Goal: Task Accomplishment & Management: Complete application form

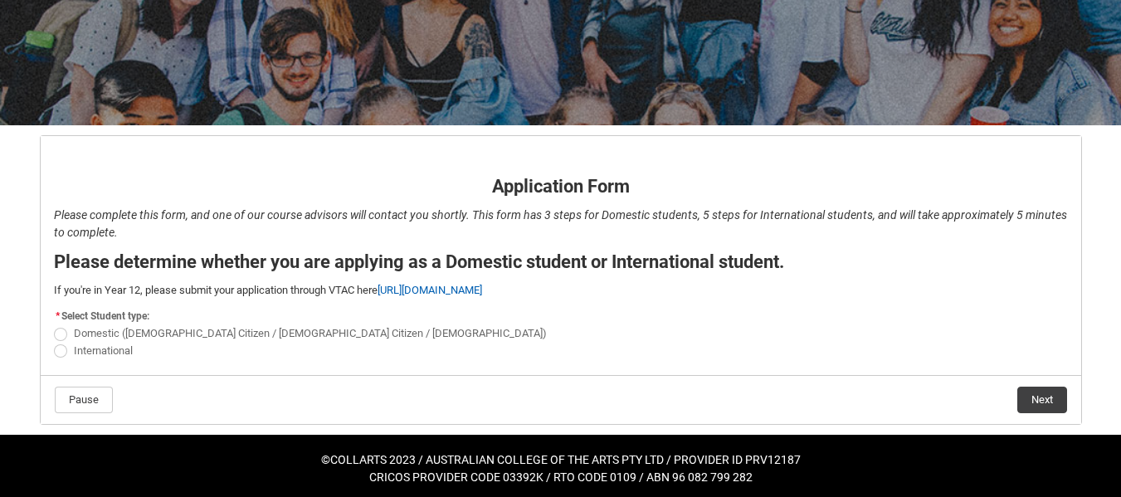
scroll to position [208, 0]
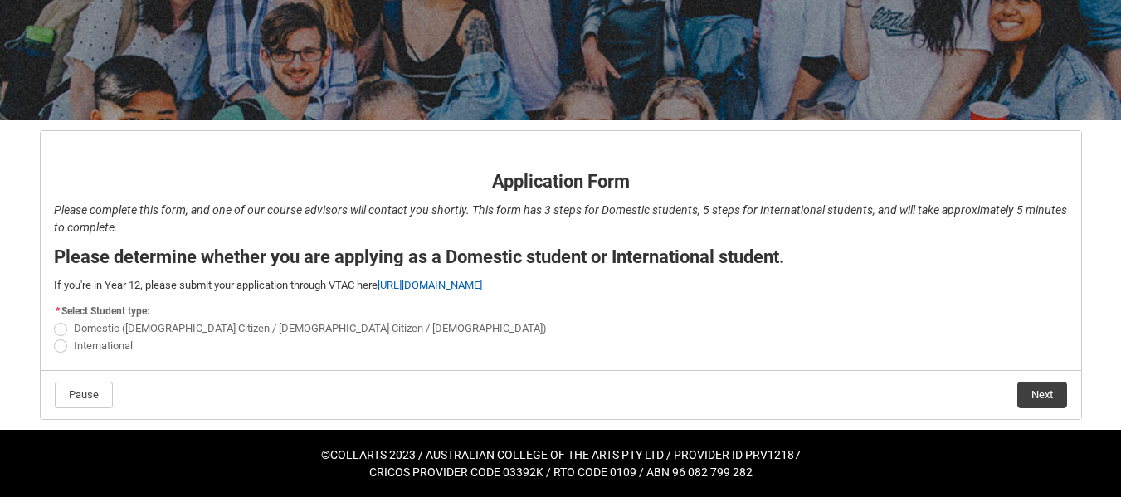
click at [57, 334] on span "REDU_Application_Form_for_Applicant flow" at bounding box center [60, 329] width 13 height 13
click at [54, 320] on input "Domestic ([DEMOGRAPHIC_DATA] Citizen / [DEMOGRAPHIC_DATA] Citizen / [DEMOGRAPHI…" at bounding box center [53, 319] width 1 height 1
radio input "true"
click at [1052, 393] on button "Next" at bounding box center [1042, 395] width 50 height 27
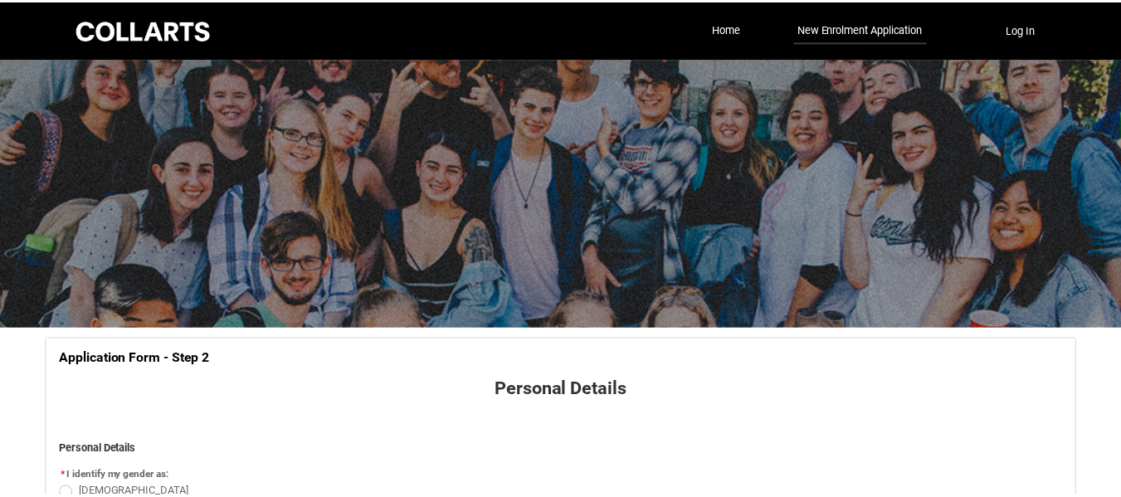
scroll to position [173, 0]
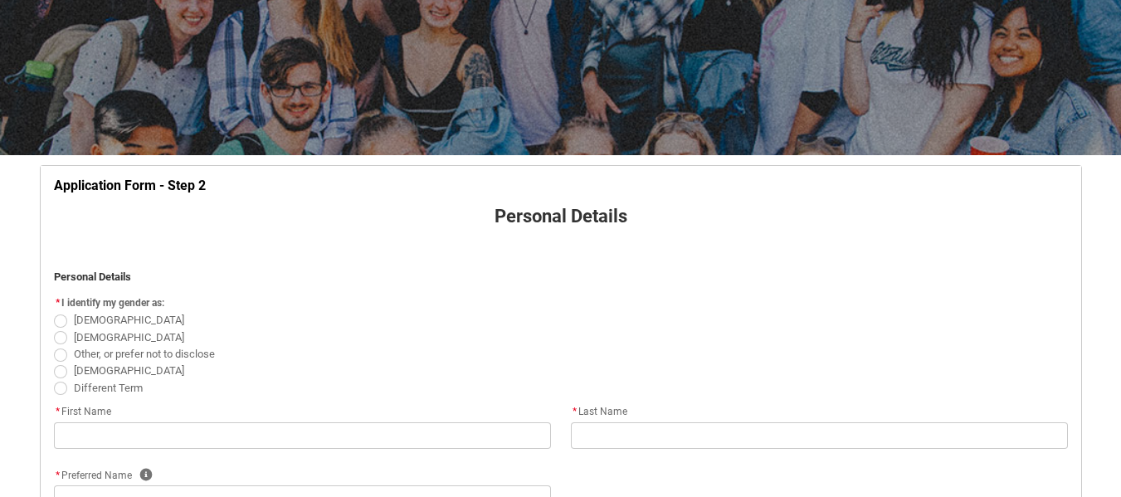
click at [61, 324] on span "REDU_Application_Form_for_Applicant flow" at bounding box center [60, 321] width 13 height 13
click at [54, 312] on input "[DEMOGRAPHIC_DATA]" at bounding box center [53, 311] width 1 height 1
radio input "true"
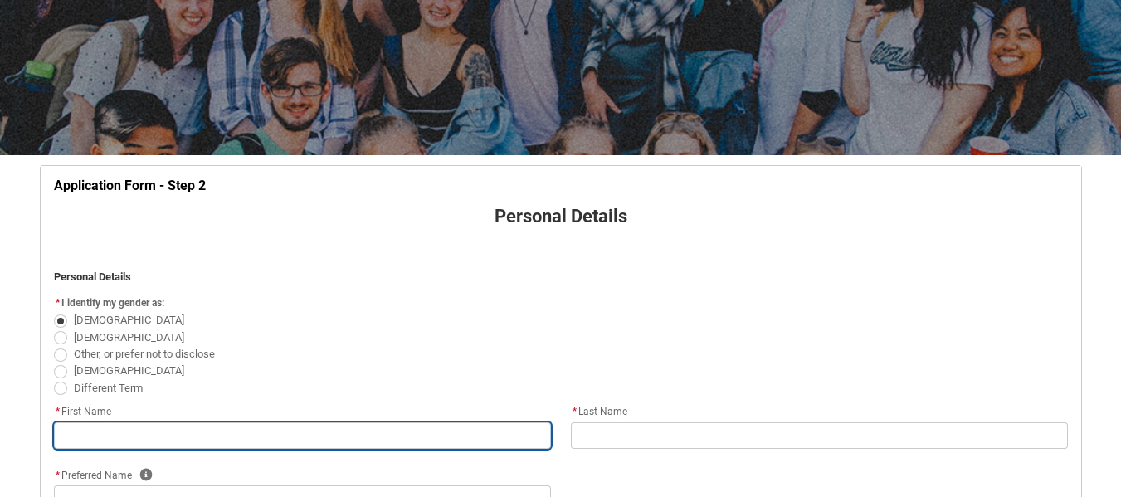
click at [154, 438] on input "REDU_Application_Form_for_Applicant flow" at bounding box center [302, 435] width 497 height 27
type lightning-primitive-input-simple "N"
type input "N"
type lightning-primitive-input-simple "Na"
type input "Na"
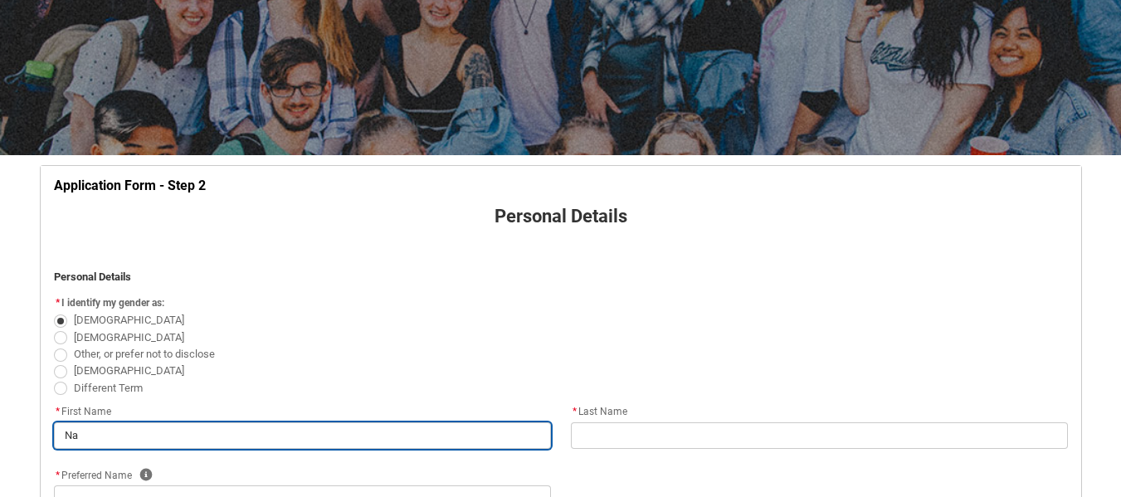
type lightning-primitive-input-simple "Nat"
type input "Nat"
type lightning-primitive-input-simple "Nata"
type input "Nata"
type lightning-primitive-input-simple "[DATE]"
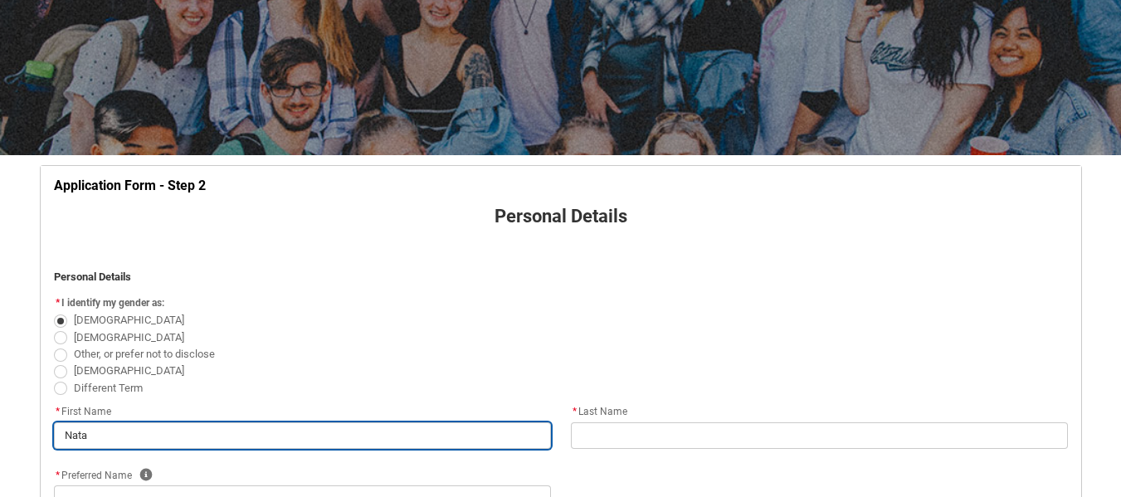
type input "[DATE]"
type lightning-primitive-input-simple "Natali"
type input "Natali"
type lightning-primitive-input-simple "[PERSON_NAME]"
type input "[PERSON_NAME]"
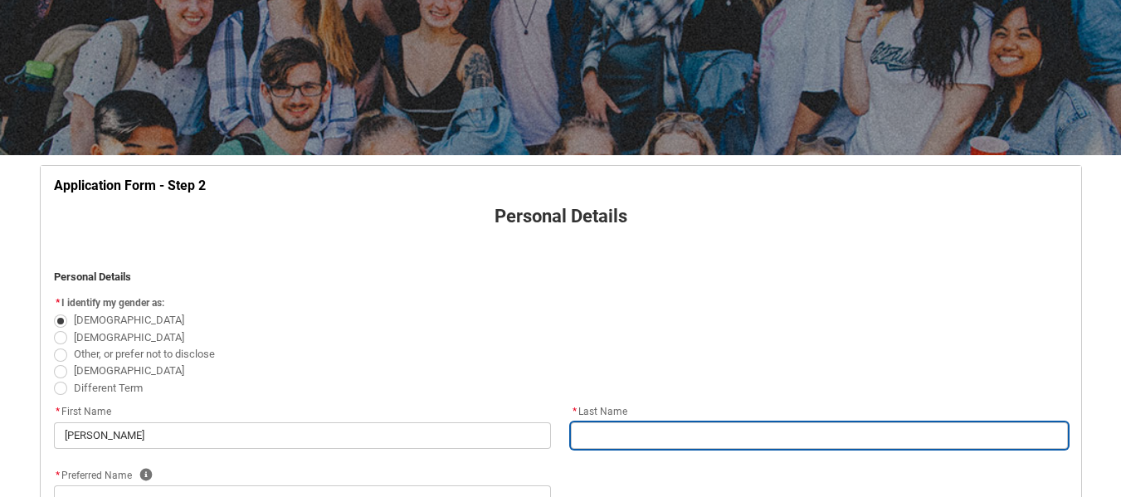
type lightning-primitive-input-simple "H"
type input "H"
type lightning-primitive-input-simple "Hy"
type input "Hy"
type lightning-primitive-input-simple "Hyl"
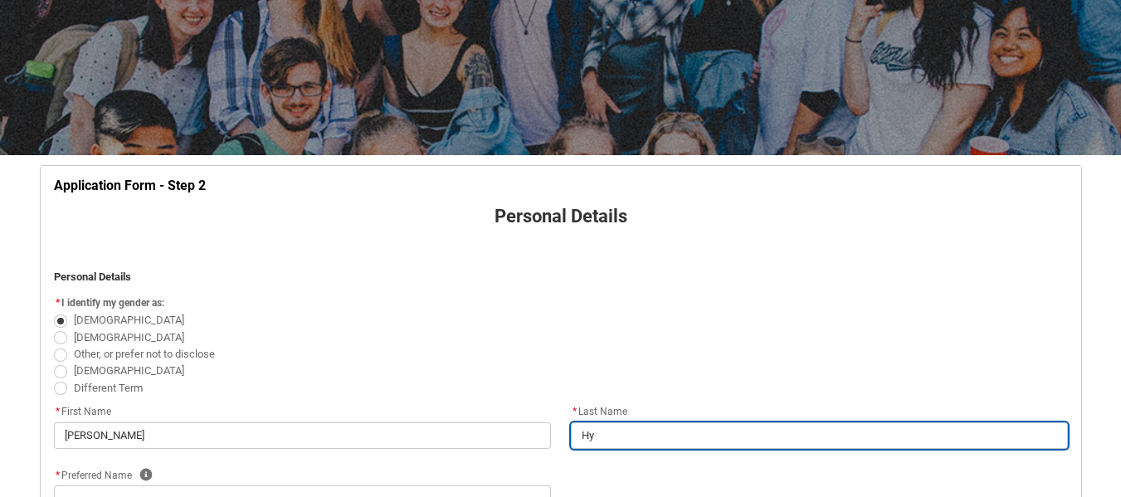
type input "Hyl"
type lightning-primitive-input-simple "Hyla"
type input "Hyla"
type lightning-primitive-input-simple "Hylan"
type input "Hylan"
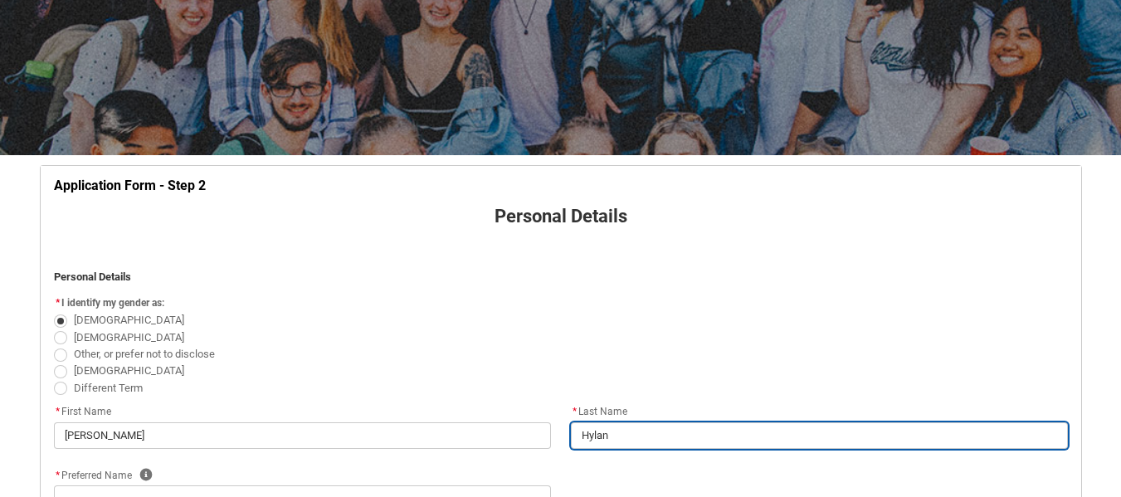
type lightning-primitive-input-simple "[PERSON_NAME]"
type input "[PERSON_NAME]"
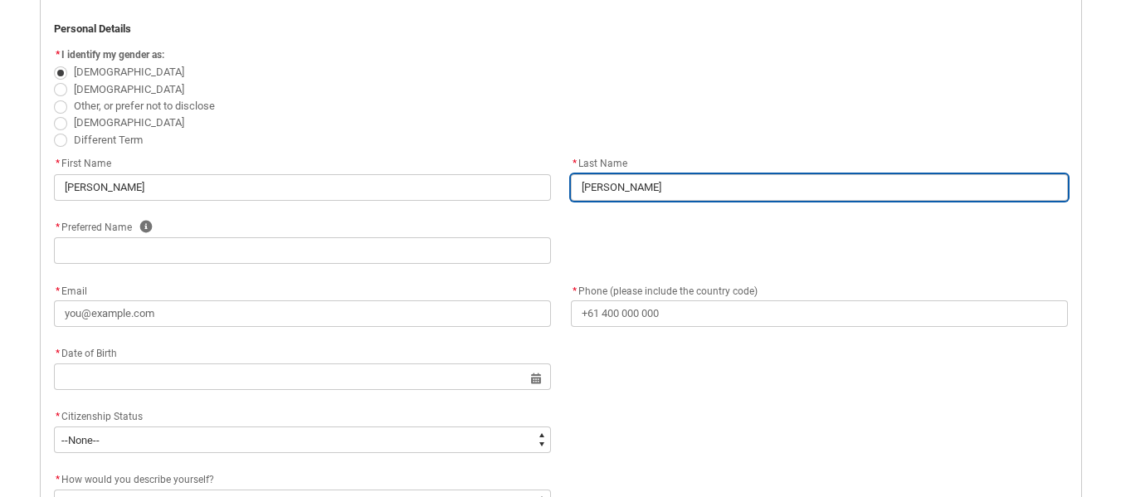
scroll to position [422, 0]
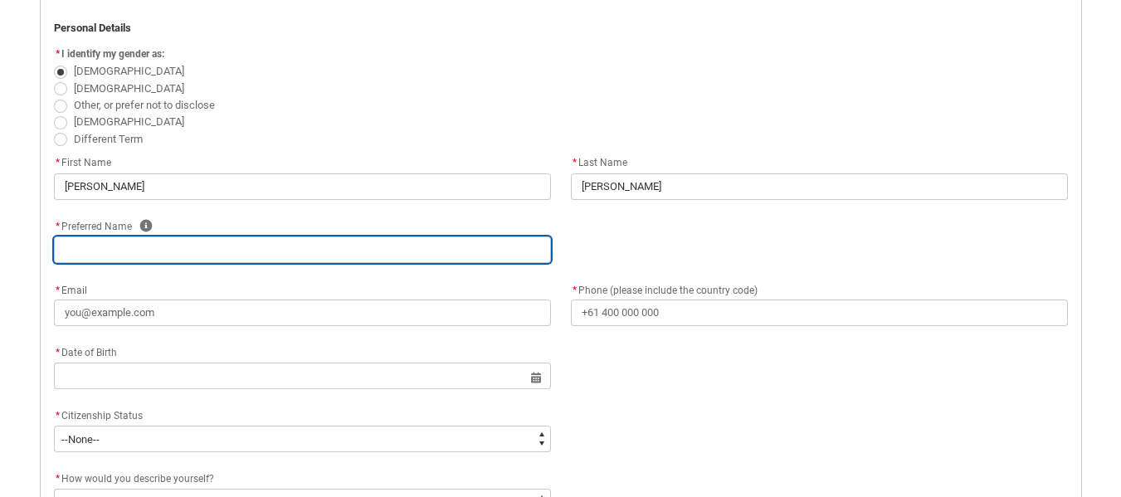
click at [491, 251] on input "REDU_Application_Form_for_Applicant flow" at bounding box center [302, 249] width 497 height 27
type lightning-primitive-input-simple "N"
type input "N"
type lightning-primitive-input-simple "Na"
type input "Na"
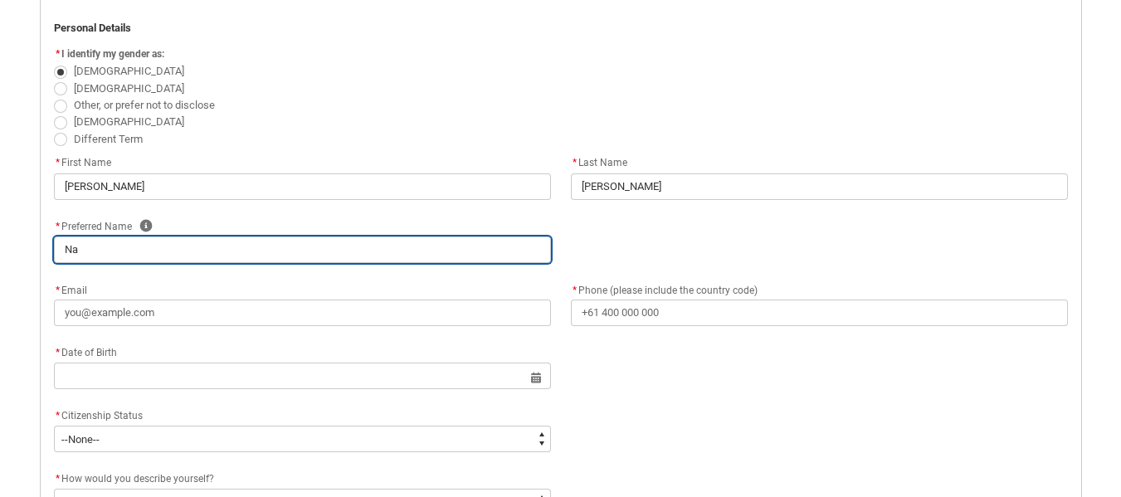
type lightning-primitive-input-simple "Nat"
type input "Nat"
type lightning-primitive-input-simple "Nata"
type input "Nata"
type lightning-primitive-input-simple "[DATE]"
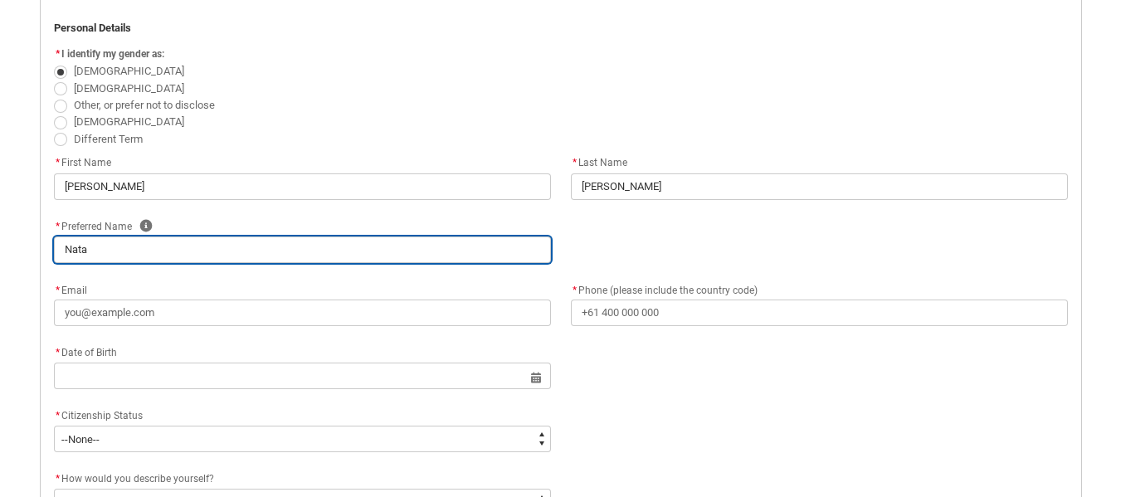
type input "[DATE]"
type lightning-primitive-input-simple "Natali"
type input "Natali"
type lightning-primitive-input-simple "[PERSON_NAME]"
type input "[PERSON_NAME]"
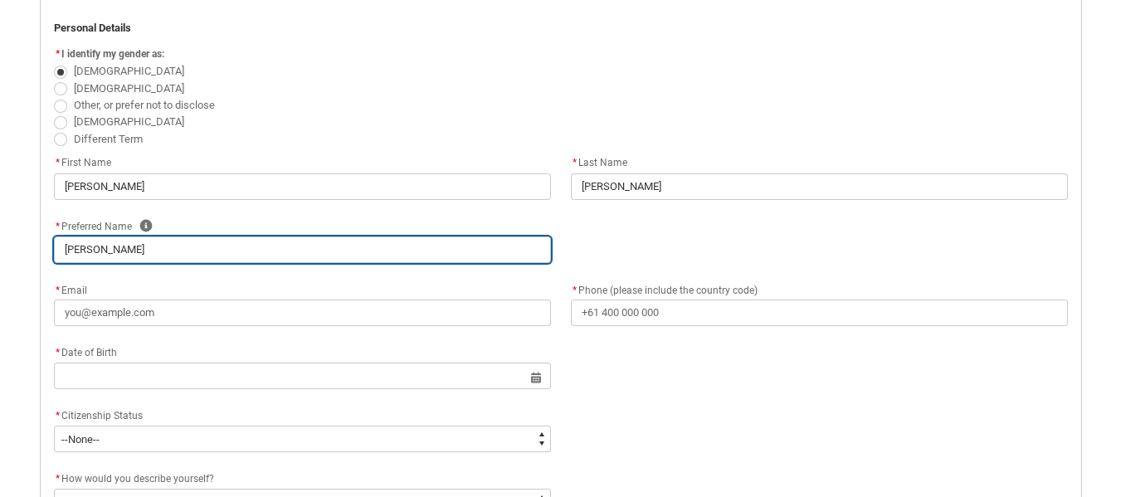
type lightning-primitive-input-simple "[PERSON_NAME]"
type input "[PERSON_NAME]"
type lightning-primitive-input-simple "[PERSON_NAME]"
type input "[PERSON_NAME]"
type lightning-primitive-input-simple "Natali"
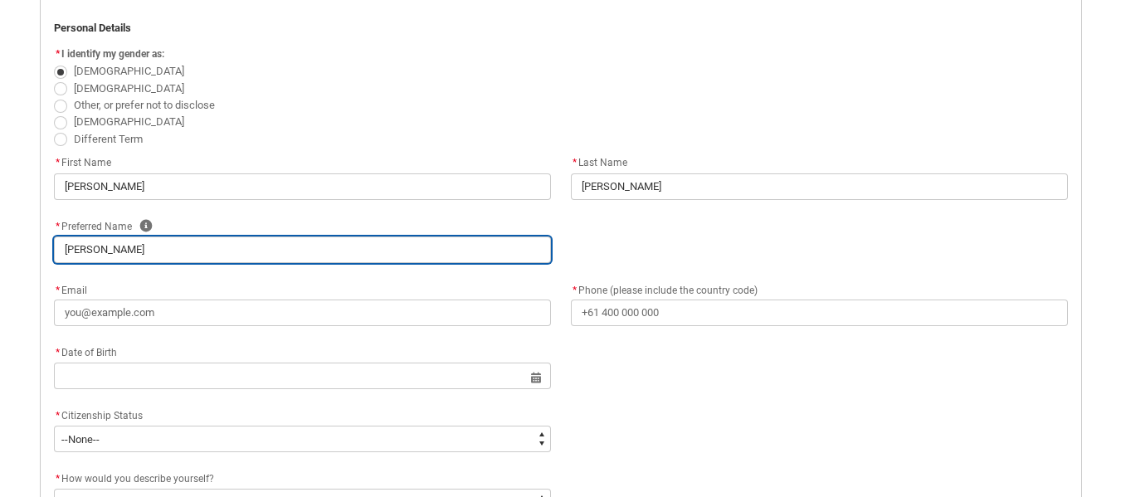
type input "Natali"
type lightning-primitive-input-simple "[PERSON_NAME]"
type input "[PERSON_NAME]"
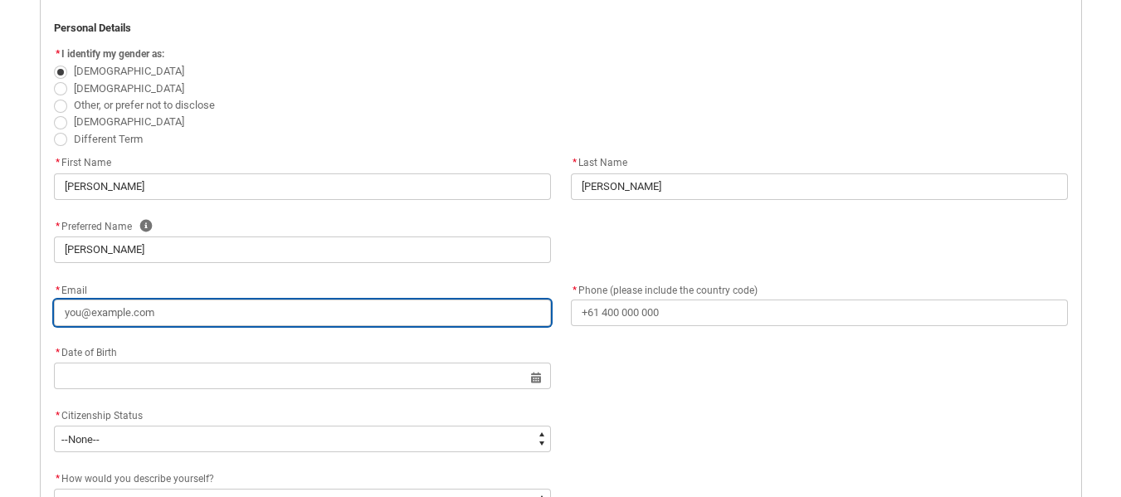
click at [446, 316] on input "* Email" at bounding box center [302, 313] width 497 height 27
type lightning-primitive-input-simple "m"
type input "m"
type lightning-primitive-input-simple "mi"
type input "mi"
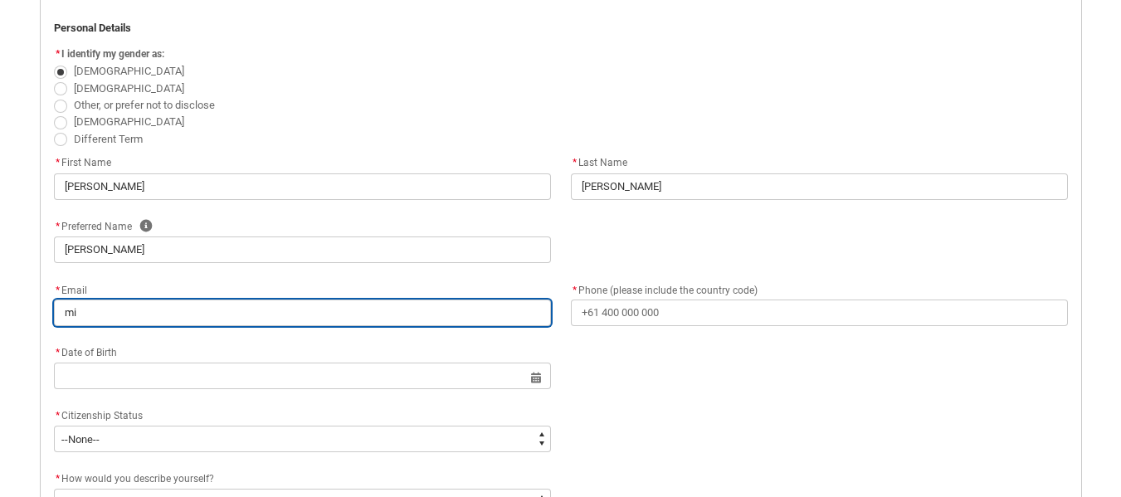
type lightning-primitive-input-simple "mis"
type input "mis"
type lightning-primitive-input-simple "miss"
type input "miss"
type lightning-primitive-input-simple "missn"
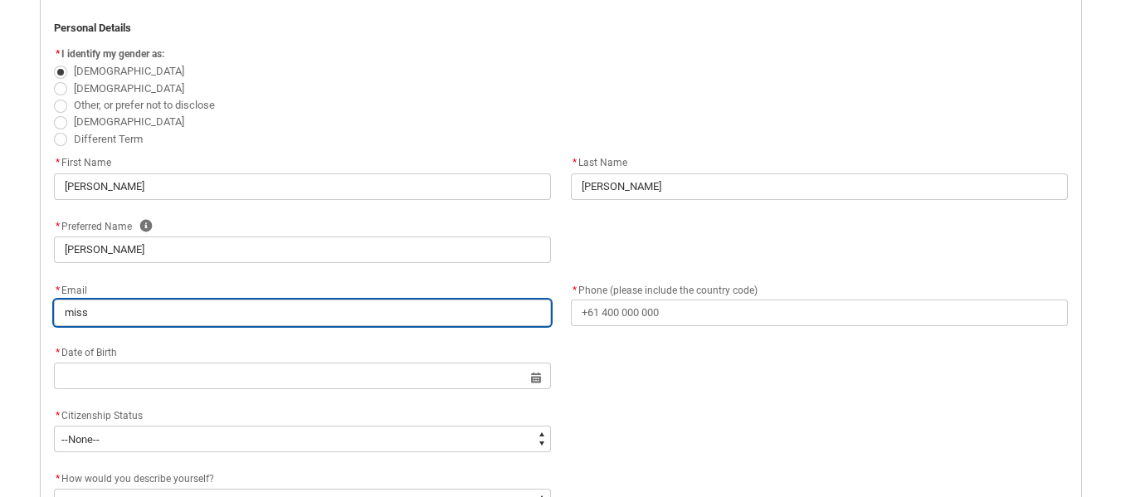
type input "missn"
type lightning-primitive-input-simple "missna"
type input "missna"
type lightning-primitive-input-simple "missnat"
type input "missnat"
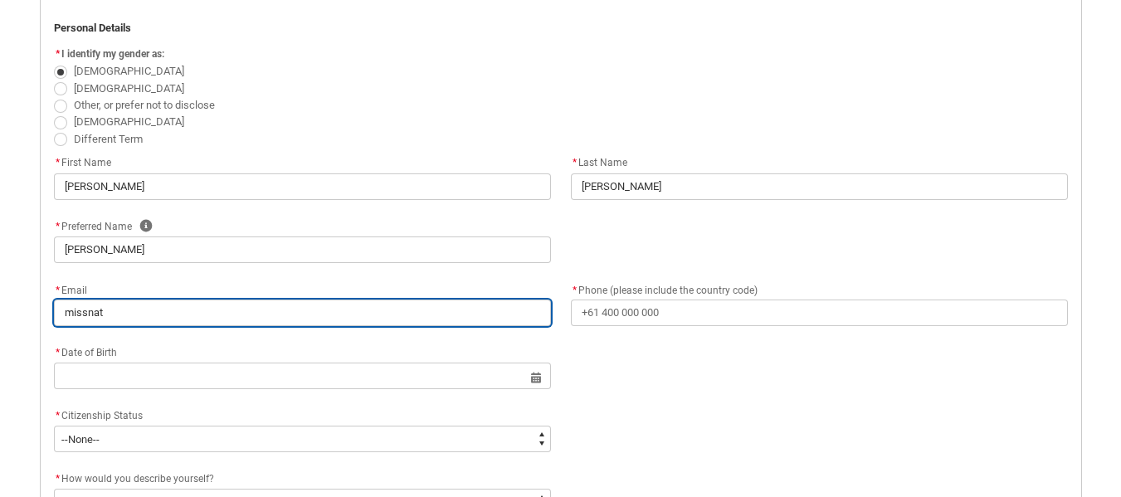
type lightning-primitive-input-simple "missnata"
type input "missnata"
type lightning-primitive-input-simple "missnatal"
type input "missnatal"
type lightning-primitive-input-simple "missnatali"
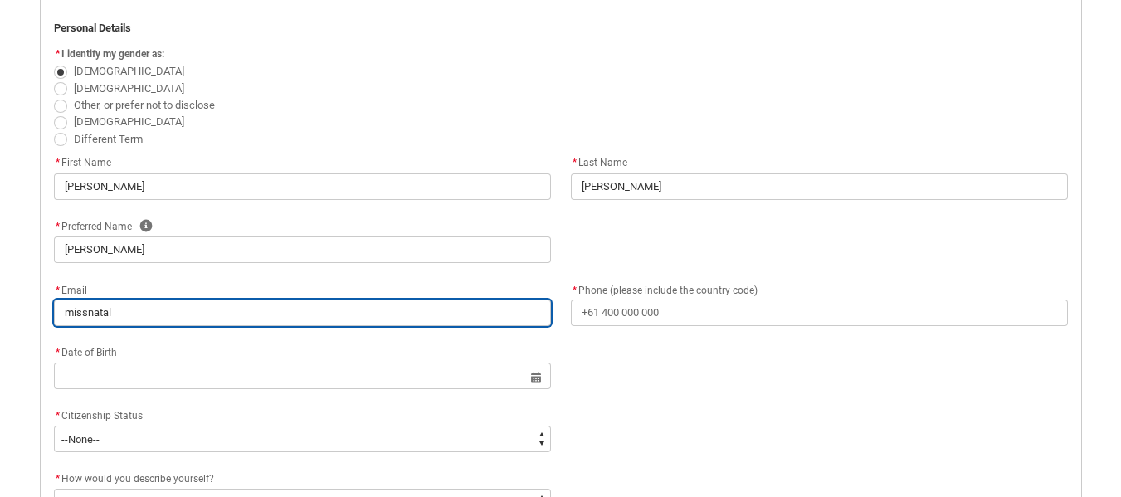
type input "missnatali"
type lightning-primitive-input-simple "missnatalie"
type input "missnatalie"
type lightning-primitive-input-simple "missnatalieh"
type input "missnatalieh"
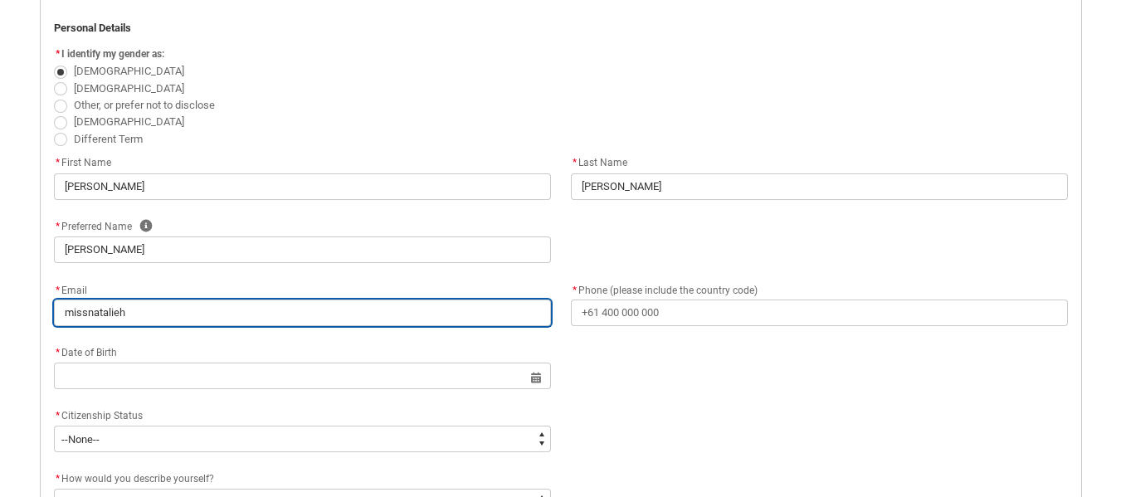
type lightning-primitive-input-simple "missnataliehy"
type input "missnataliehy"
type lightning-primitive-input-simple "missnataliehyl"
type input "missnataliehyl"
type lightning-primitive-input-simple "missnataliehyla"
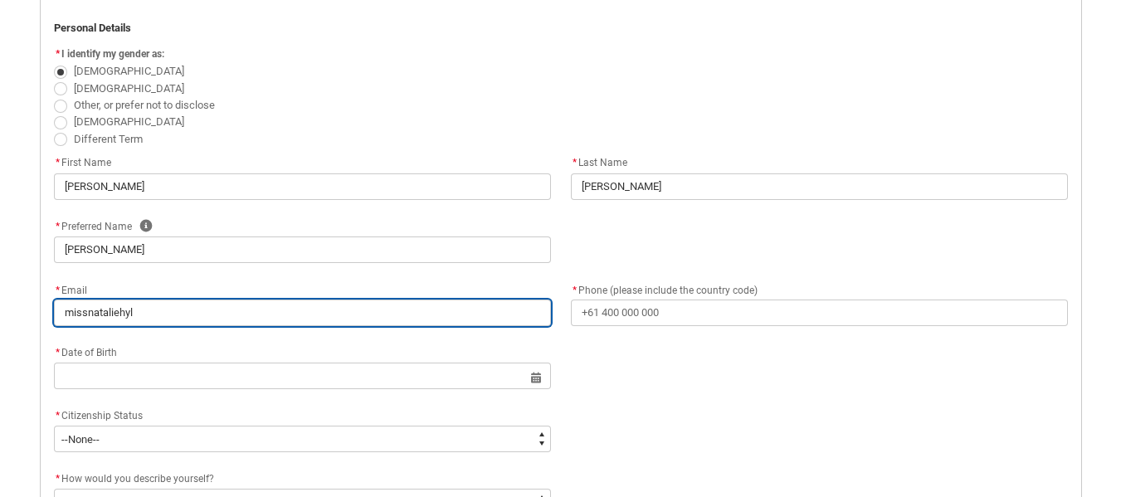
type input "missnataliehyla"
type lightning-primitive-input-simple "missnataliehylan"
type input "missnataliehylan"
type lightning-primitive-input-simple "missnataliehyland"
type input "missnataliehyland"
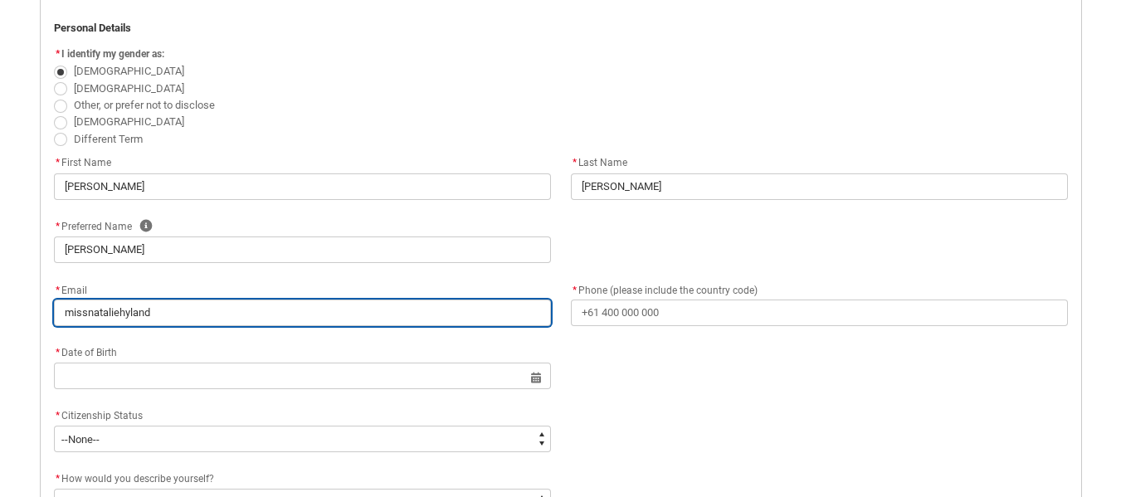
type lightning-primitive-input-simple "missnataliehyland@"
type input "missnataliehyland@"
type lightning-primitive-input-simple "missnataliehyland@g"
type input "missnataliehyland@g"
type lightning-primitive-input-simple "missnataliehyland@gm"
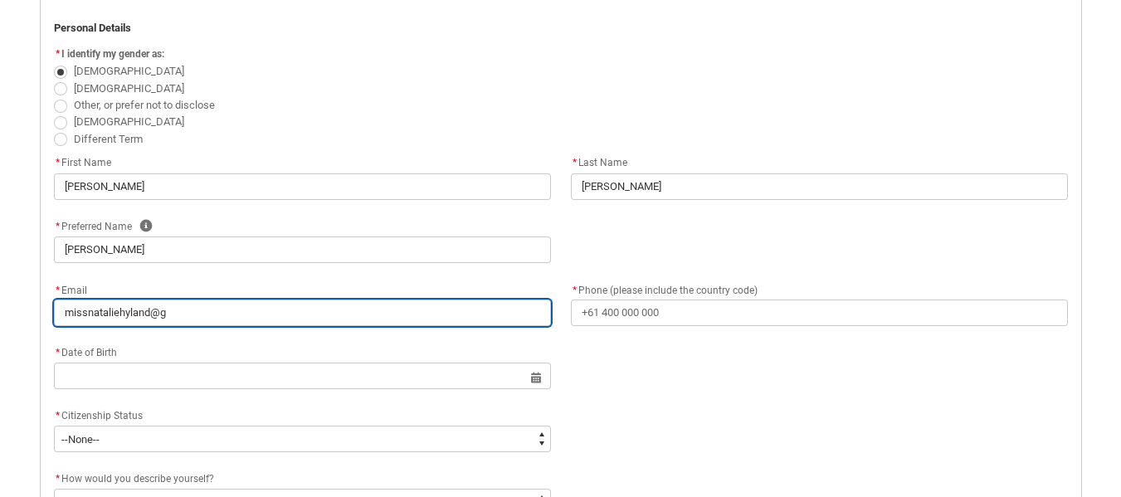
type input "missnataliehyland@gm"
type lightning-primitive-input-simple "missnataliehyland@gma"
type input "missnataliehyland@gma"
type lightning-primitive-input-simple "missnataliehyland@gmai"
type input "missnataliehyland@gmai"
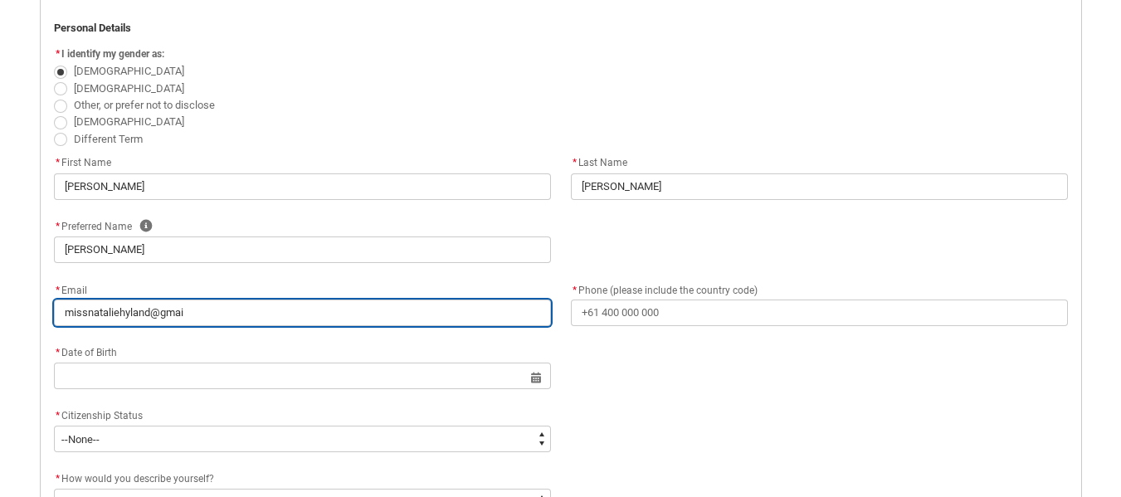
type lightning-primitive-input-simple "[EMAIL_ADDRESS]"
type input "[EMAIL_ADDRESS]"
type lightning-primitive-input-simple "[EMAIL_ADDRESS]."
type input "[EMAIL_ADDRESS]."
type lightning-primitive-input-simple "missnataliehyland@gmail.c"
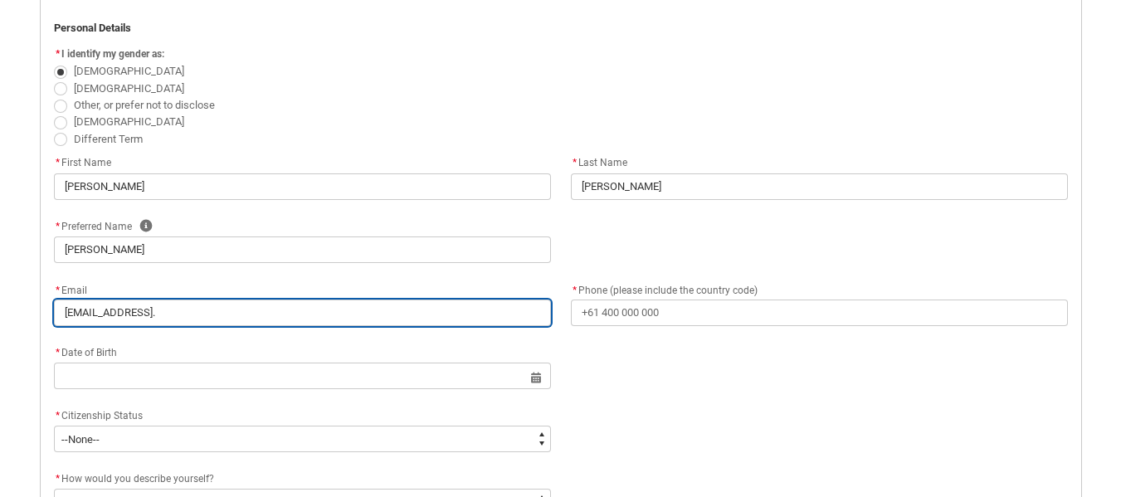
type input "missnataliehyland@gmail.c"
type lightning-primitive-input-simple "[EMAIL_ADDRESS][DOMAIN_NAME]"
type input "[EMAIL_ADDRESS][DOMAIN_NAME]"
type lightning-primitive-input-simple "[EMAIL_ADDRESS][DOMAIN_NAME]"
type input "[EMAIL_ADDRESS][DOMAIN_NAME]"
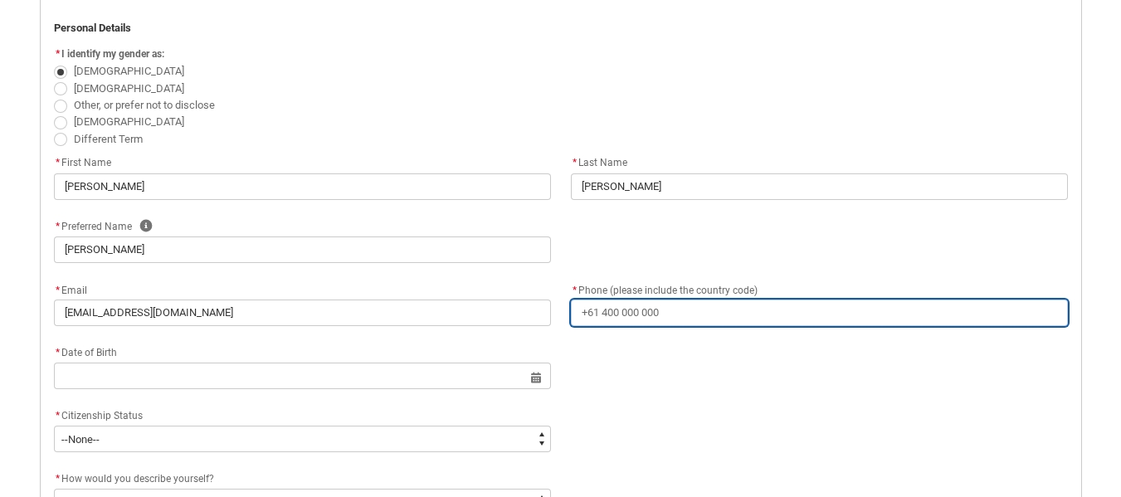
type lightning-primitive-input-simple "0"
type input "0"
type lightning-primitive-input-simple "04"
type input "04"
type lightning-primitive-input-simple "041"
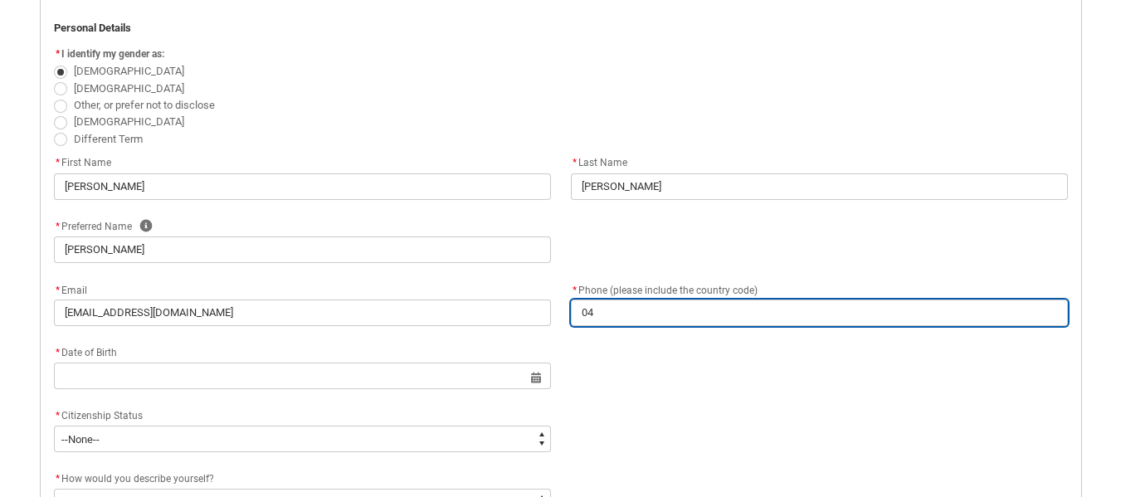
type input "041"
type lightning-primitive-input-simple "0416"
type input "0416"
type lightning-primitive-input-simple "04168"
type input "04168"
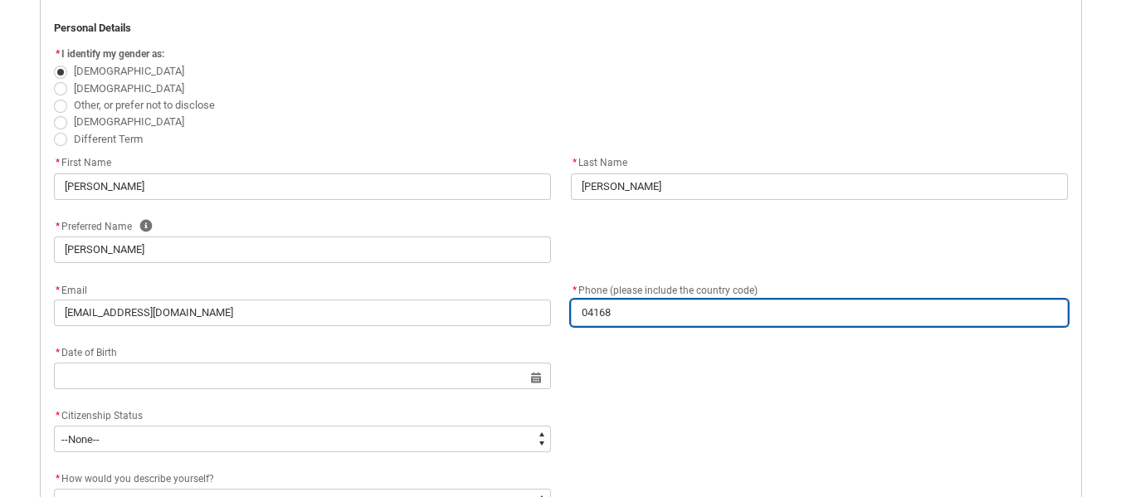
type lightning-primitive-input-simple "041683"
type input "041683"
type lightning-primitive-input-simple "0416833"
type input "0416833"
type lightning-primitive-input-simple "04168333"
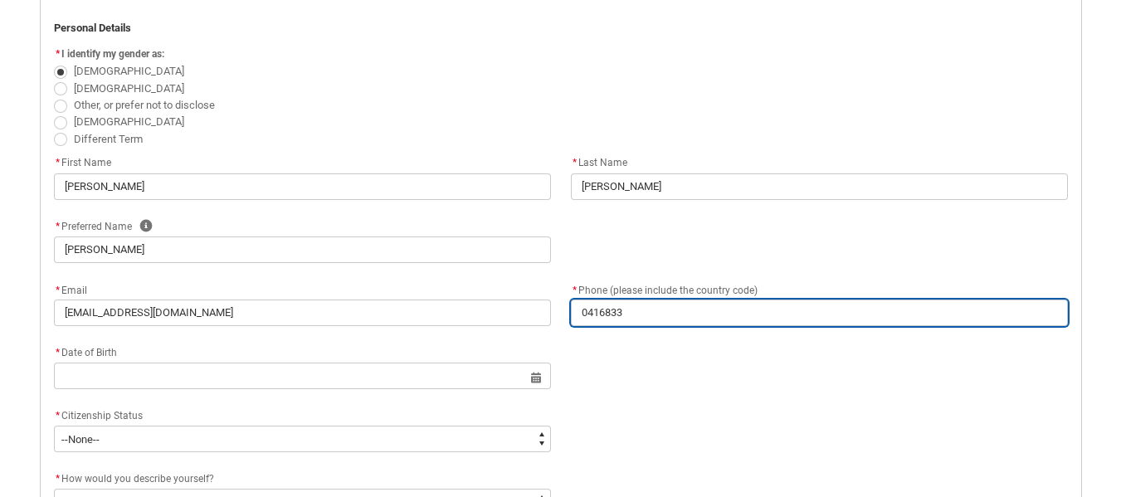
type input "04168333"
type lightning-primitive-input-simple "041683338"
type input "041683338"
type lightning-primitive-input-simple "0416833387"
type input "0416833387"
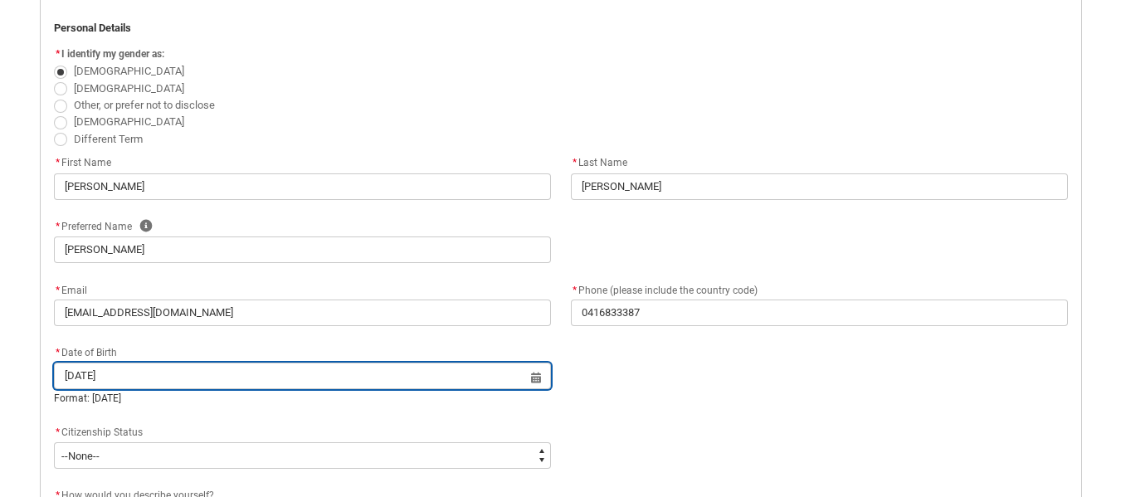
type input "[DATE]"
type lightning-datepicker "[DATE]"
type lightning-input "[DATE]"
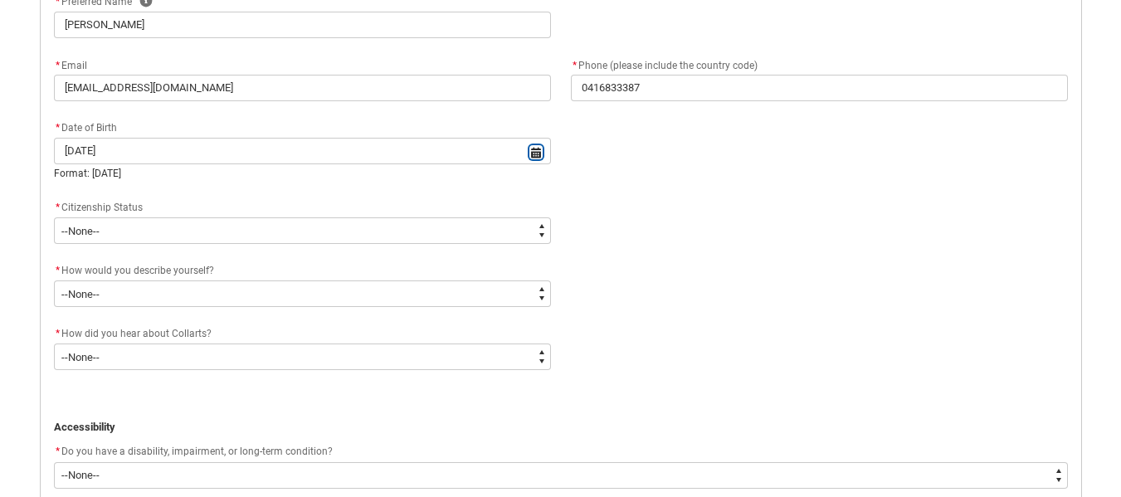
scroll to position [671, 0]
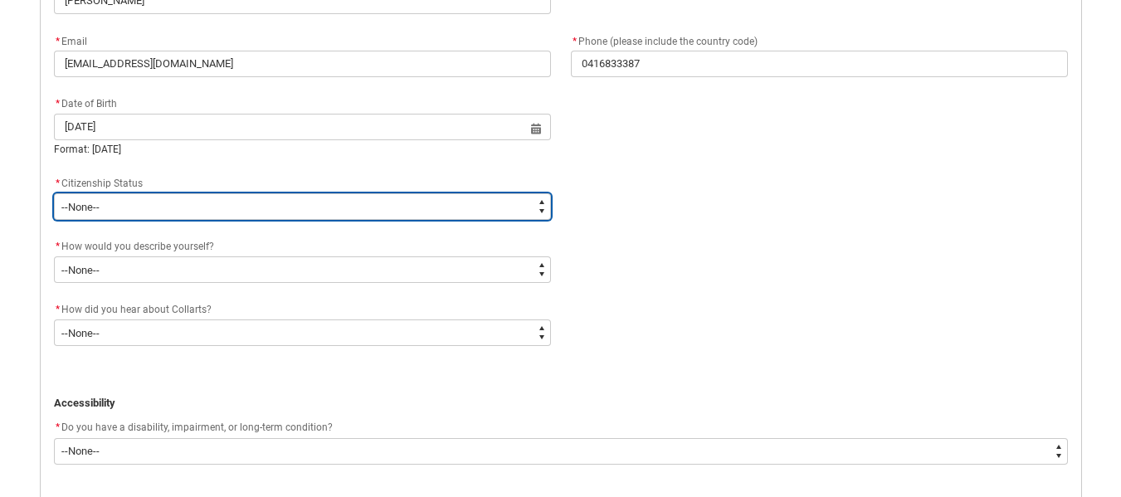
click at [542, 210] on select "--None-- [DEMOGRAPHIC_DATA] Humanitarian Visa [DEMOGRAPHIC_DATA] citizen Other …" at bounding box center [302, 206] width 497 height 27
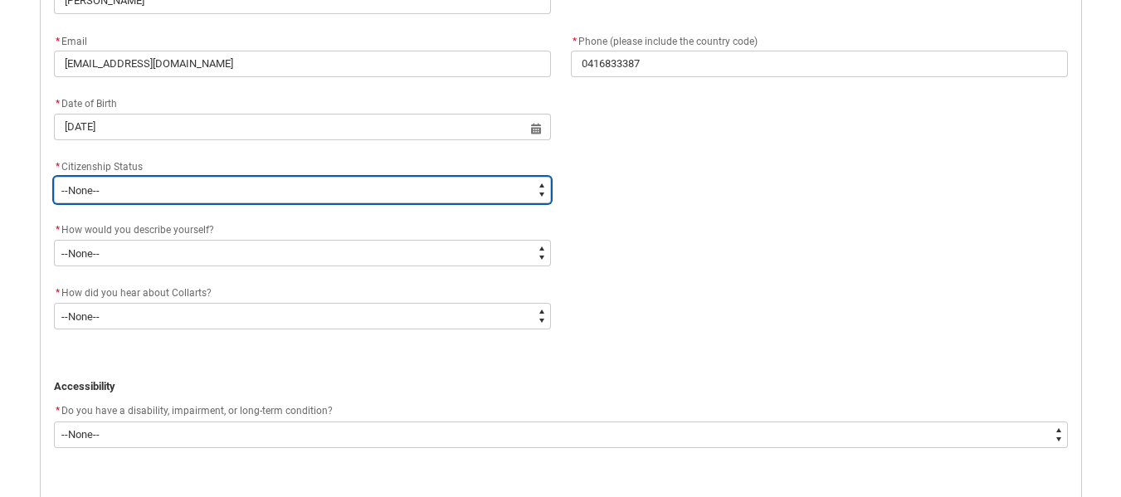
type lightning-select "Citizenship.1"
click at [54, 177] on select "--None-- [DEMOGRAPHIC_DATA] Humanitarian Visa [DEMOGRAPHIC_DATA] citizen Other …" at bounding box center [302, 190] width 497 height 27
select select "Citizenship.1"
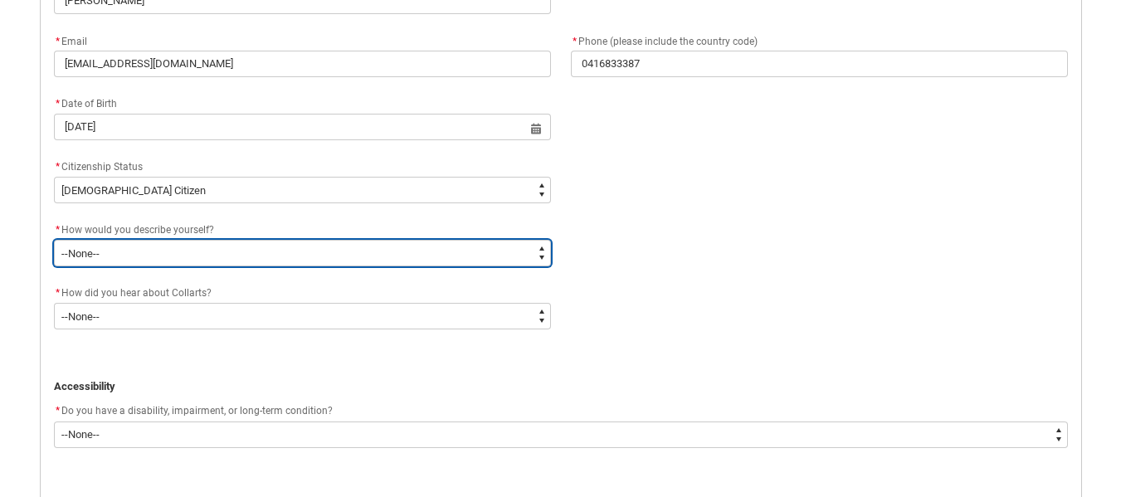
click at [541, 251] on select "--None-- I'm currently in Year 12 and planning what I'll do after school I've c…" at bounding box center [302, 253] width 497 height 27
type lightning-select "HSLC_Domestic_d"
click at [54, 240] on select "--None-- I'm currently in Year 12 and planning what I'll do after school I've c…" at bounding box center [302, 253] width 497 height 27
select select "HSLC_Domestic_d"
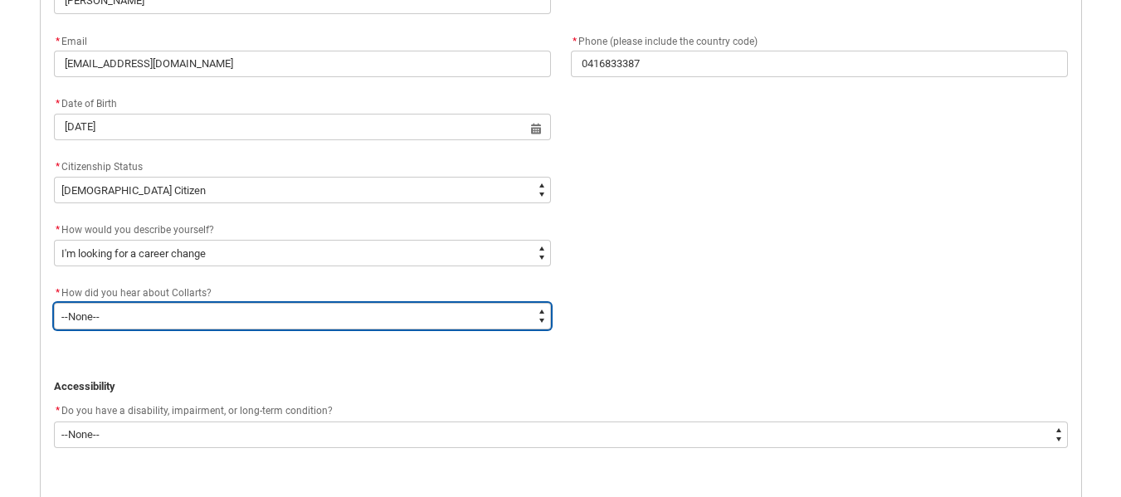
click at [540, 314] on select "--None-- Advertising - Facebook Advertising - Google Advertising - Instagram Ad…" at bounding box center [302, 316] width 497 height 27
type lightning-select "Heard_About_Collarts_Picklist.Advertising - Google"
click at [54, 303] on select "--None-- Advertising - Facebook Advertising - Google Advertising - Instagram Ad…" at bounding box center [302, 316] width 497 height 27
select select "Heard_About_Collarts_Picklist.Advertising - Google"
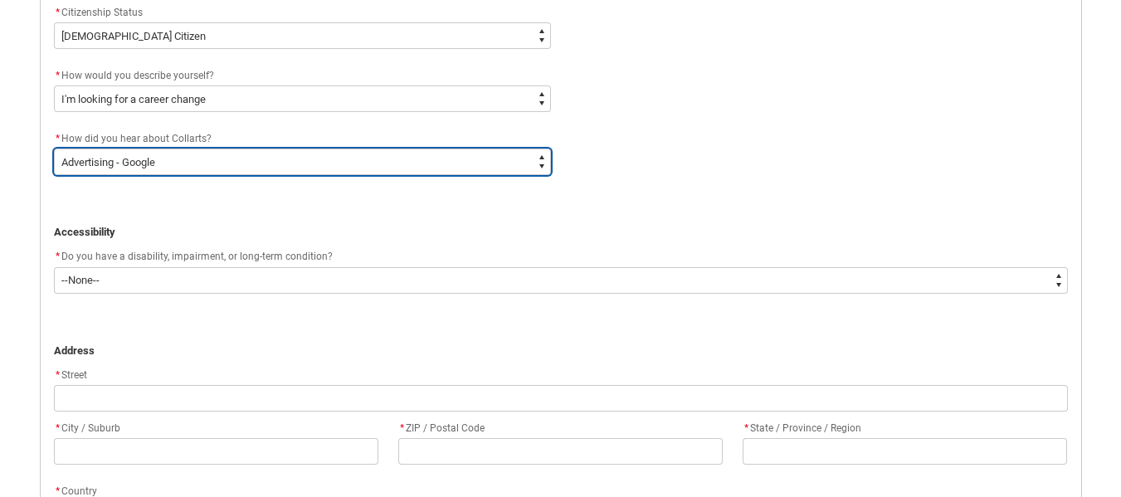
scroll to position [837, 0]
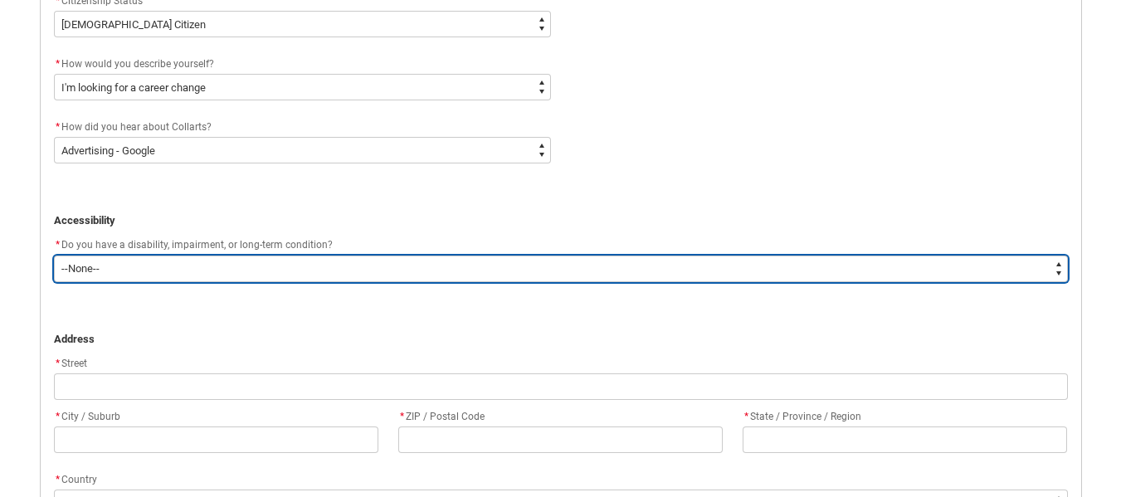
click at [142, 264] on select "--None-- Yes No" at bounding box center [561, 269] width 1014 height 27
type lightning-select "No_TextChoice"
click at [54, 256] on select "--None-- Yes No" at bounding box center [561, 269] width 1014 height 27
select select "No_TextChoice"
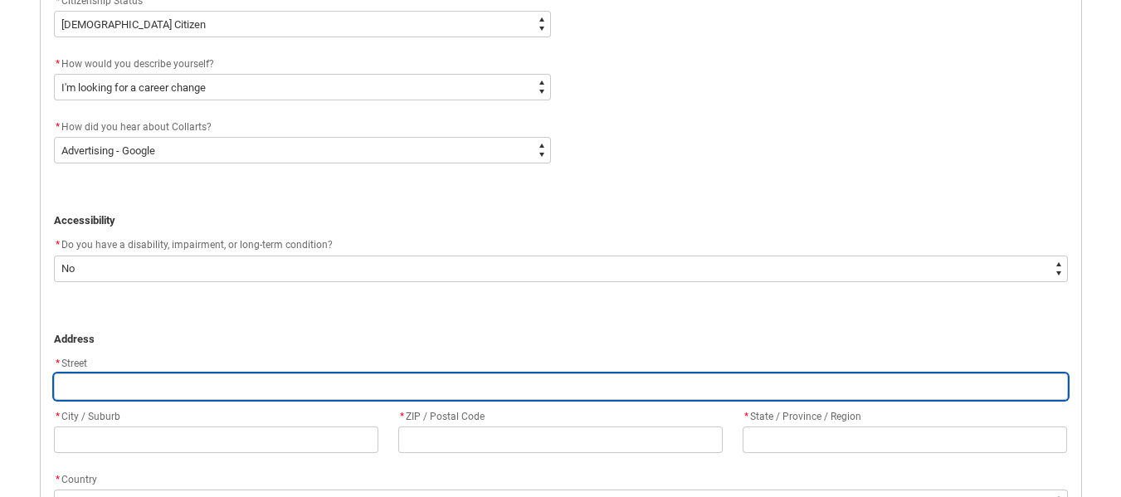
click at [143, 383] on input "REDU_Application_Form_for_Applicant flow" at bounding box center [561, 386] width 1014 height 27
type lightning-primitive-input-simple "2"
type input "2"
type lightning-primitive-input-simple "2/"
type input "2/"
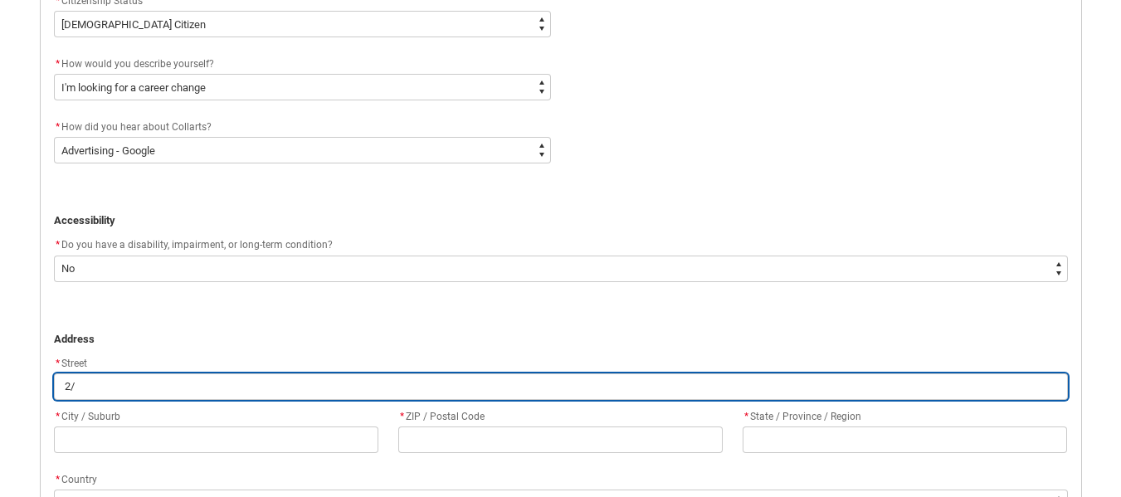
type lightning-primitive-input-simple "2/1"
type input "2/1"
type lightning-primitive-input-simple "2/10"
type input "2/10"
type lightning-primitive-input-simple "2/102"
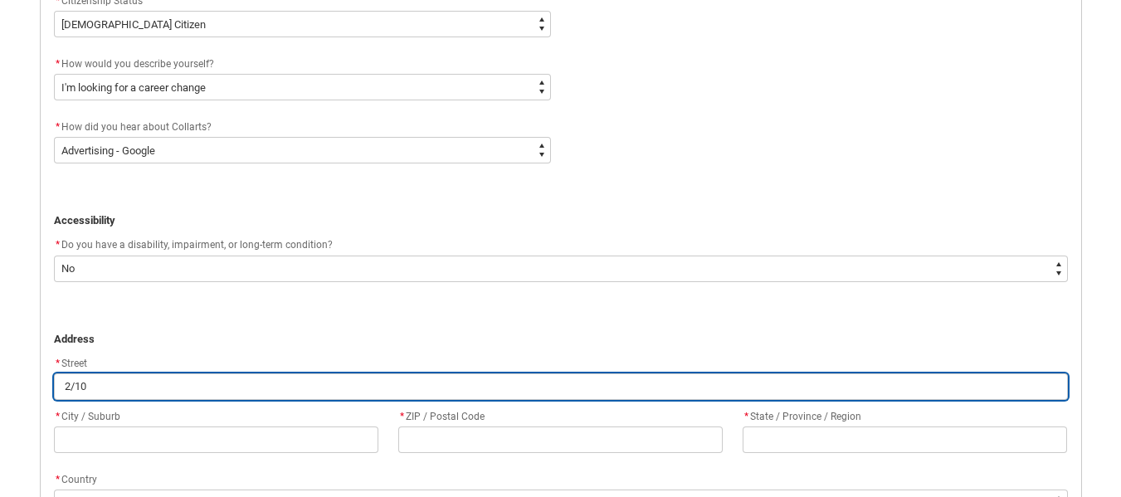
type input "2/102"
type lightning-primitive-input-simple "2/102"
type input "2/102"
type lightning-primitive-input-simple "2/102 S"
type input "2/102 S"
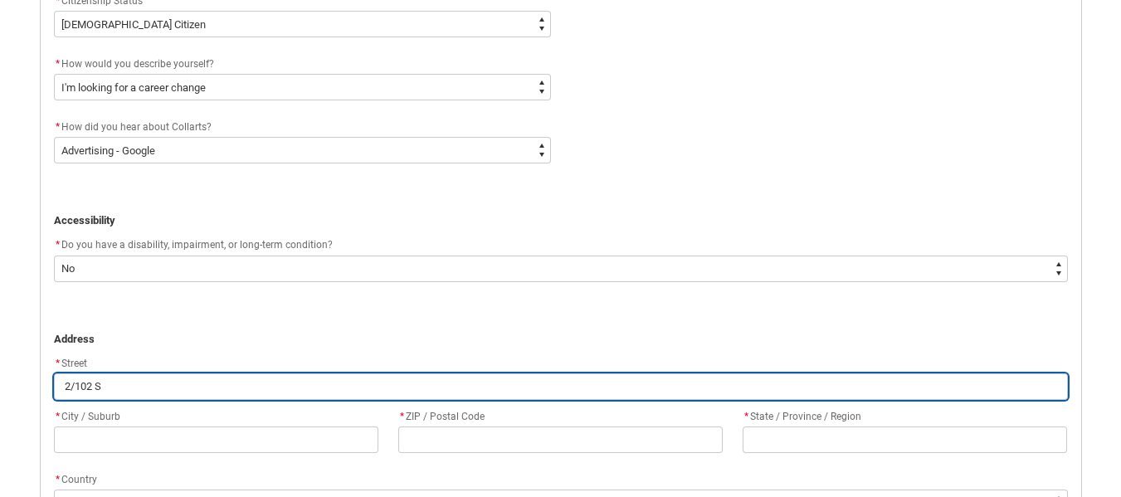
type lightning-primitive-input-simple "2/102 Sc"
type input "2/102 Sc"
type lightning-primitive-input-simple "2/102 Sco"
type input "2/102 Sco"
type lightning-primitive-input-simple "2/102 [PERSON_NAME]"
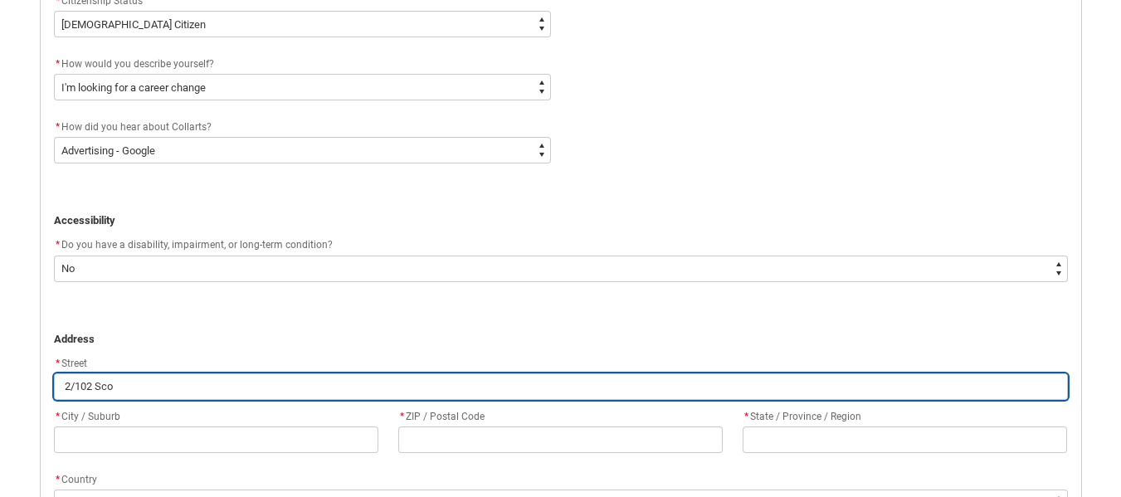
type input "2/102 [PERSON_NAME]"
type lightning-primitive-input-simple "2/102 [PERSON_NAME]"
type input "2/102 [PERSON_NAME]"
type lightning-primitive-input-simple "2/102 [PERSON_NAME]"
type input "2/102 [PERSON_NAME]"
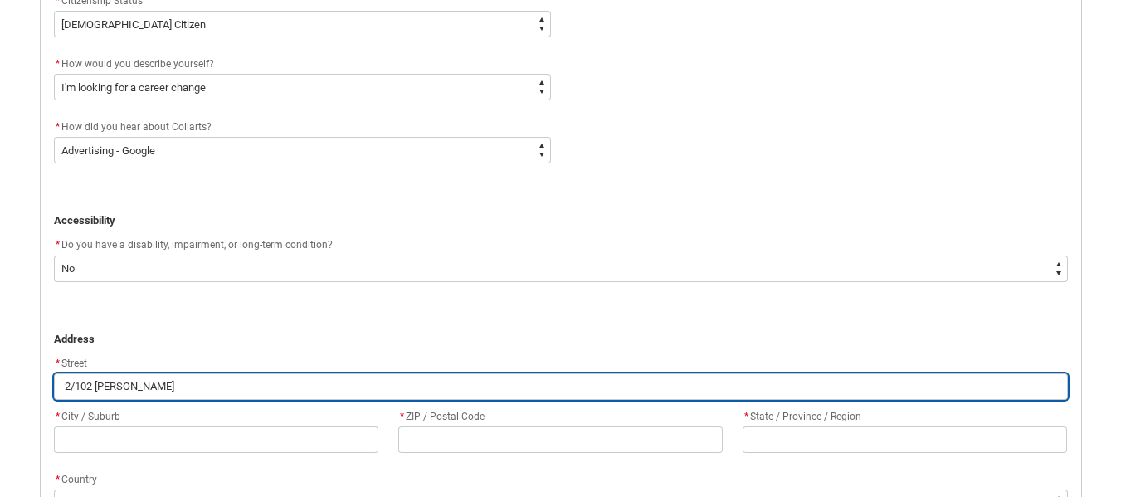
type lightning-primitive-input-simple "2/102 [PERSON_NAME]"
type input "2/102 [PERSON_NAME]"
type lightning-primitive-input-simple "[STREET_ADDRESS][PERSON_NAME]"
type input "[STREET_ADDRESS][PERSON_NAME]"
type lightning-primitive-input-simple "[STREET_ADDRESS][PERSON_NAME]"
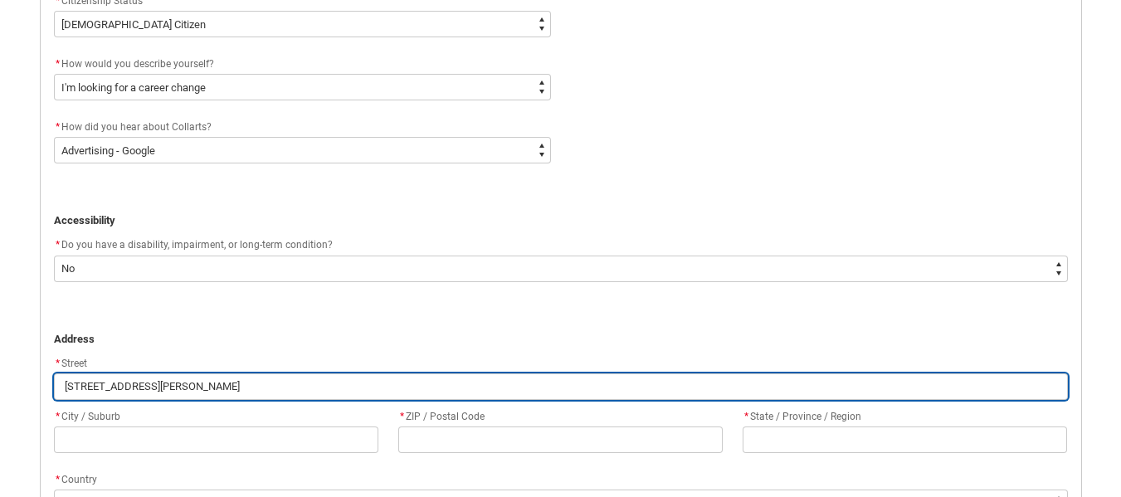
type input "[STREET_ADDRESS][PERSON_NAME]"
type lightning-primitive-input-simple "2/102 [PERSON_NAME]"
type input "2/102 [PERSON_NAME]"
type lightning-primitive-input-simple "[STREET_ADDRESS][PERSON_NAME]"
type input "[STREET_ADDRESS][PERSON_NAME]"
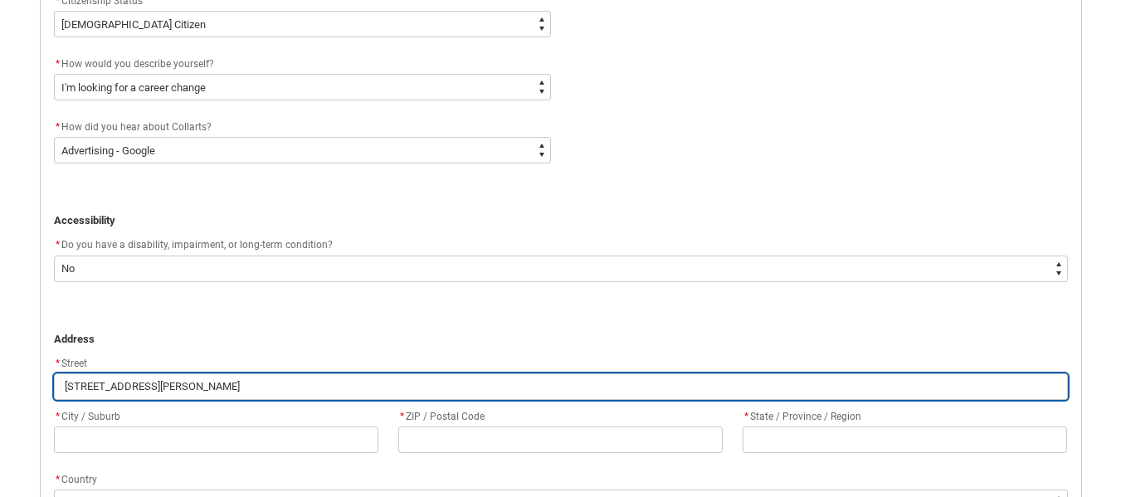
type lightning-primitive-input-simple "[STREET_ADDRESS][PERSON_NAME]"
type input "[STREET_ADDRESS][PERSON_NAME]"
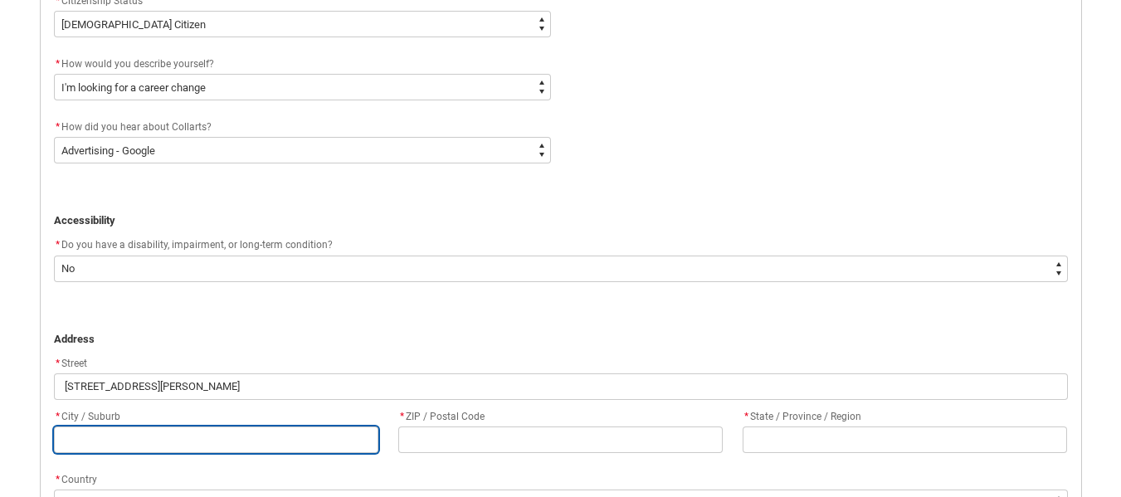
type lightning-primitive-input-simple "M"
type input "M"
type lightning-primitive-input-simple "Ma"
type input "Ma"
type lightning-primitive-input-simple "Mac"
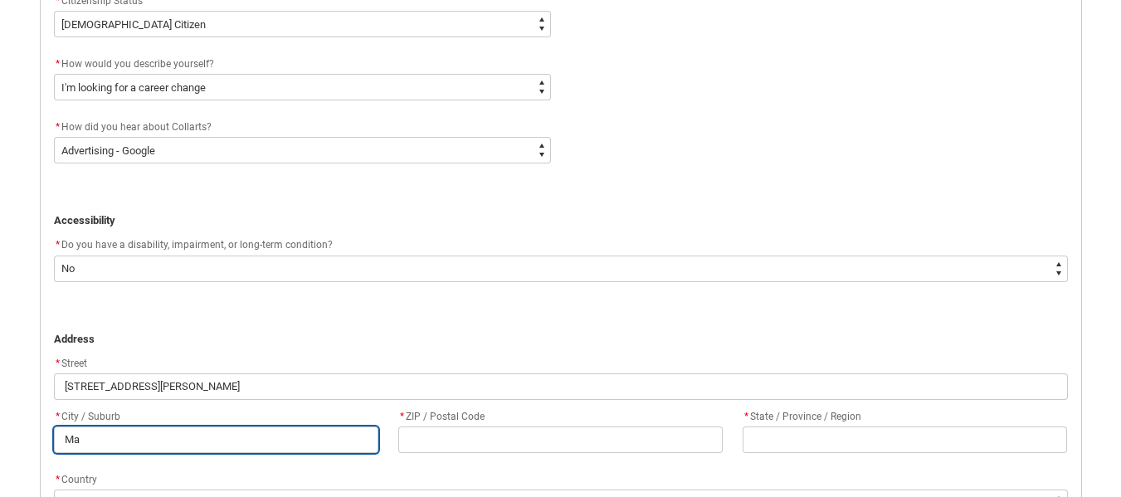
type input "Mac"
type lightning-primitive-input-simple "[PERSON_NAME]"
type input "[PERSON_NAME]"
type lightning-primitive-input-simple "Macka"
type input "Macka"
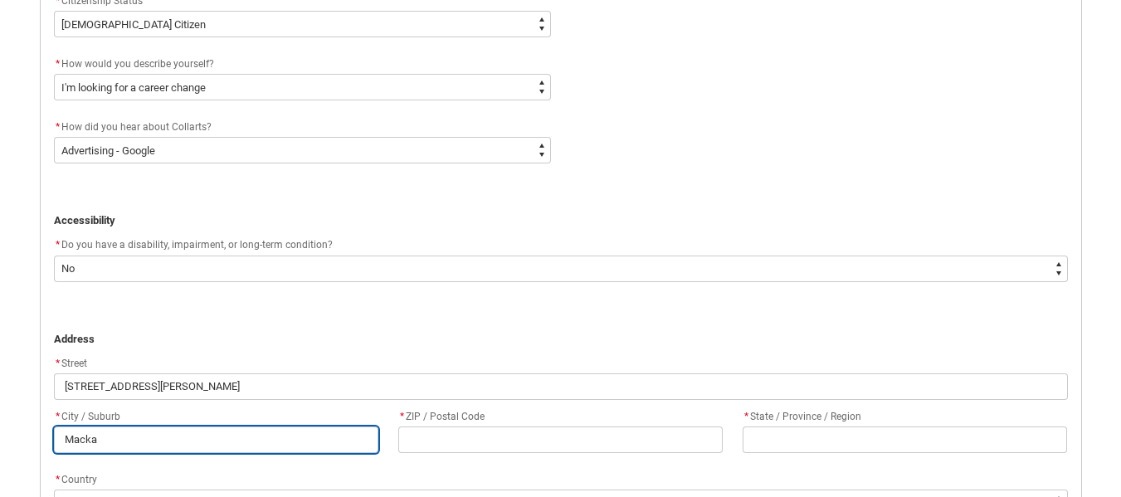
type lightning-primitive-input-simple "Mackay"
type input "Mackay"
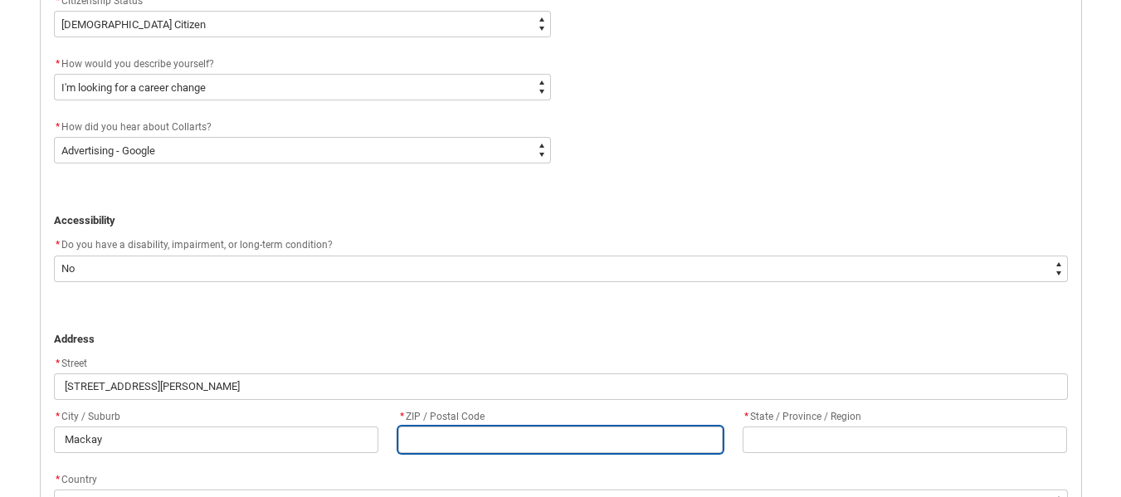
type lightning-primitive-input-simple "4"
type input "4"
type lightning-primitive-input-simple "47"
type input "47"
type lightning-primitive-input-simple "474"
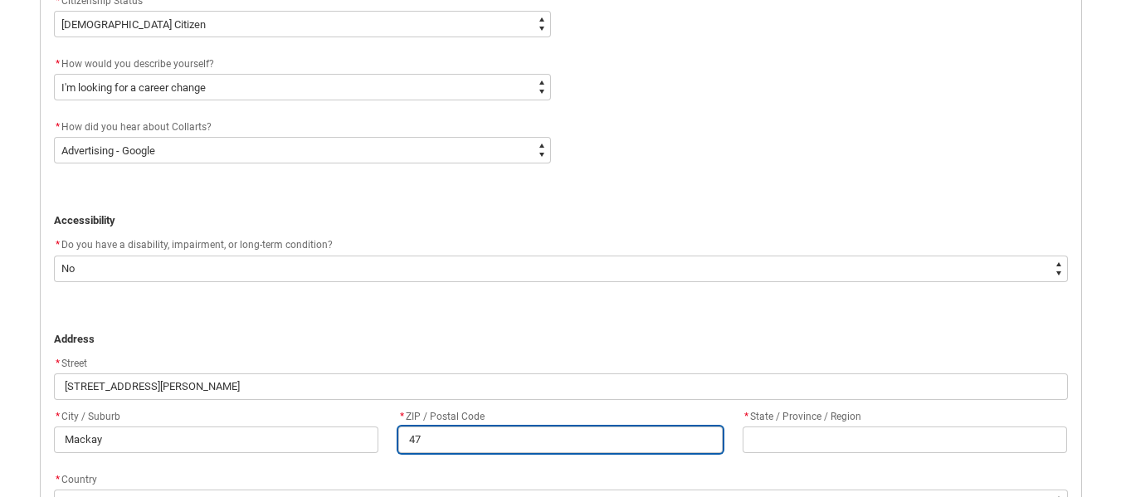
type input "474"
type lightning-primitive-input-simple "4740"
type input "4740"
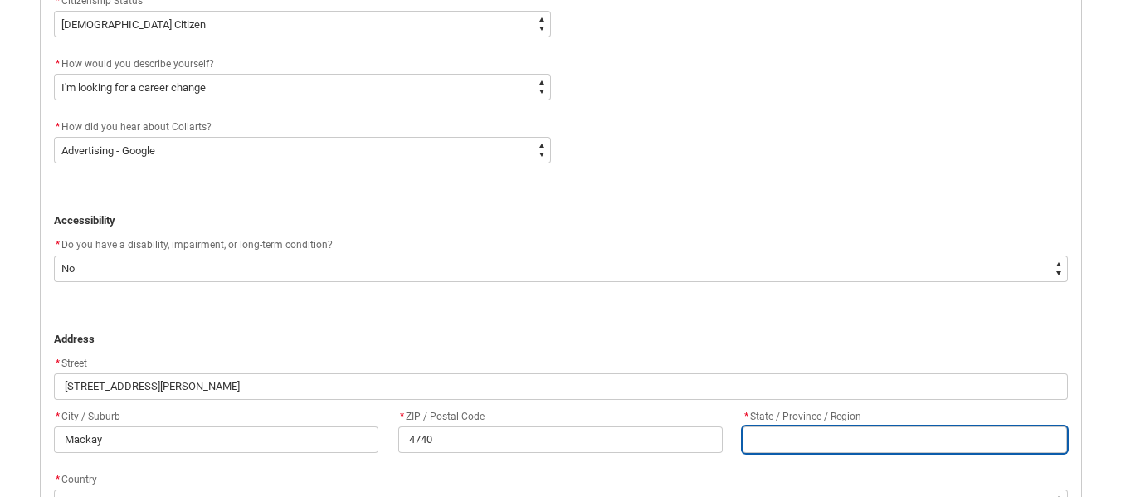
type lightning-primitive-input-simple "q"
type input "q"
type lightning-primitive-input-simple "Q"
type input "Q"
type lightning-primitive-input-simple "Qu"
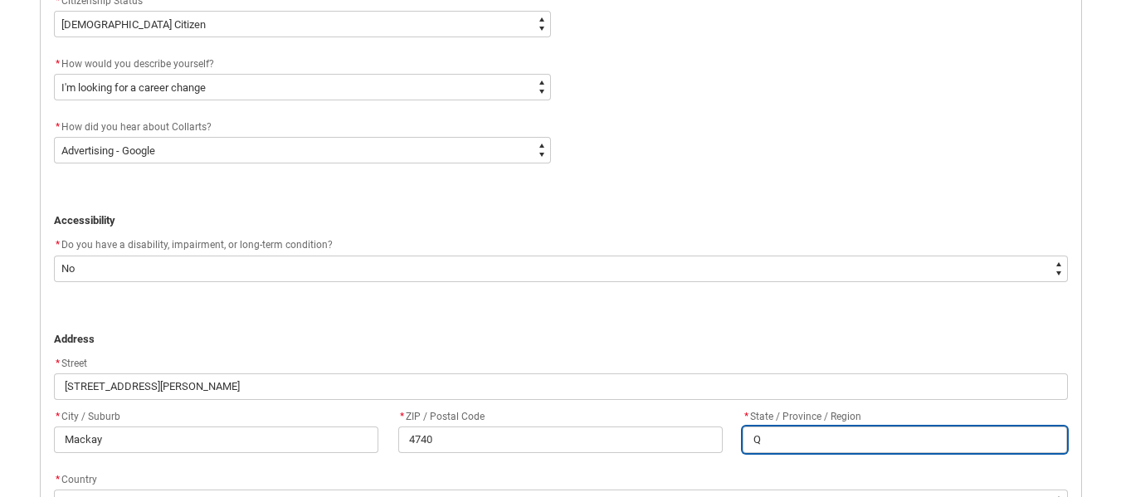
type input "Qu"
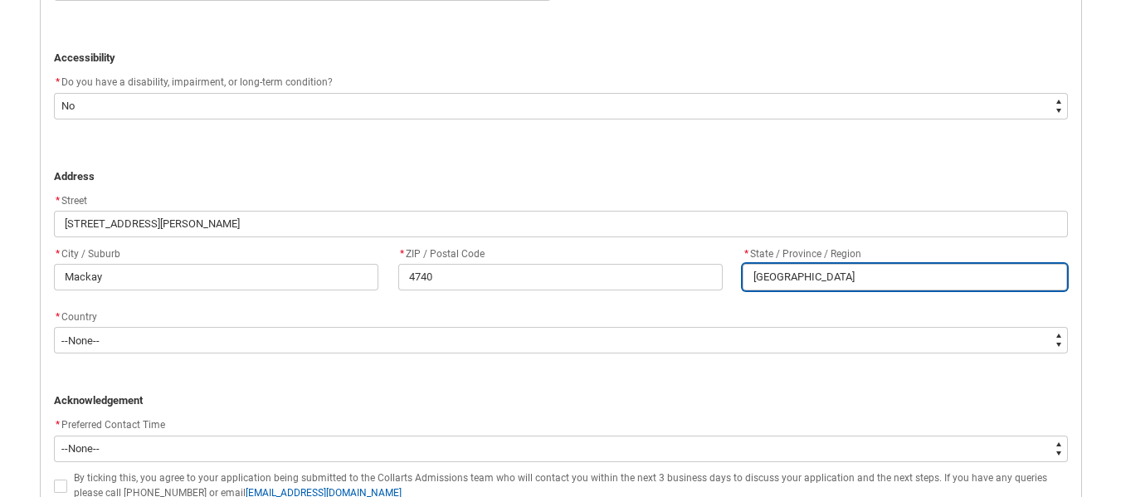
scroll to position [1003, 0]
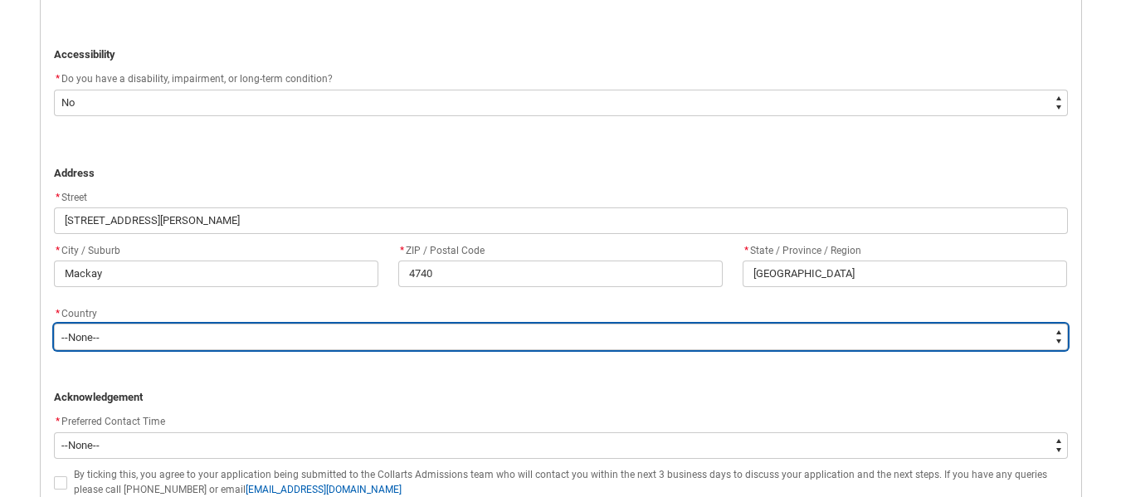
click at [327, 334] on select "--None-- [GEOGRAPHIC_DATA] ([GEOGRAPHIC_DATA]) [GEOGRAPHIC_DATA] [GEOGRAPHIC_DA…" at bounding box center [561, 337] width 1014 height 27
click at [54, 324] on select "--None-- [GEOGRAPHIC_DATA] ([GEOGRAPHIC_DATA]) [GEOGRAPHIC_DATA] [GEOGRAPHIC_DA…" at bounding box center [561, 337] width 1014 height 27
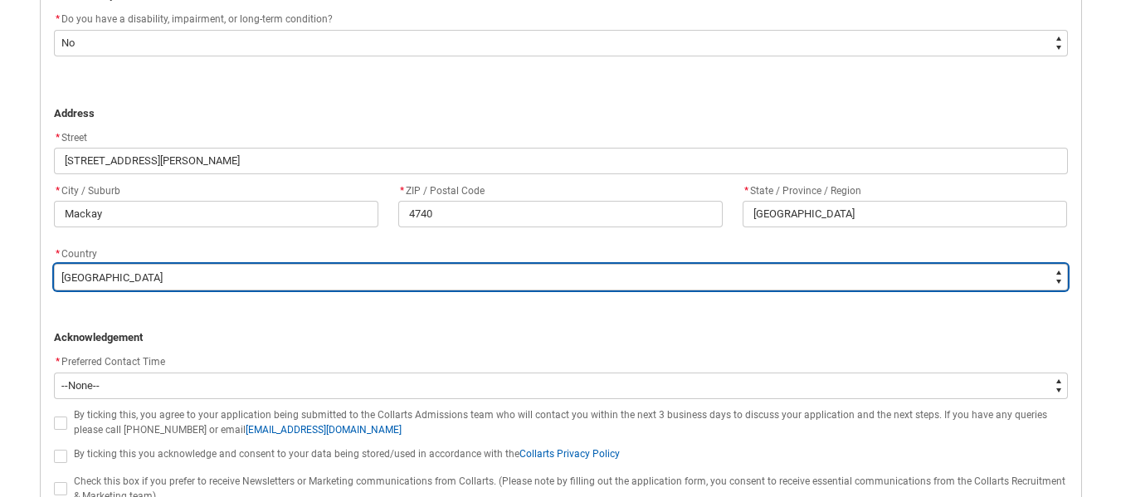
scroll to position [1169, 0]
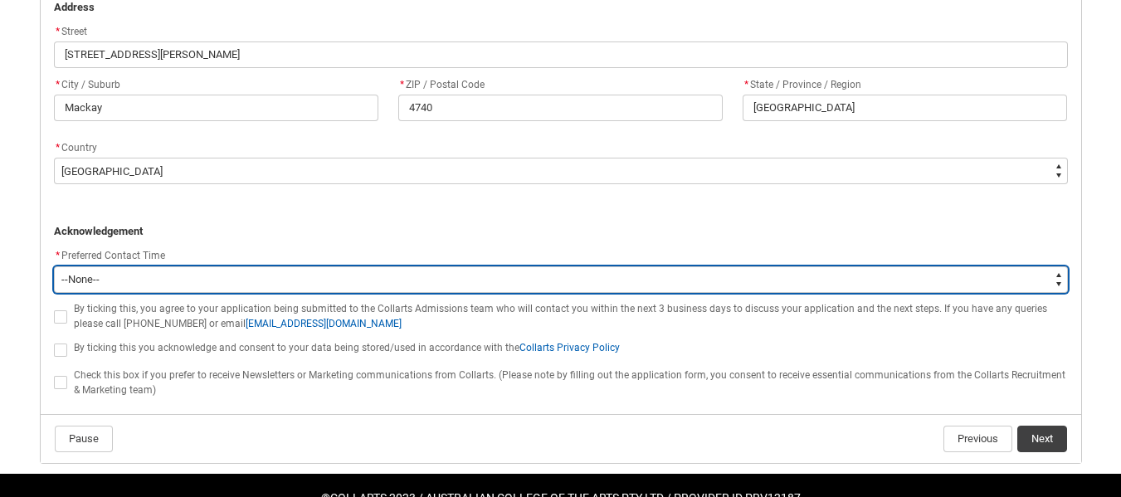
click at [236, 279] on select "--None-- Morning (9:00AM-12:00PM) Afternoon (12:00PM-5:00PM)" at bounding box center [561, 279] width 1014 height 27
click at [54, 266] on select "--None-- Morning (9:00AM-12:00PM) Afternoon (12:00PM-5:00PM)" at bounding box center [561, 279] width 1014 height 27
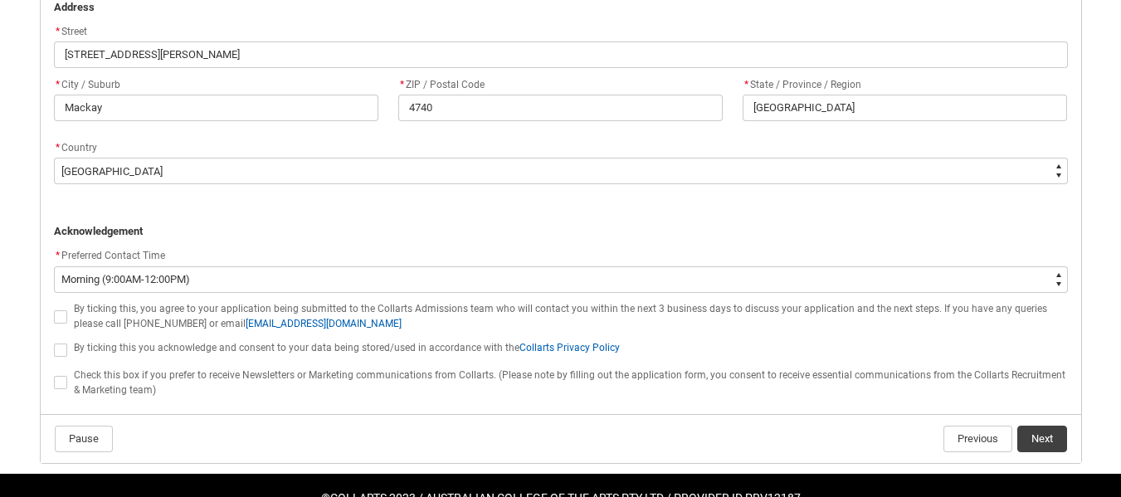
click at [62, 315] on span "REDU_Application_Form_for_Applicant flow" at bounding box center [60, 316] width 13 height 13
click at [54, 308] on input "REDU_Application_Form_for_Applicant flow" at bounding box center [53, 307] width 1 height 1
click at [62, 350] on span "REDU_Application_Form_for_Applicant flow" at bounding box center [60, 350] width 13 height 13
click at [54, 341] on input "REDU_Application_Form_for_Applicant flow" at bounding box center [53, 340] width 1 height 1
click at [58, 383] on span "REDU_Application_Form_for_Applicant flow" at bounding box center [60, 382] width 13 height 13
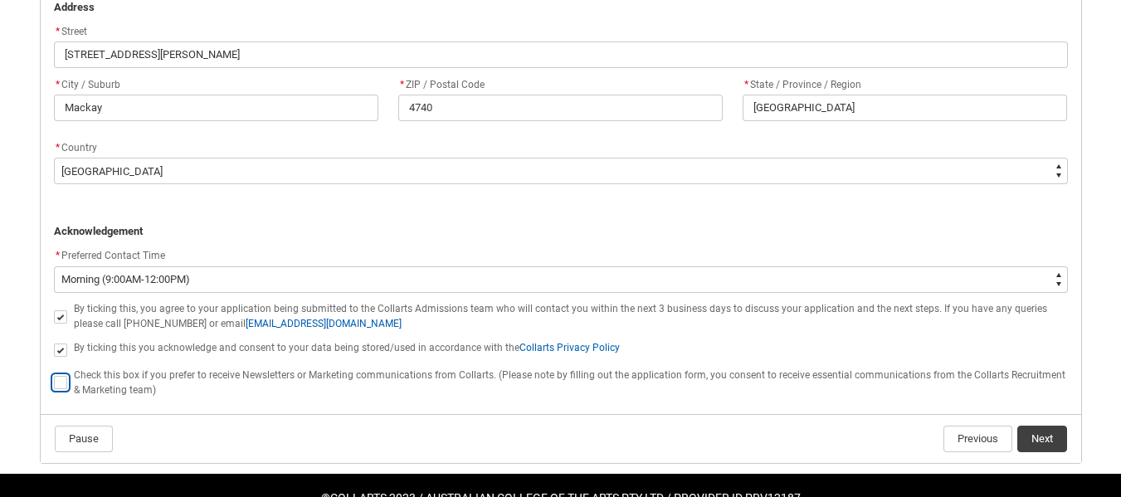
click at [54, 374] on input "REDU_Application_Form_for_Applicant flow" at bounding box center [53, 373] width 1 height 1
click at [1049, 444] on button "Next" at bounding box center [1042, 439] width 50 height 27
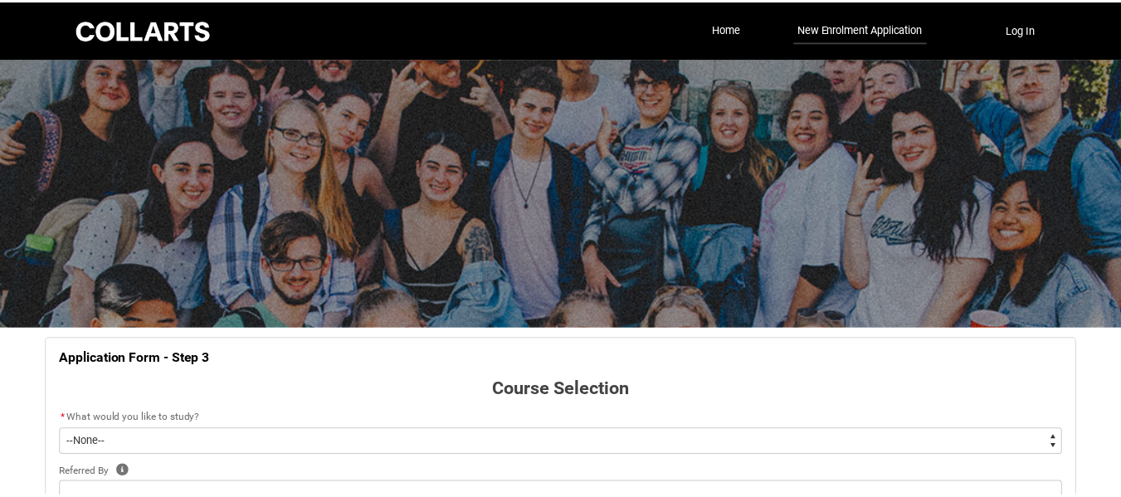
scroll to position [173, 0]
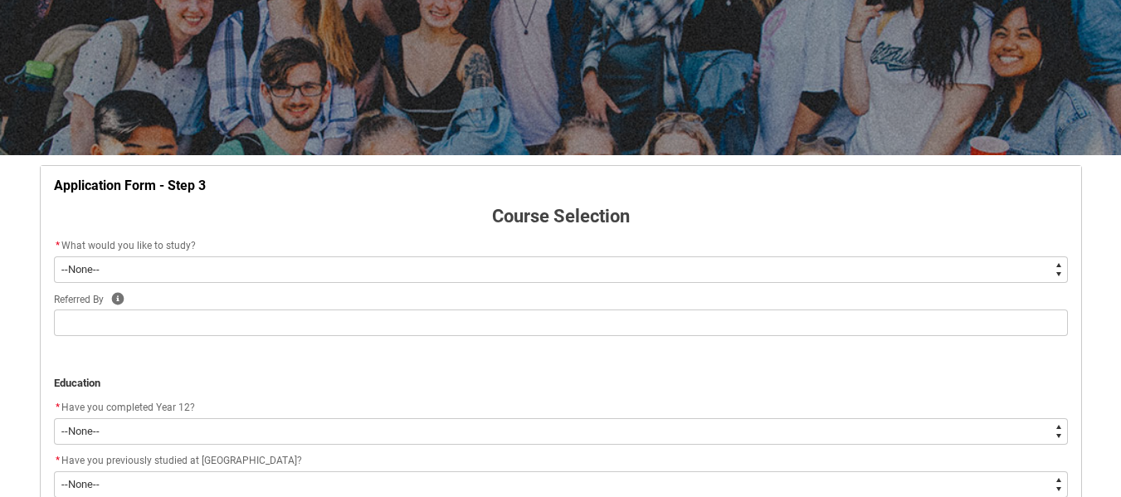
click at [1060, 272] on select "--None-- Diploma Bachelor Post Graduate" at bounding box center [561, 269] width 1014 height 27
click at [54, 256] on select "--None-- Diploma Bachelor Post Graduate" at bounding box center [561, 269] width 1014 height 27
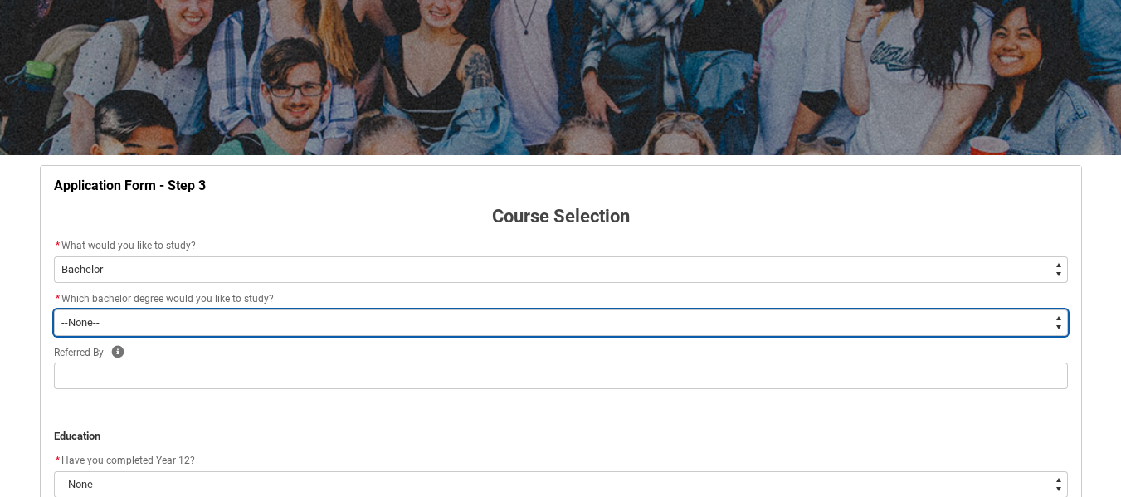
click at [1051, 326] on select "--None-- Bachelor of 2D Animation Bachelor of Applied Business (Entertainment M…" at bounding box center [561, 323] width 1014 height 27
click at [54, 310] on select "--None-- Bachelor of 2D Animation Bachelor of Applied Business (Entertainment M…" at bounding box center [561, 323] width 1014 height 27
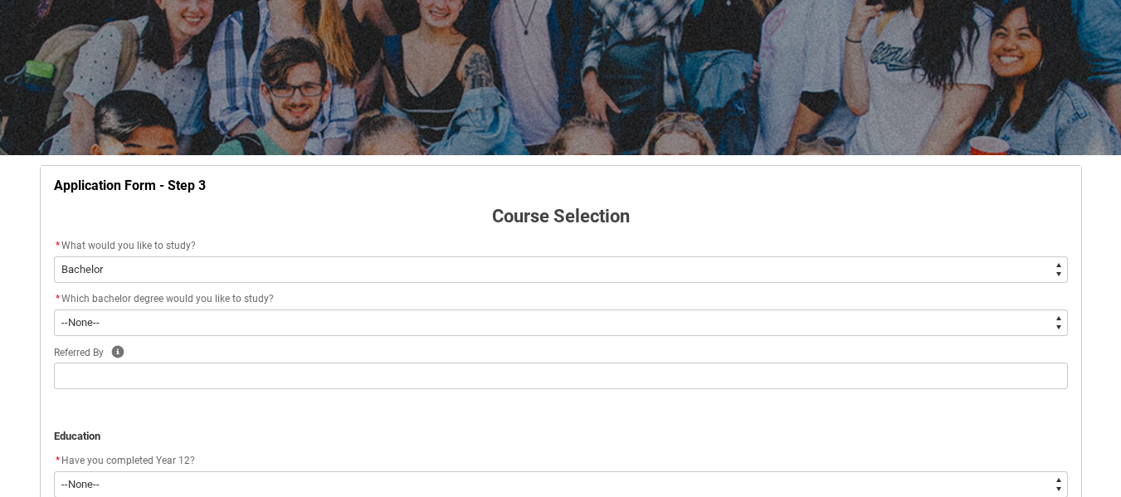
click at [190, 38] on div at bounding box center [560, 20] width 1121 height 271
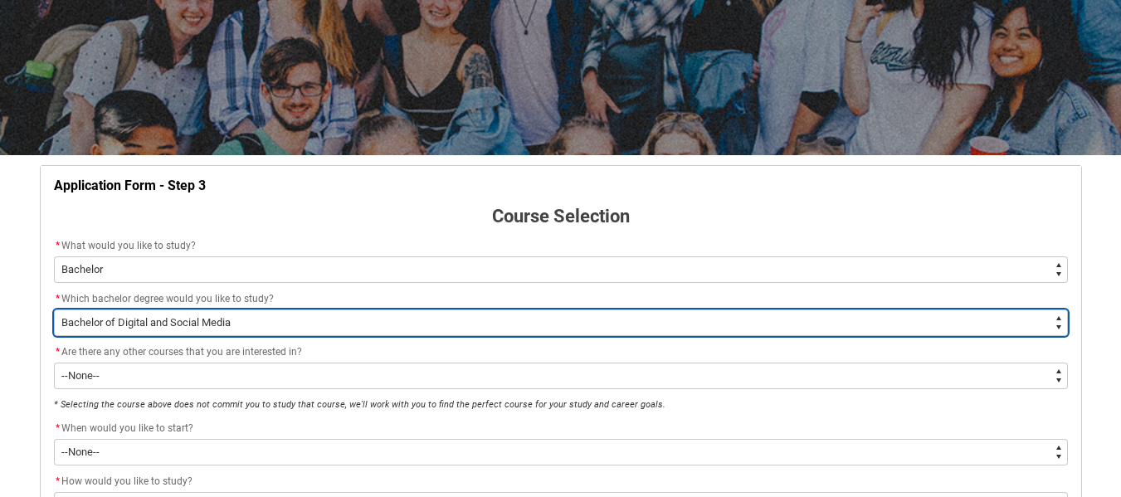
click at [1062, 319] on select "--None-- Bachelor of 2D Animation Bachelor of Applied Business (Entertainment M…" at bounding box center [561, 323] width 1014 height 27
click at [1062, 323] on select "--None-- Bachelor of 2D Animation Bachelor of Applied Business (Entertainment M…" at bounding box center [561, 323] width 1014 height 27
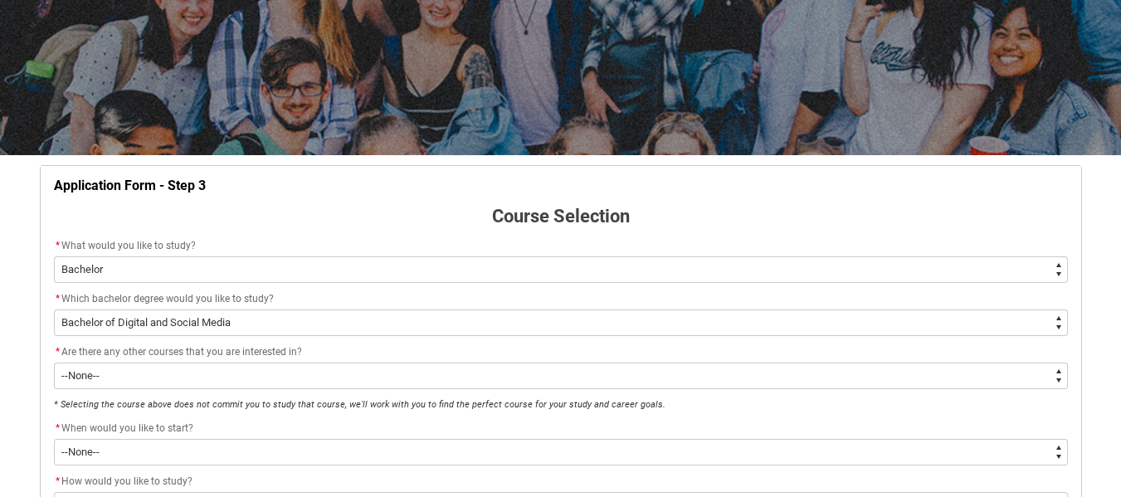
click at [1120, 322] on div "Skip to Main Content Collarts Education Community Home New Enrolment Applicatio…" at bounding box center [560, 389] width 1121 height 1124
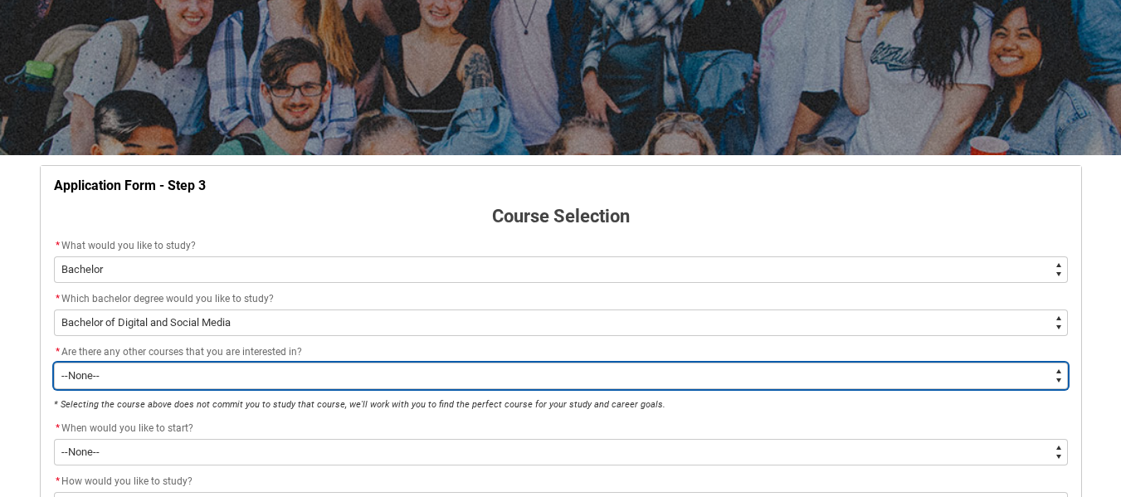
click at [1054, 375] on select "--None-- Yes No" at bounding box center [561, 376] width 1014 height 27
click at [54, 363] on select "--None-- Yes No" at bounding box center [561, 376] width 1014 height 27
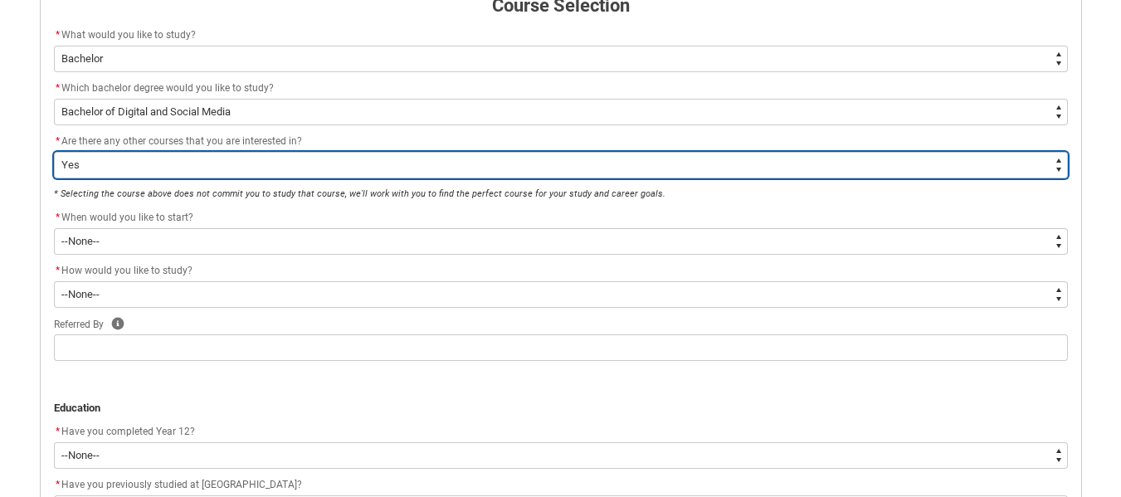
scroll to position [422, 0]
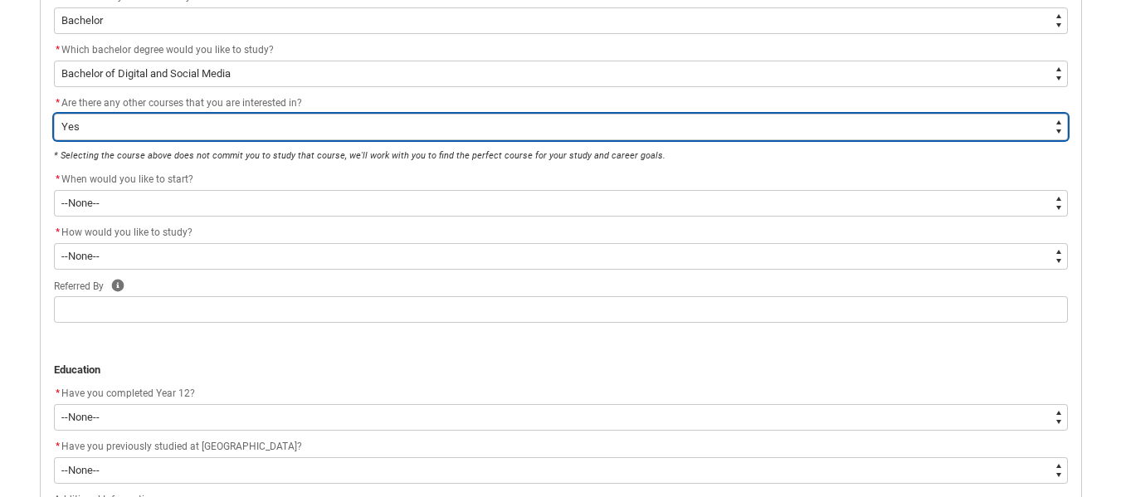
click at [1059, 127] on select "--None-- Yes No" at bounding box center [561, 127] width 1014 height 27
click at [54, 114] on select "--None-- Yes No" at bounding box center [561, 127] width 1014 height 27
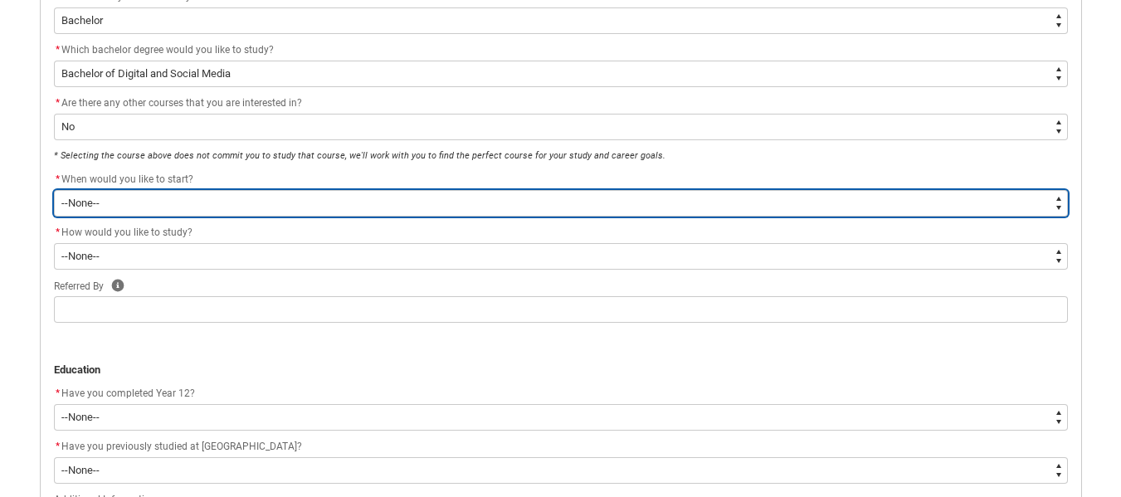
click at [1060, 202] on select "--None-- Trimester 1 2026, starting [DATE] Trimester 3 2025, starting [DATE]" at bounding box center [561, 203] width 1014 height 27
click at [54, 190] on select "--None-- Trimester 1 2026, starting [DATE] Trimester 3 2025, starting [DATE]" at bounding box center [561, 203] width 1014 height 27
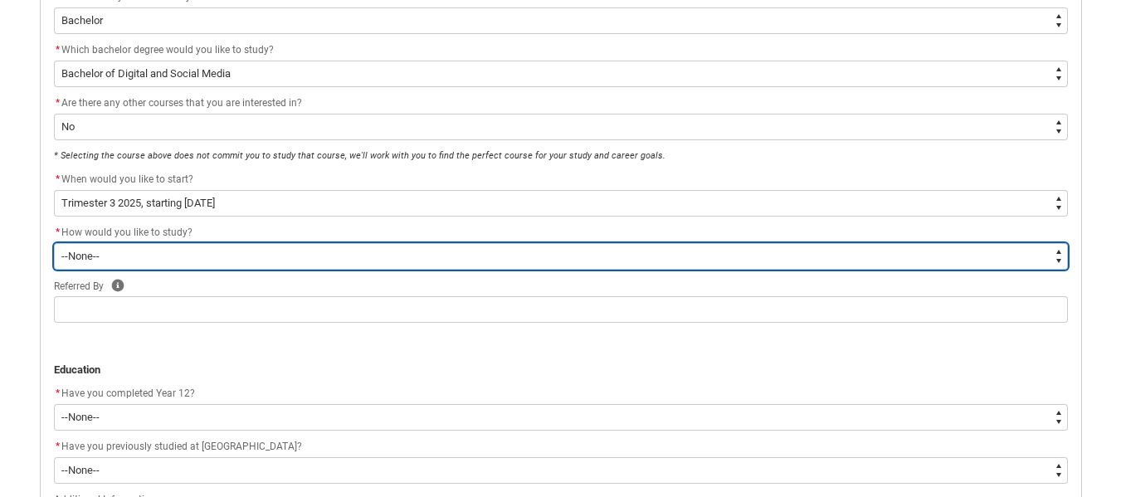
click at [148, 263] on select "--None-- On-campus Online" at bounding box center [561, 256] width 1014 height 27
click at [54, 243] on select "--None-- On-campus Online" at bounding box center [561, 256] width 1014 height 27
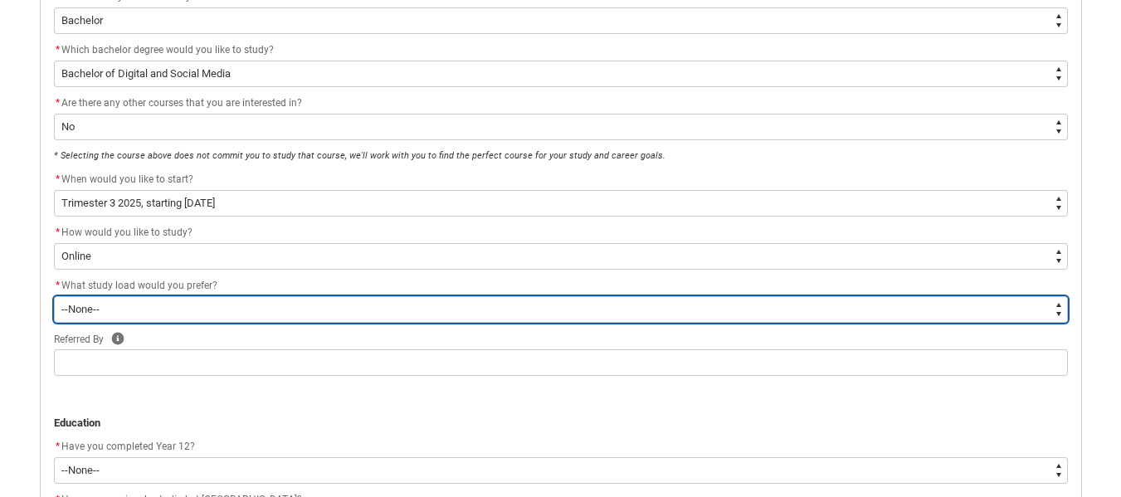
click at [131, 310] on select "--None-- Full-time Part-time" at bounding box center [561, 309] width 1014 height 27
click at [54, 296] on select "--None-- Full-time Part-time" at bounding box center [561, 309] width 1014 height 27
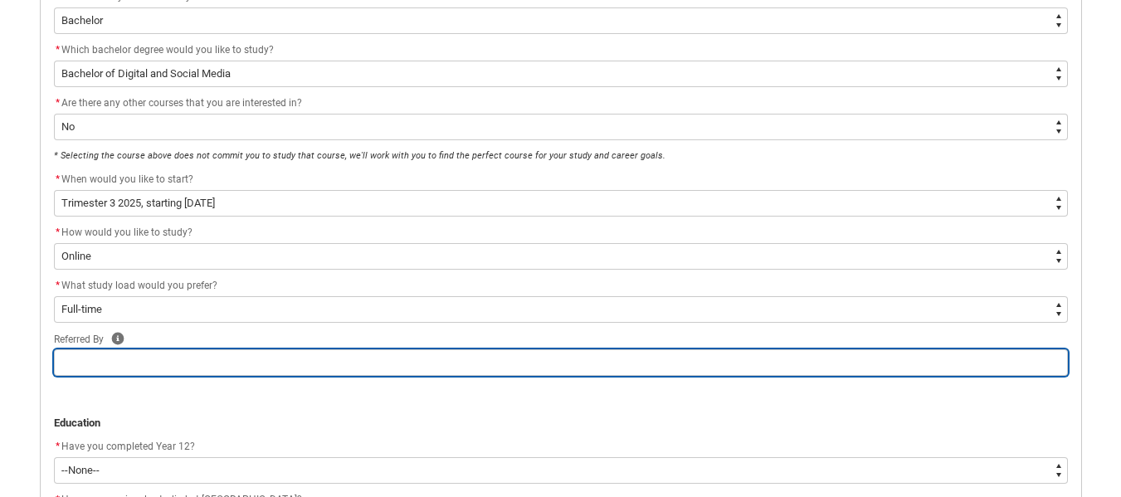
click at [118, 358] on input "REDU_Application_Form_for_Applicant flow" at bounding box center [561, 362] width 1014 height 27
paste input "[PERSON_NAME]"
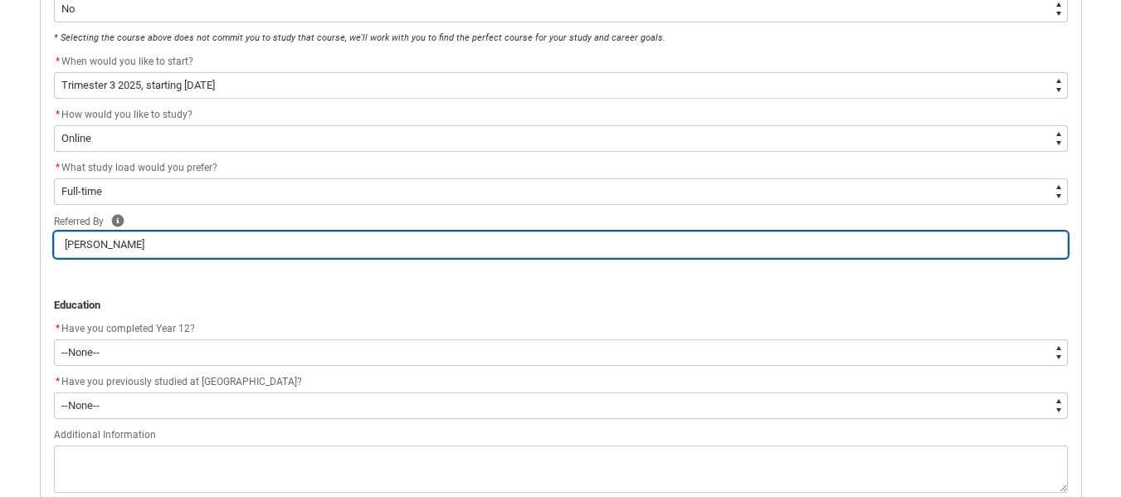
scroll to position [588, 0]
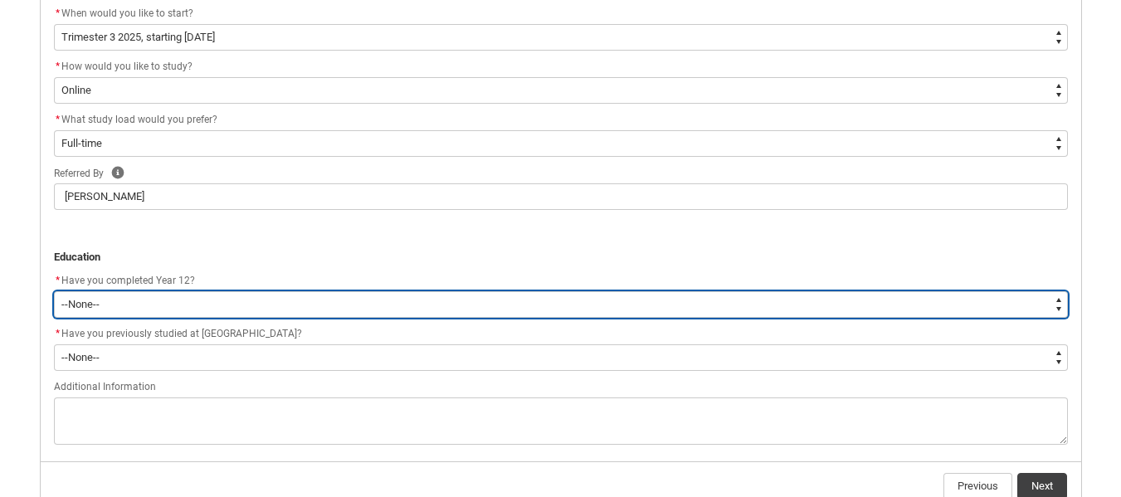
click at [126, 307] on select "--None-- Yes No Other" at bounding box center [561, 304] width 1014 height 27
click at [54, 291] on select "--None-- Yes No Other" at bounding box center [561, 304] width 1014 height 27
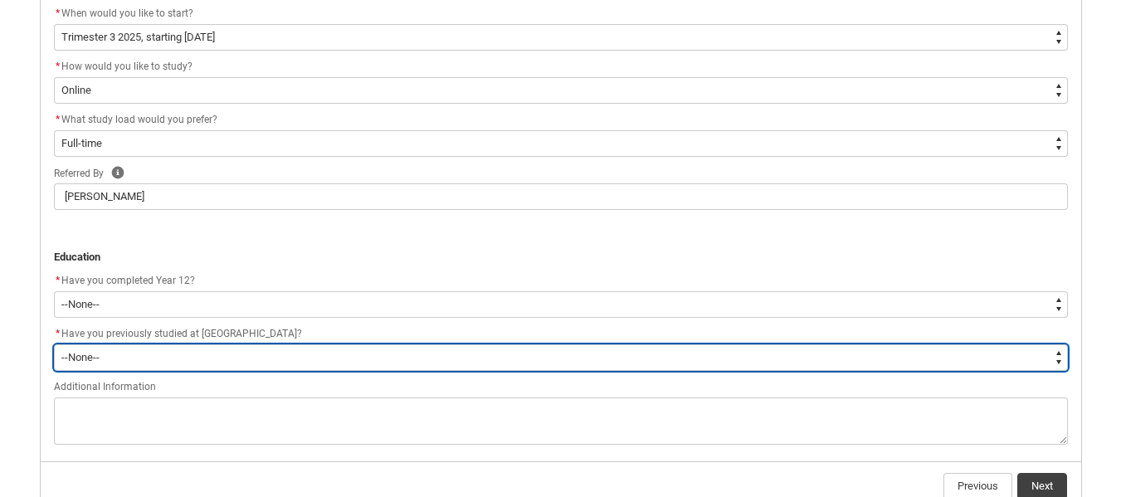
click at [115, 357] on select "--None-- Yes No" at bounding box center [561, 357] width 1014 height 27
click at [54, 344] on select "--None-- Yes No" at bounding box center [561, 357] width 1014 height 27
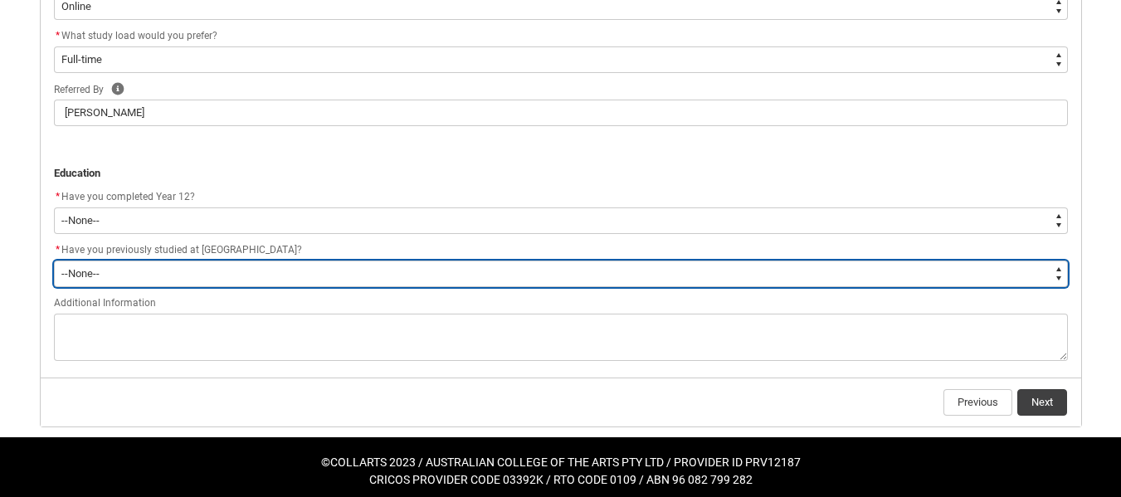
scroll to position [680, 0]
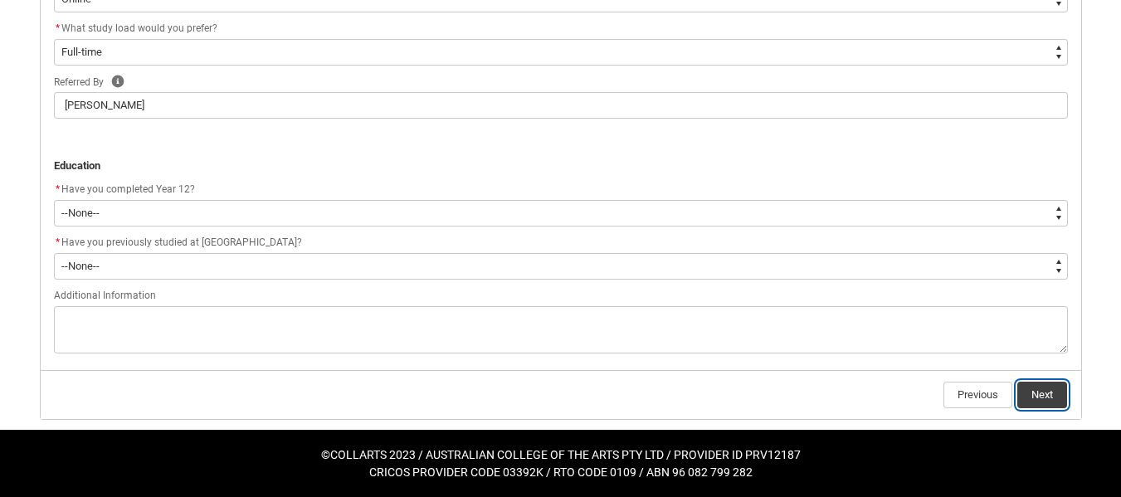
click at [1045, 399] on button "Next" at bounding box center [1042, 395] width 50 height 27
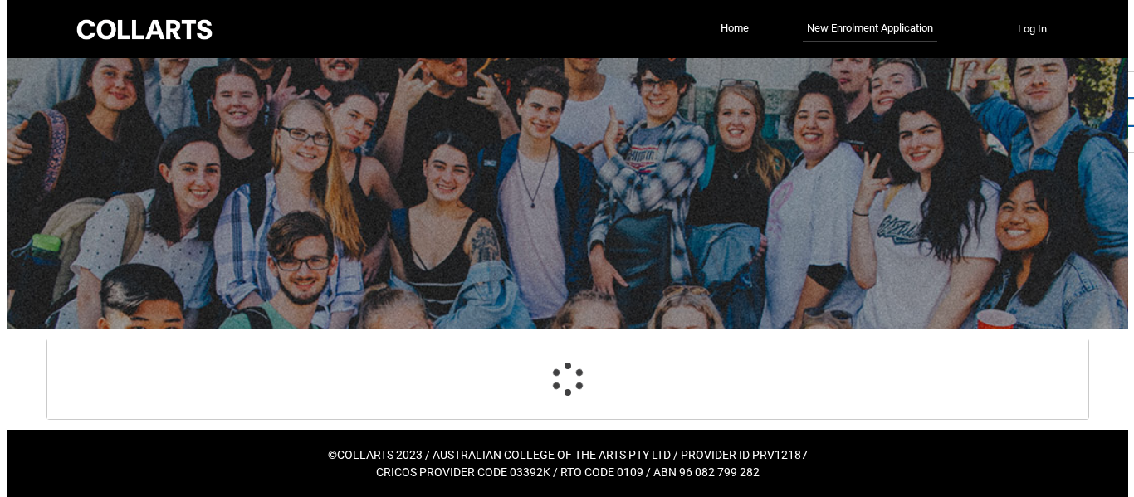
scroll to position [0, 0]
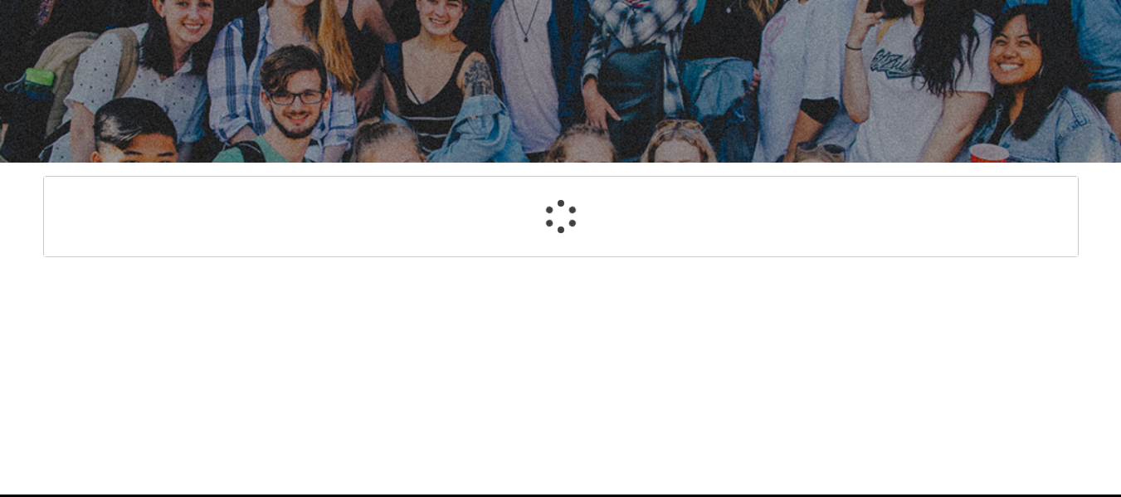
select select "GenderOptions.Female"
select select "MailingCountry_Options.1101"
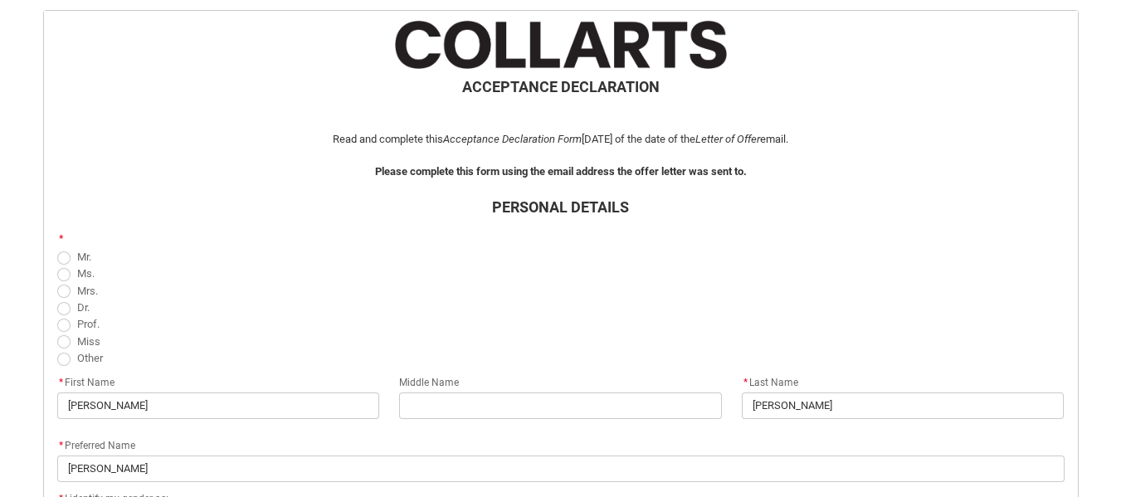
scroll to position [415, 0]
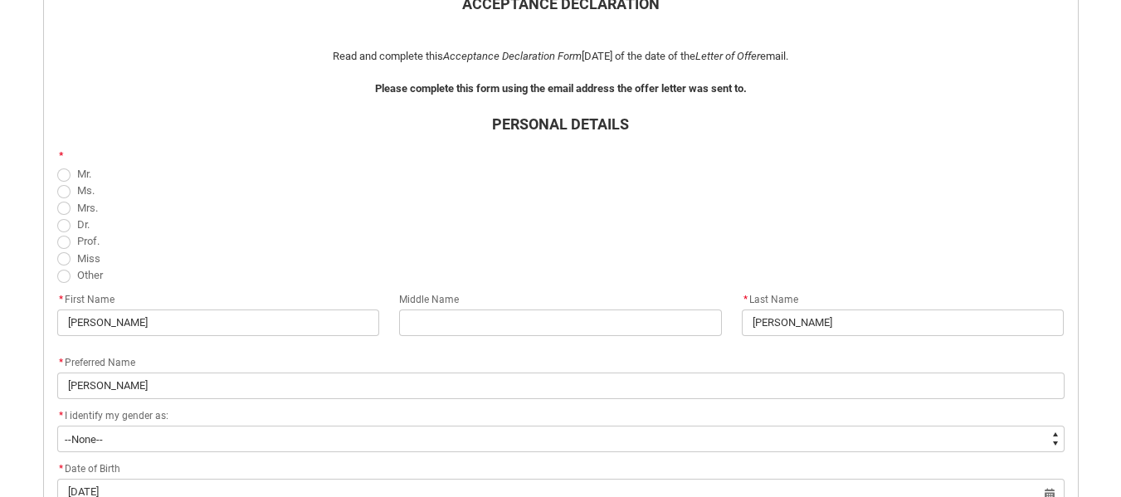
click at [63, 192] on span "REDU_Acceptance_Declaration flow" at bounding box center [63, 191] width 13 height 13
click at [57, 182] on input "Ms." at bounding box center [56, 181] width 1 height 1
radio input "true"
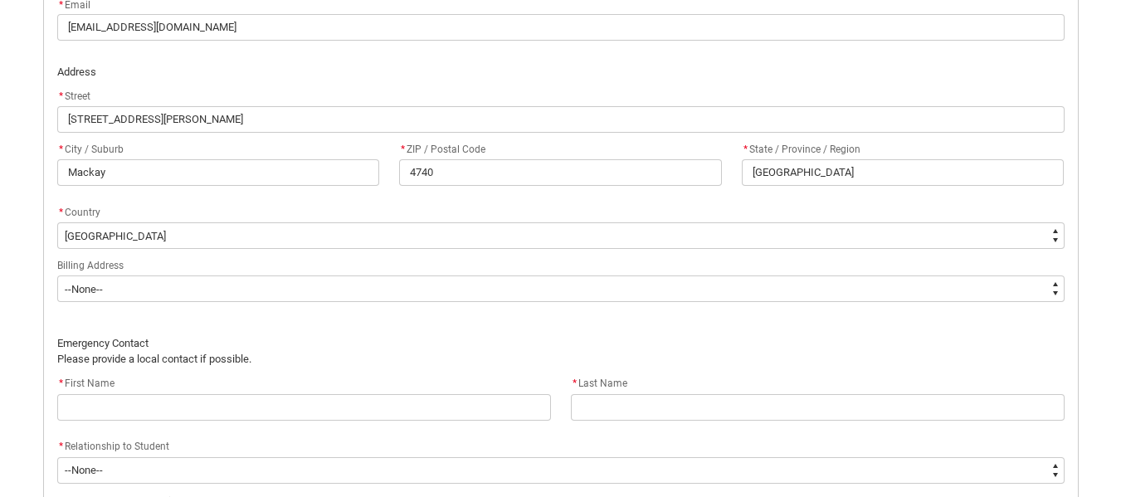
scroll to position [1079, 0]
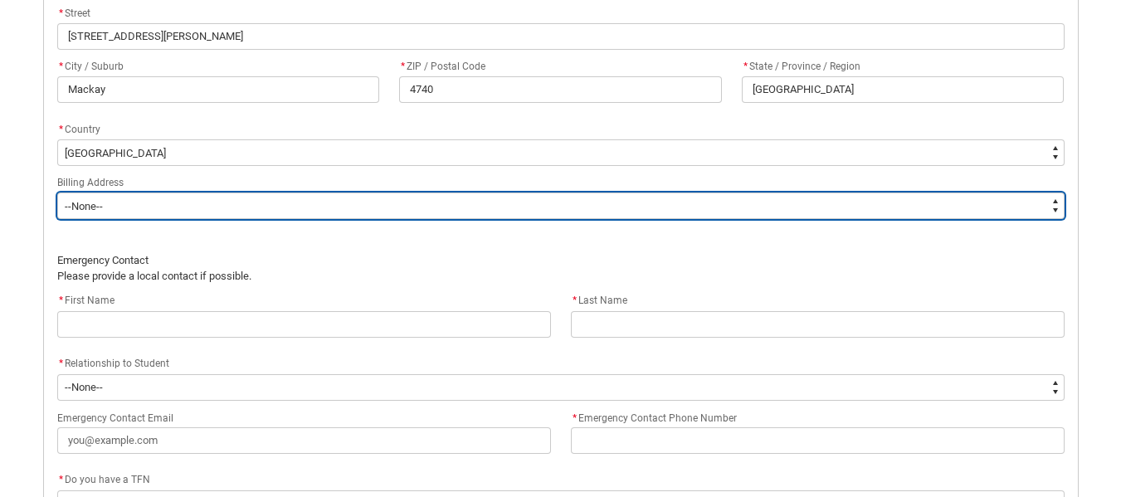
click at [1051, 207] on select "--None-- Same as above Different to above - please complete below" at bounding box center [560, 206] width 1007 height 27
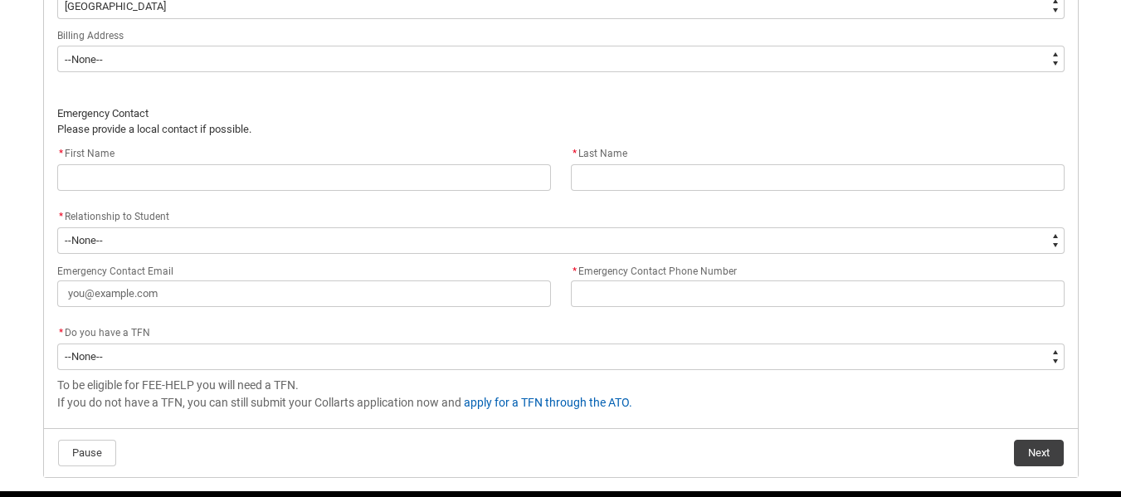
scroll to position [1245, 0]
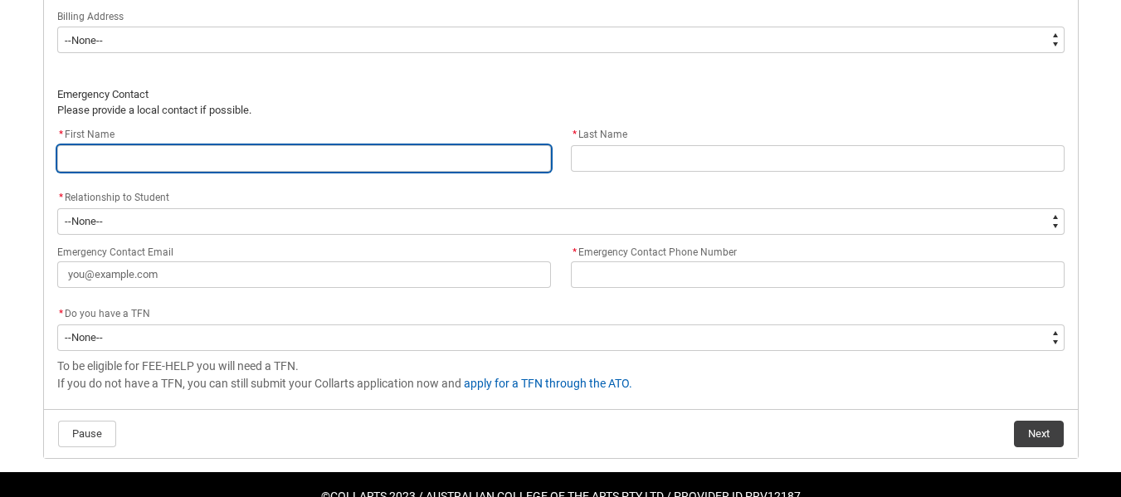
click at [400, 154] on input "REDU_Acceptance_Declaration flow" at bounding box center [304, 158] width 494 height 27
type lightning-primitive-input-simple "R"
type input "R"
type lightning-primitive-input-simple "Ro"
type input "Ro"
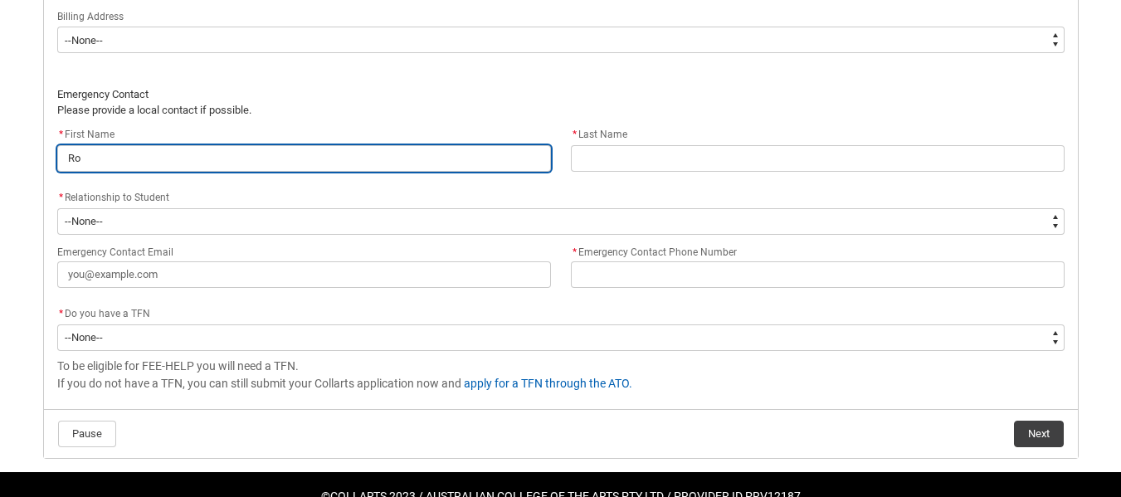
type lightning-primitive-input-simple "Ros"
type input "Ros"
type lightning-primitive-input-simple "Ross"
type input "Ross"
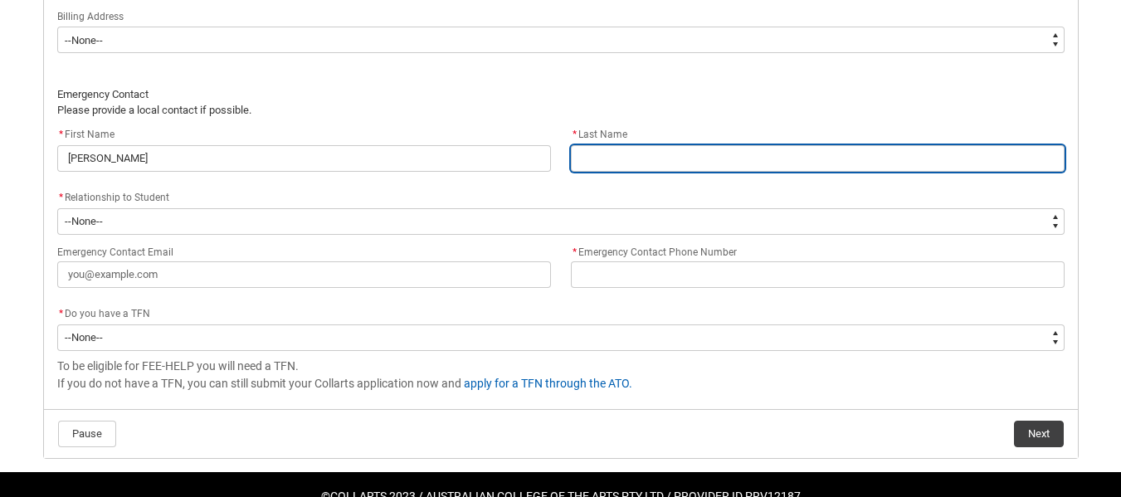
type lightning-primitive-input-simple "H"
type input "H"
type lightning-primitive-input-simple "Hy"
type input "Hy"
type lightning-primitive-input-simple "Hyl"
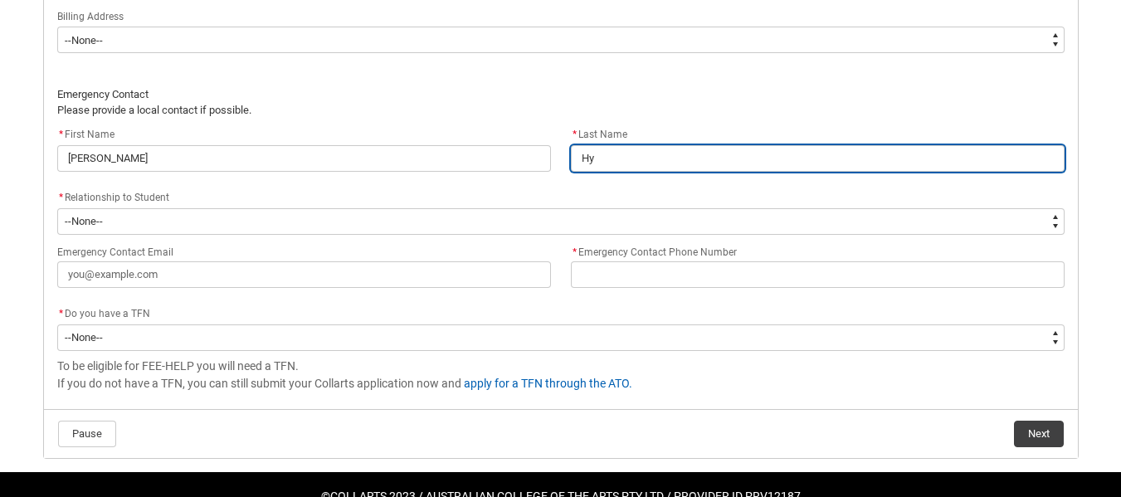
type input "Hyl"
type lightning-primitive-input-simple "Hyla"
type input "Hyla"
type lightning-primitive-input-simple "Hylan"
type input "Hylan"
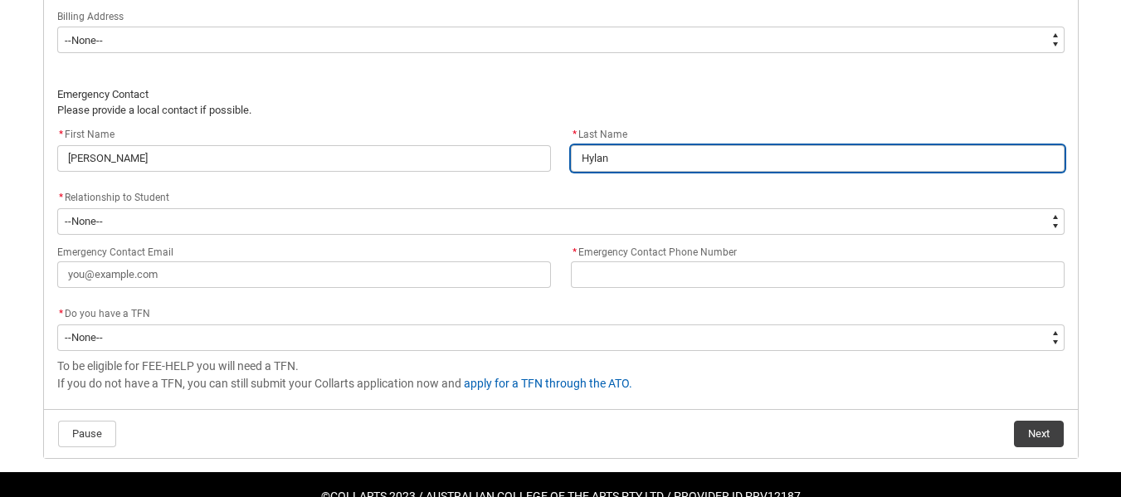
type lightning-primitive-input-simple "[PERSON_NAME]"
type input "[PERSON_NAME]"
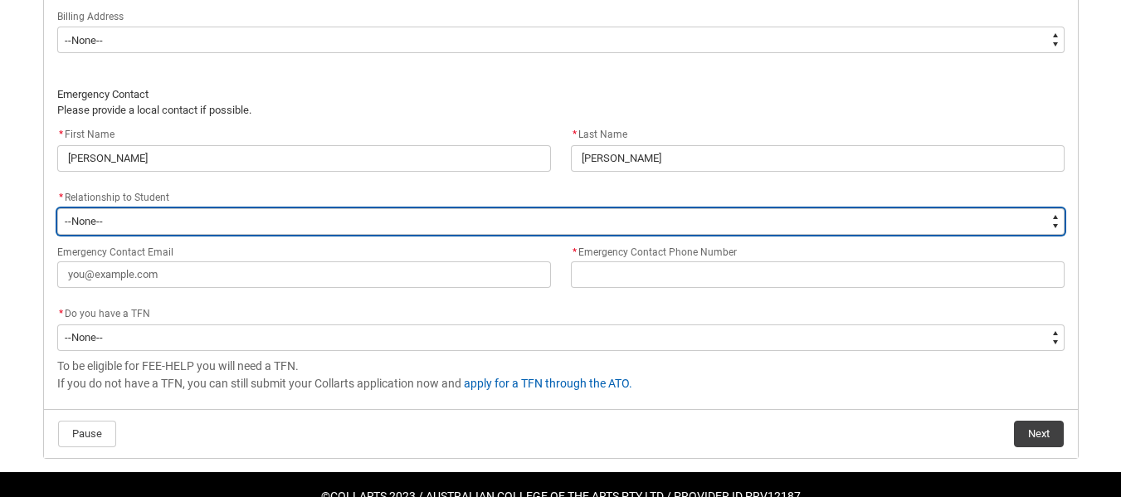
type lightning-select "EmergencyContact_RelationshipOptions.Partner"
select select "EmergencyContact_RelationshipOptions.Partner"
click at [1059, 223] on select "--None-- Mother Father Sibling Child Partner Relation Friend" at bounding box center [560, 221] width 1007 height 27
type lightning-select "EmergencyContact_RelationshipOptions.Father"
click at [57, 208] on select "--None-- Mother Father Sibling Child Partner Relation Friend" at bounding box center [560, 221] width 1007 height 27
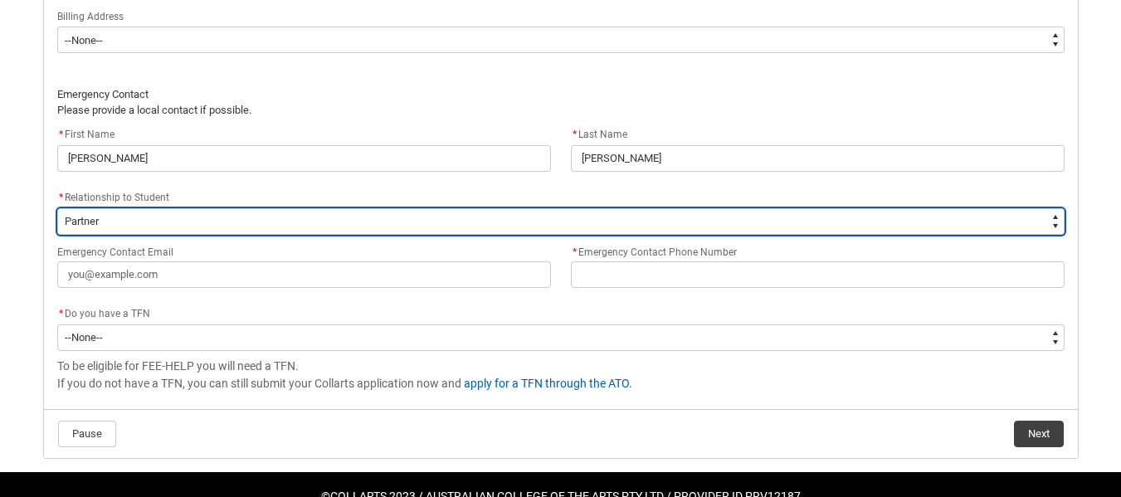
select select "EmergencyContact_RelationshipOptions.Father"
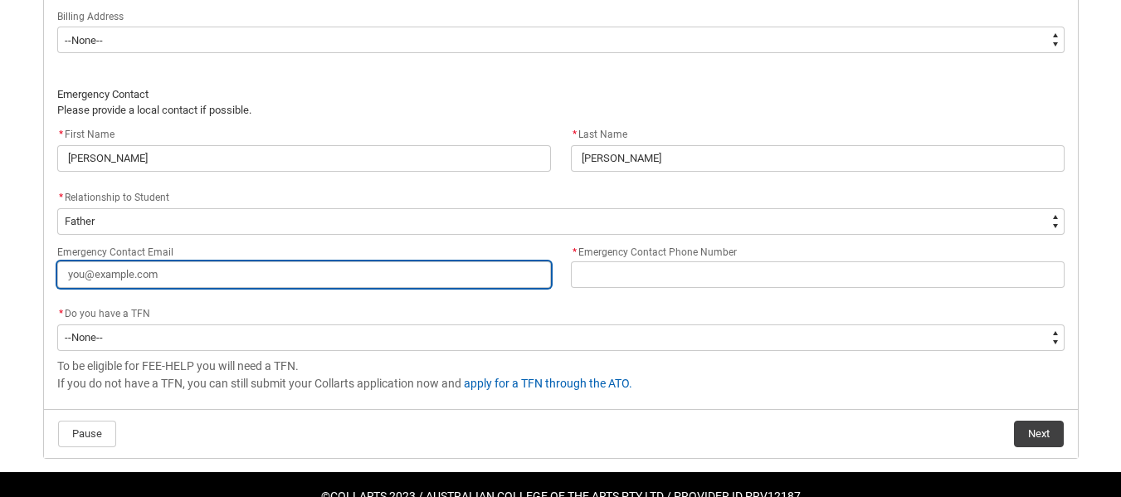
click at [128, 280] on input "Emergency Contact Email" at bounding box center [304, 274] width 494 height 27
type lightning-primitive-input-simple "h"
type input "h"
type lightning-primitive-input-simple "hy"
type input "hy"
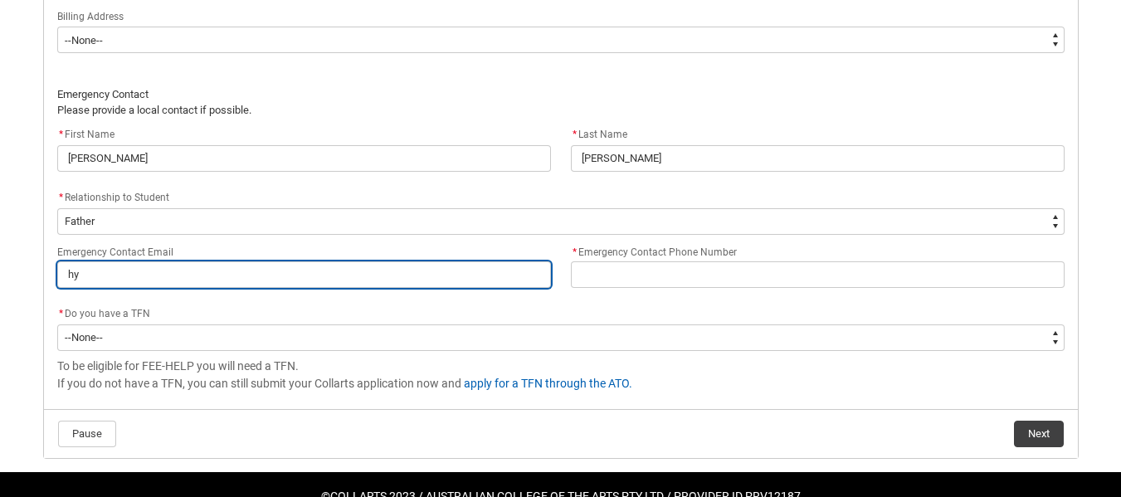
type lightning-primitive-input-simple "hyl"
type input "hyl"
type lightning-primitive-input-simple "hyla"
type input "hyla"
type lightning-primitive-input-simple "hylan"
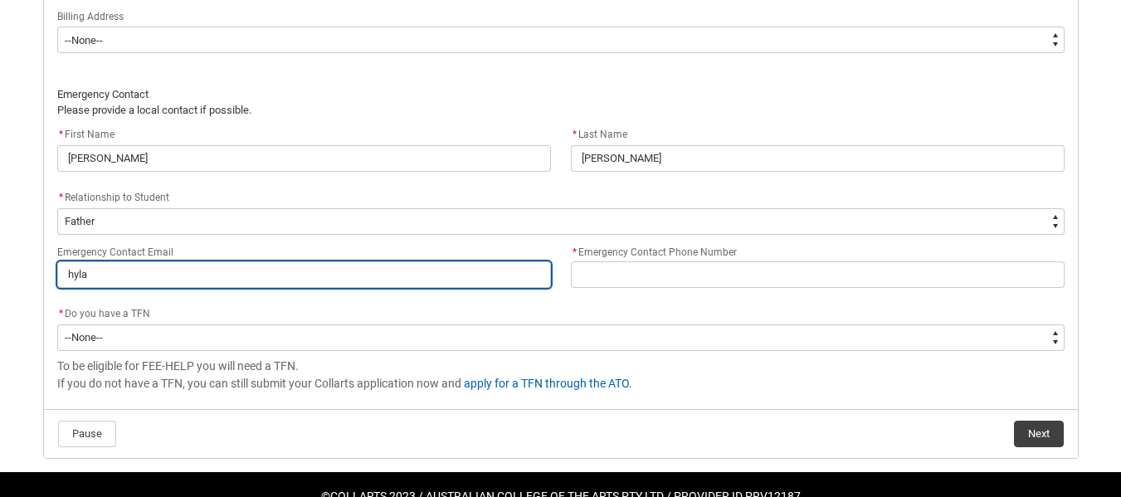
type input "hylan"
type lightning-primitive-input-simple "hyland"
type input "hyland"
type lightning-primitive-input-simple "hyland."
type input "hyland."
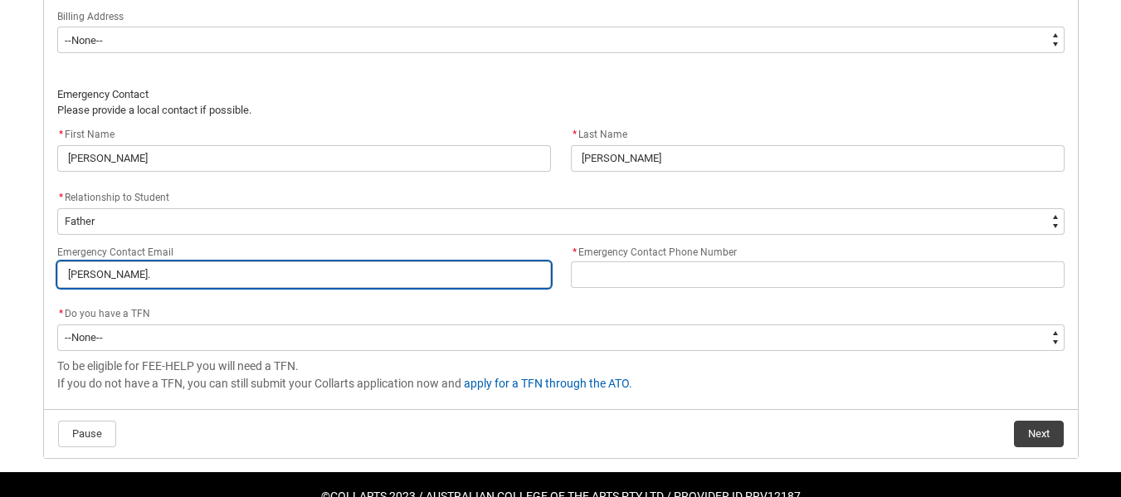
type lightning-primitive-input-simple "hyland.m"
type input "hyland.m"
type lightning-primitive-input-simple "hyland.ma"
type input "hyland.ma"
type lightning-primitive-input-simple "hyland.mac"
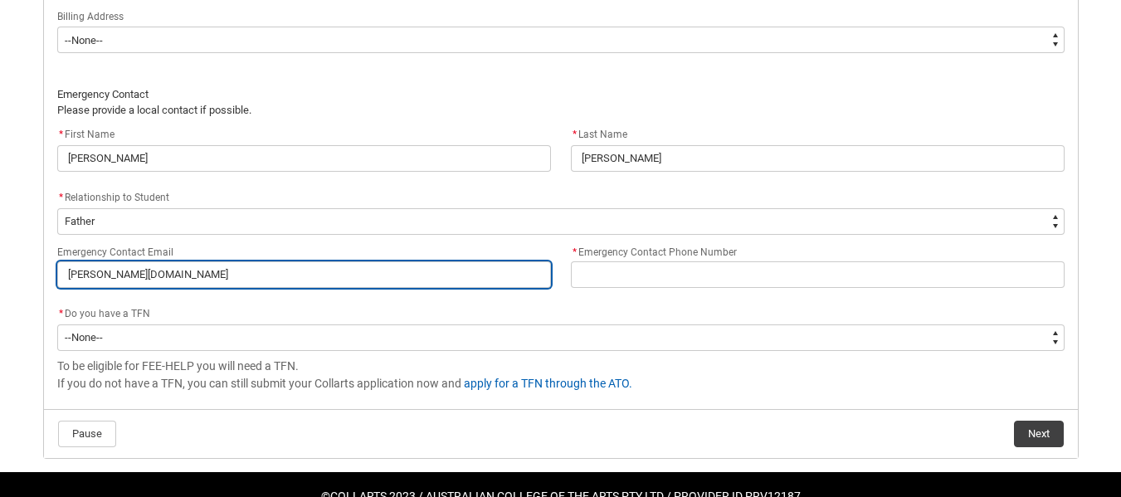
type input "hyland.mac"
type lightning-primitive-input-simple "hyland.mack"
type input "hyland.mack"
type lightning-primitive-input-simple "hyland.macka"
type input "hyland.macka"
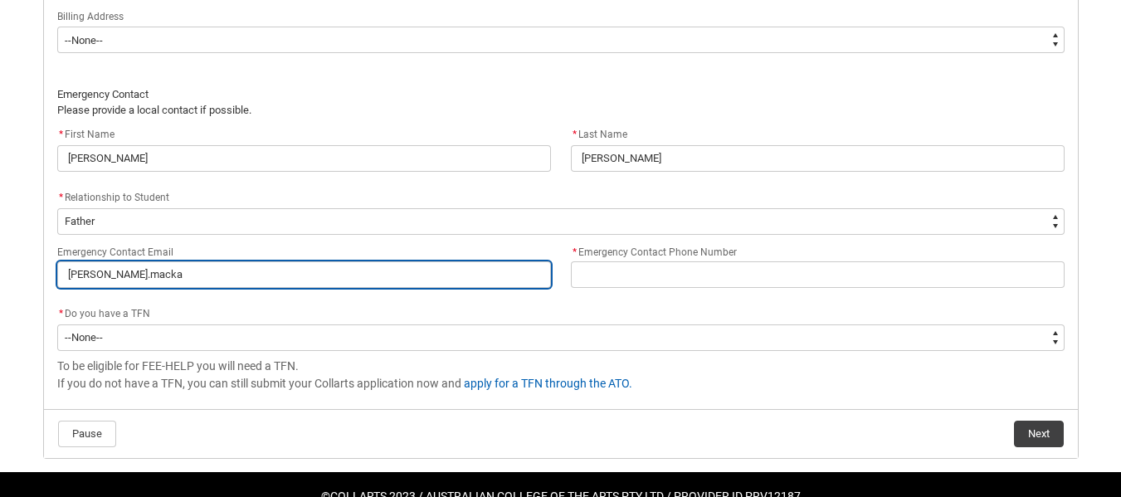
type lightning-primitive-input-simple "hyland.mackay"
type input "hyland.mackay"
type lightning-primitive-input-simple "hyland.mackay@"
type input "hyland.mackay@"
type lightning-primitive-input-simple "hyland.mackay@b"
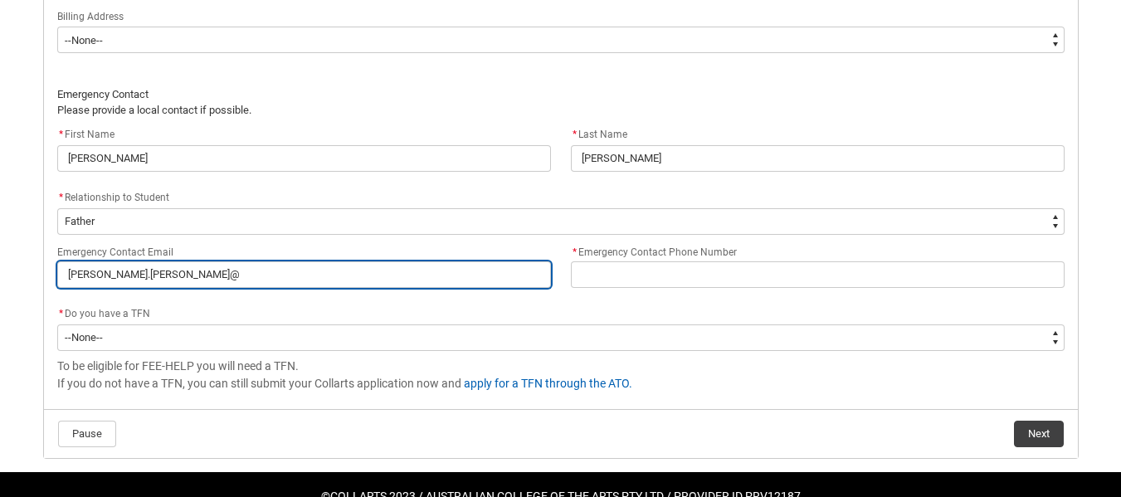
type input "hyland.mackay@b"
type lightning-primitive-input-simple "hyland.mackay@bi"
type input "hyland.mackay@bi"
type lightning-primitive-input-simple "hyland.mackay@big"
type input "hyland.mackay@big"
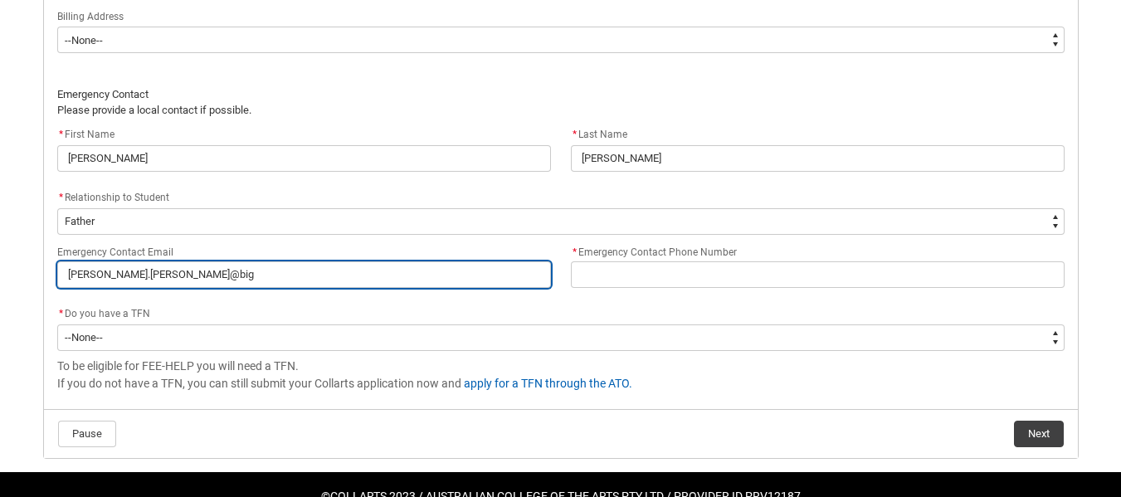
type lightning-primitive-input-simple "hyland.mackay@bigp"
type input "hyland.mackay@bigp"
type lightning-primitive-input-simple "hyland.mackay@bigpo"
type input "hyland.mackay@bigpo"
type lightning-primitive-input-simple "hyland.mackay@bigpon"
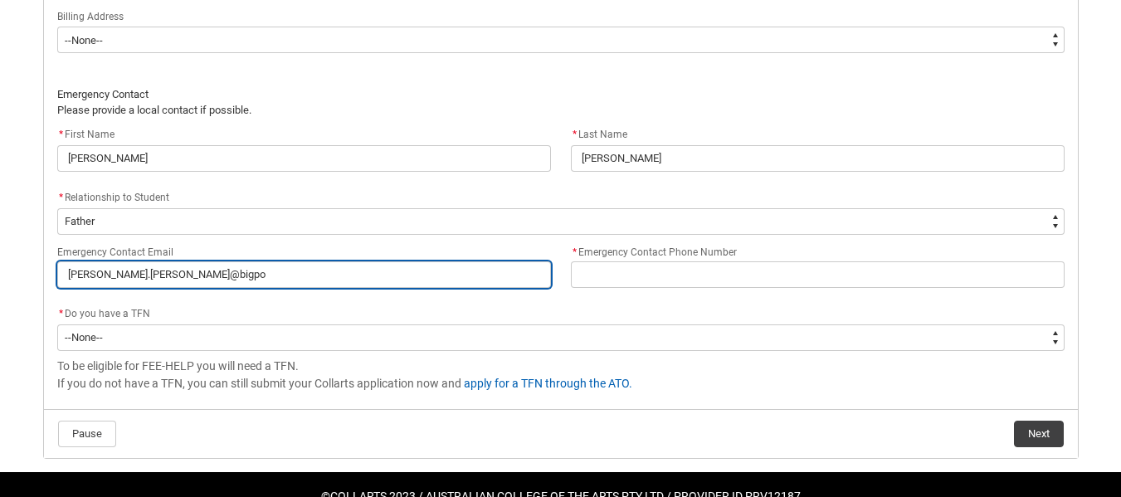
type input "hyland.mackay@bigpon"
type lightning-primitive-input-simple "hyland.mackay@bigpond"
type input "hyland.mackay@bigpond"
type lightning-primitive-input-simple "hyland.mackay@bigpond."
type input "hyland.mackay@bigpond."
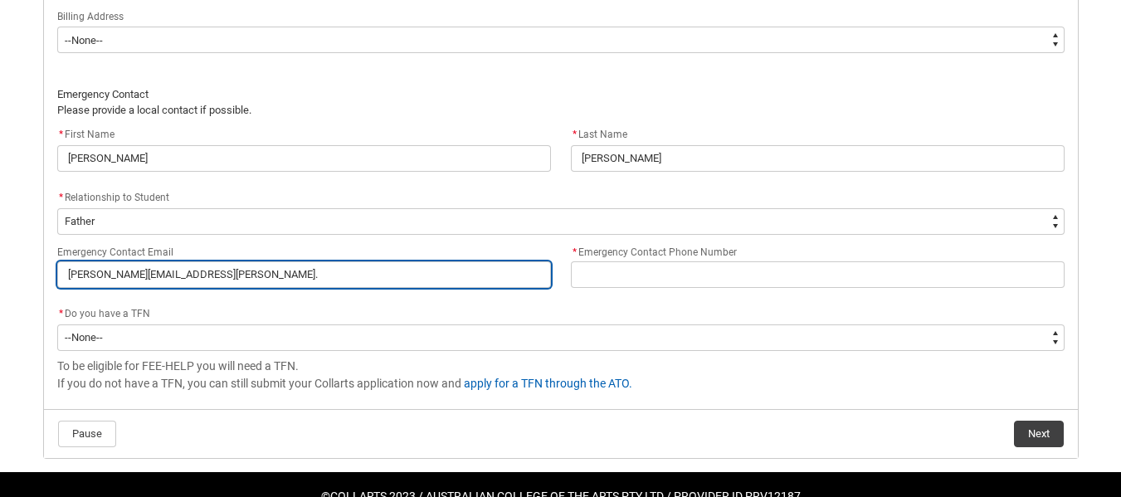
type lightning-primitive-input-simple "hyland.mackay@bigpond.c"
type input "hyland.mackay@bigpond.c"
type lightning-primitive-input-simple "hyland.mackay@bigpond.co"
type input "hyland.mackay@bigpond.co"
type lightning-primitive-input-simple "hyland.mackay@bigpond.com"
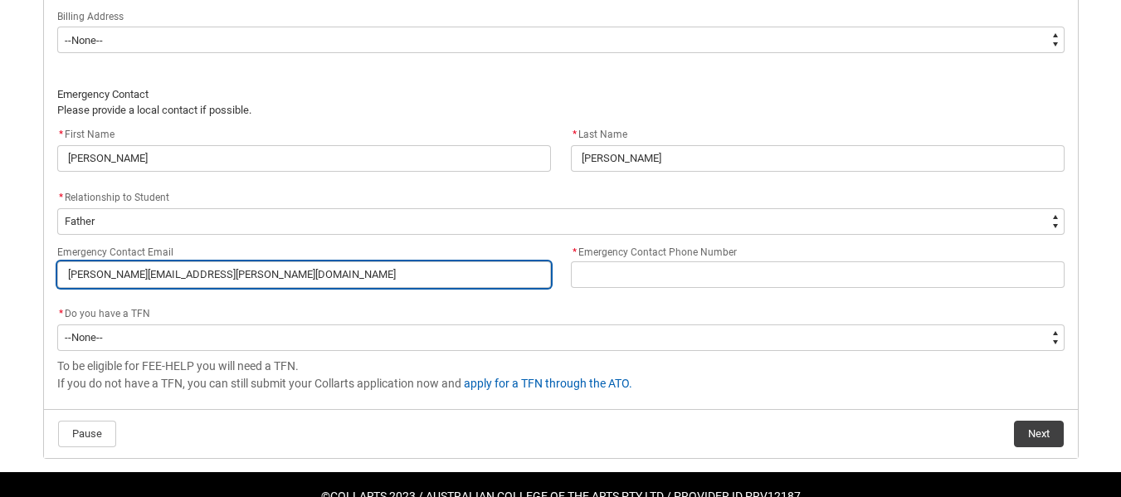
type input "hyland.mackay@bigpond.com"
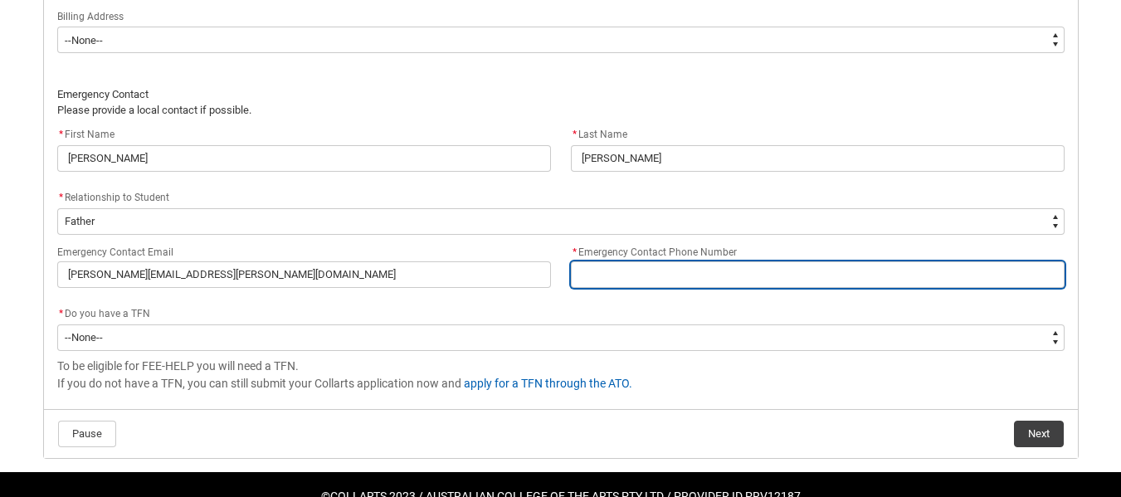
type lightning-primitive-input-simple "0"
type input "0"
type lightning-primitive-input-simple "07"
type input "07"
type lightning-primitive-input-simple "074"
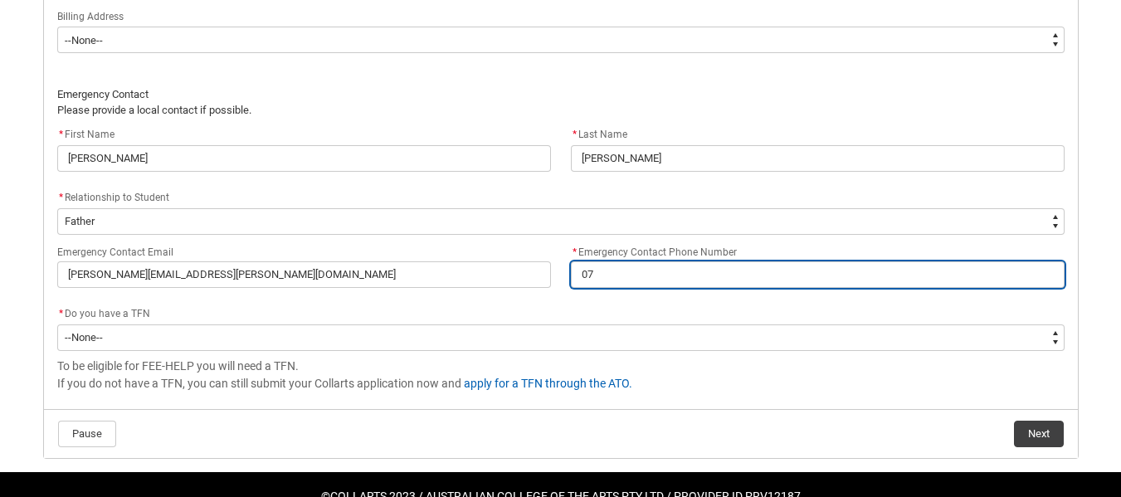
type input "074"
type lightning-primitive-input-simple "0749"
type input "0749"
type lightning-primitive-input-simple "07495"
type input "07495"
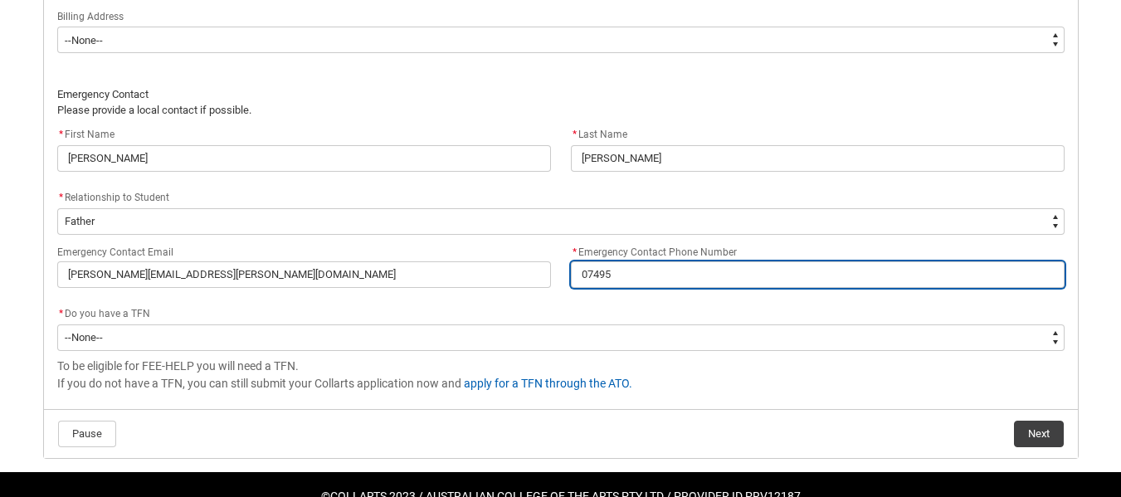
type lightning-primitive-input-simple "074951"
type input "074951"
type lightning-primitive-input-simple "0749513"
type input "0749513"
type lightning-primitive-input-simple "07495136"
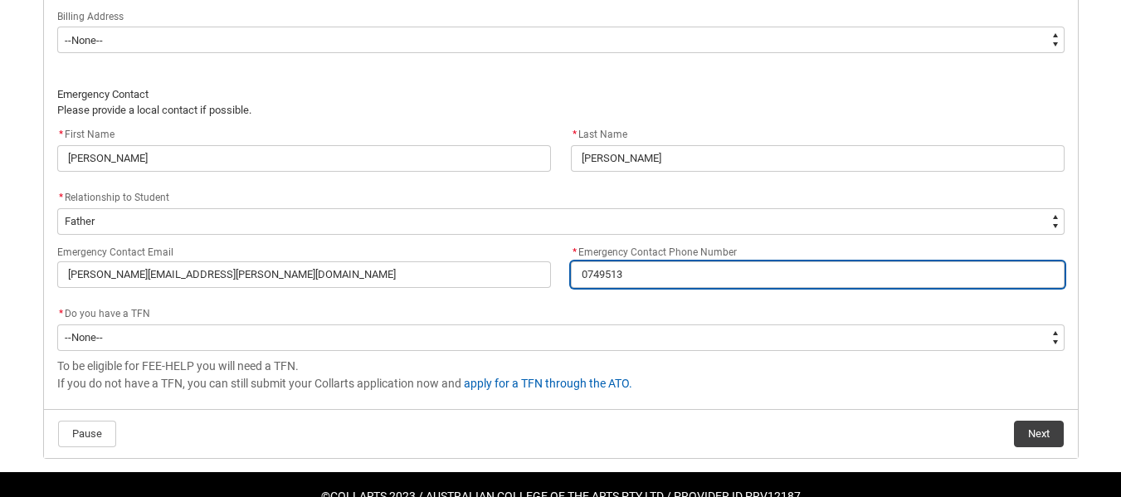
type input "07495136"
type lightning-primitive-input-simple "074951367"
type input "074951367"
type lightning-primitive-input-simple "0749513671"
type input "0749513671"
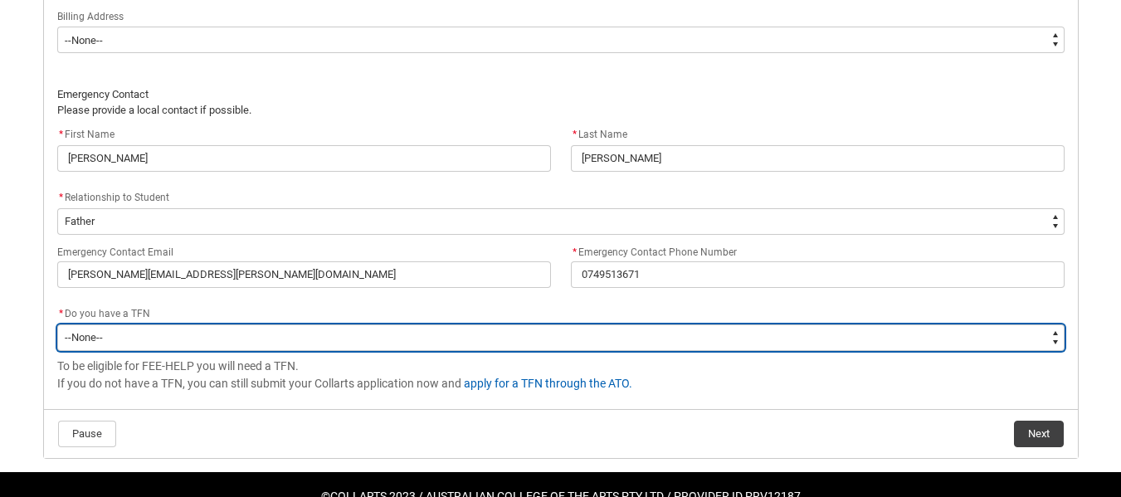
click at [1056, 339] on select "--None-- Yes No" at bounding box center [560, 337] width 1007 height 27
type lightning-select "Choice_Yes"
click at [57, 324] on select "--None-- Yes No" at bounding box center [560, 337] width 1007 height 27
select select "Choice_Yes"
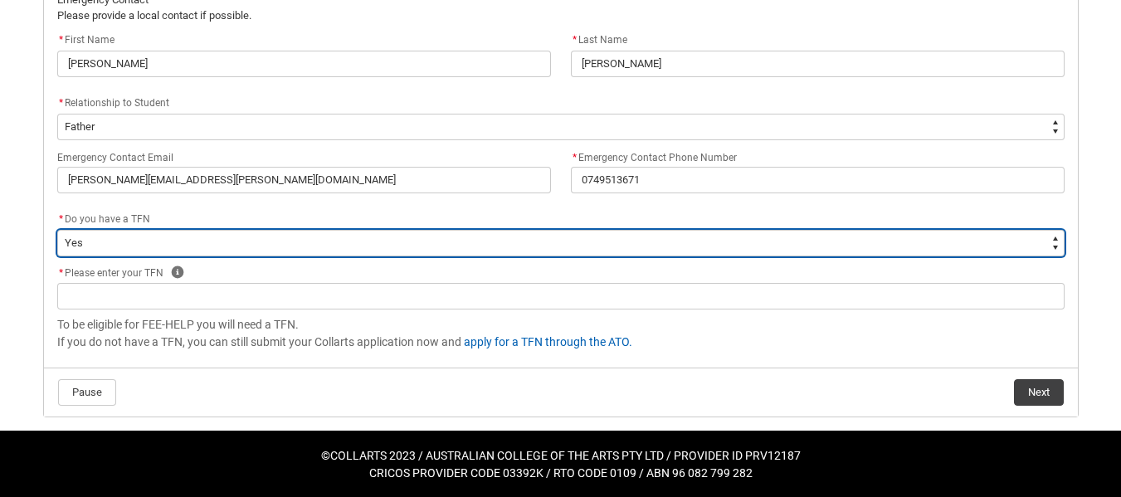
scroll to position [1340, 0]
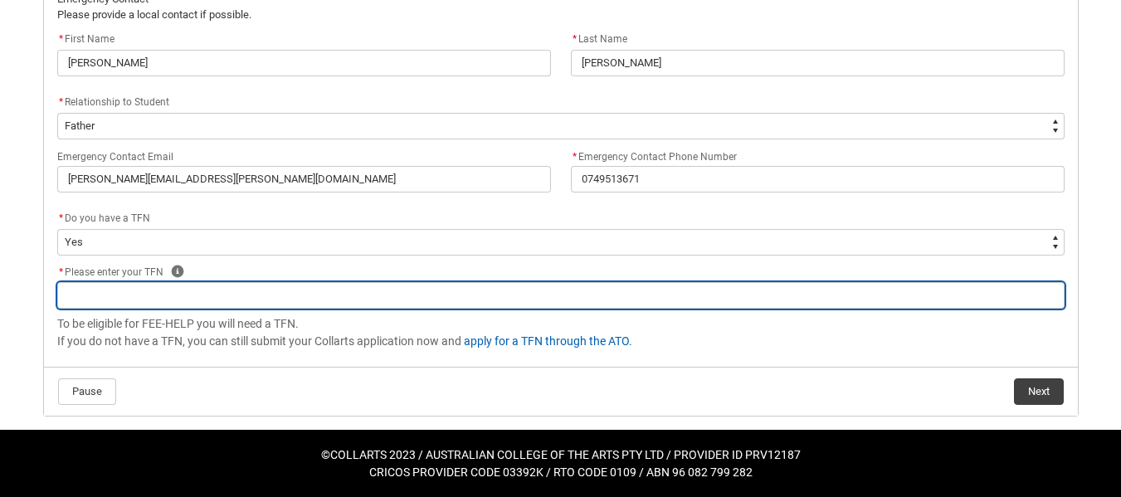
click at [939, 302] on input "REDU_Acceptance_Declaration flow" at bounding box center [560, 295] width 1007 height 27
type lightning-primitive-input-simple "1"
type input "1"
type lightning-primitive-input-simple "19"
type input "19"
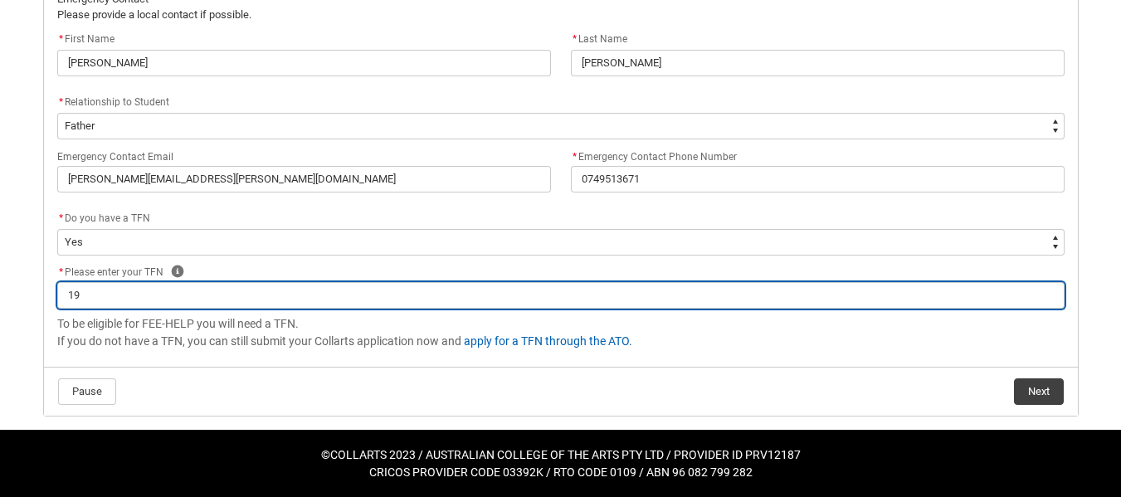
type lightning-primitive-input-simple "199"
type input "199"
type lightning-primitive-input-simple "1992"
type input "1992"
type lightning-primitive-input-simple "19920"
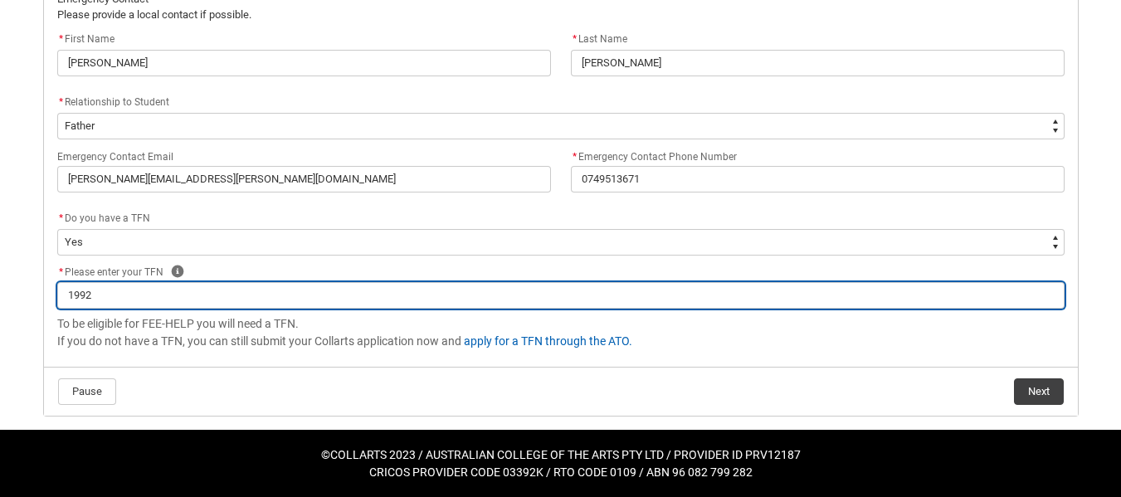
type input "19920"
type lightning-primitive-input-simple "199209"
type input "199209"
type lightning-primitive-input-simple "1992092"
type input "1992092"
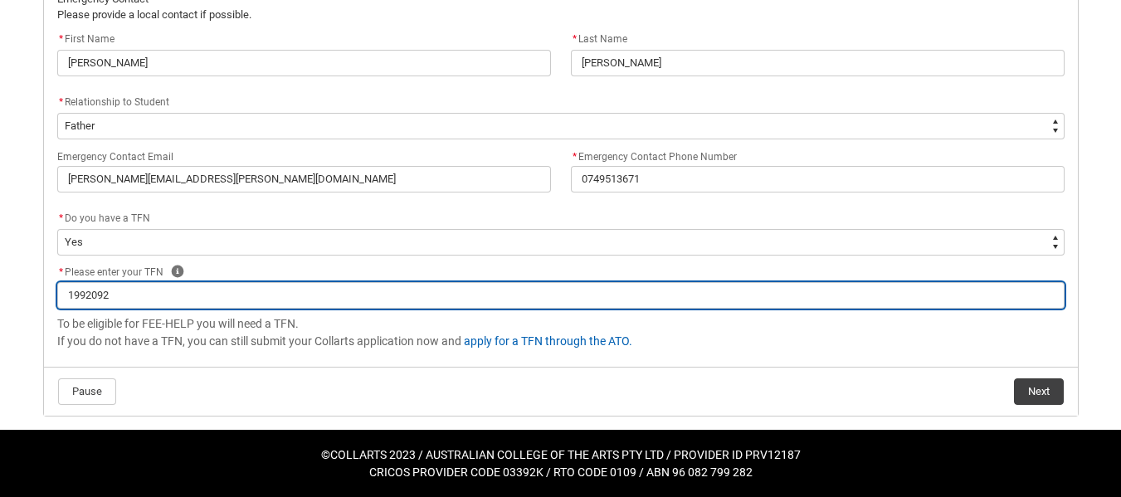
type lightning-primitive-input-simple "19920928"
type input "19920928"
type lightning-primitive-input-simple "199209283"
type input "199209283"
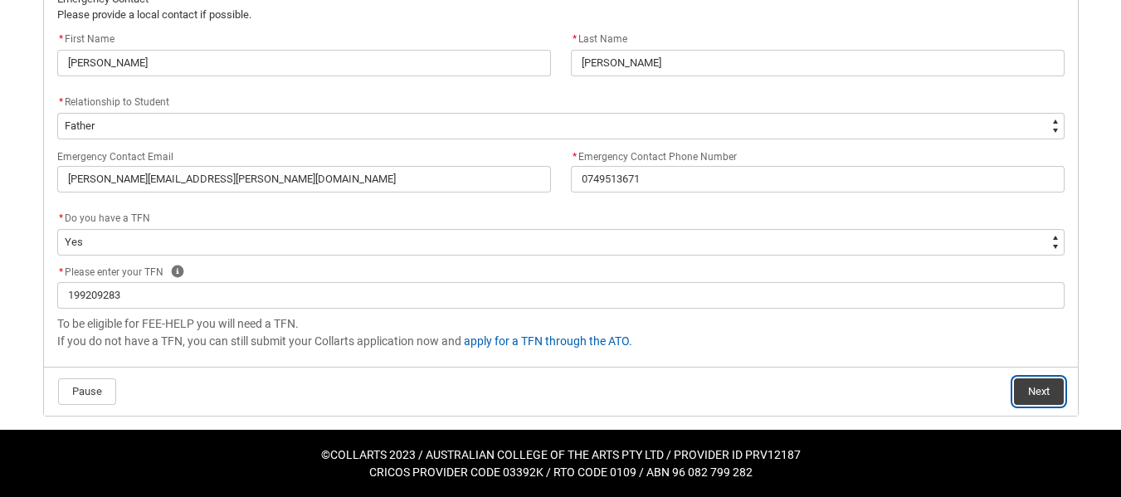
click at [1041, 397] on button "Next" at bounding box center [1039, 391] width 50 height 27
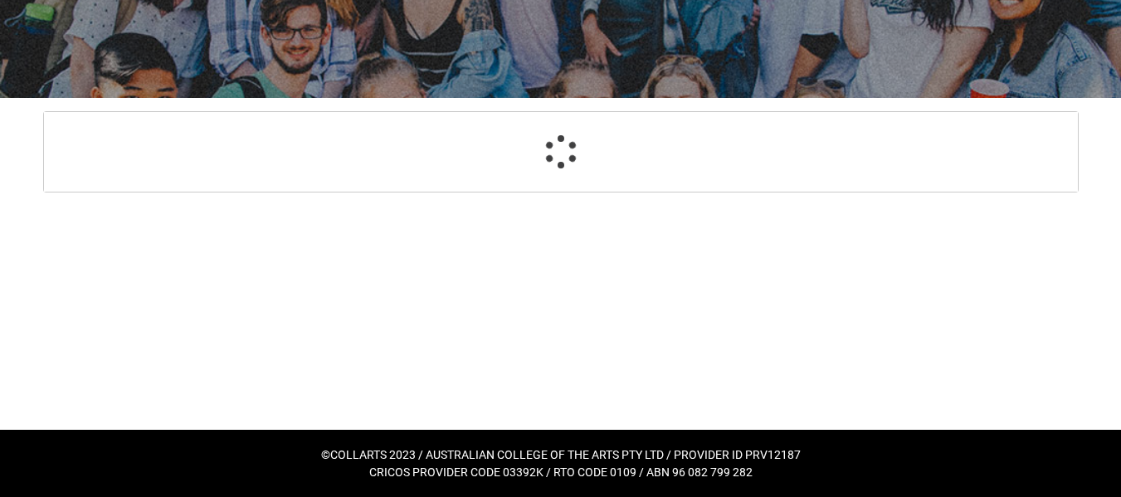
scroll to position [177, 0]
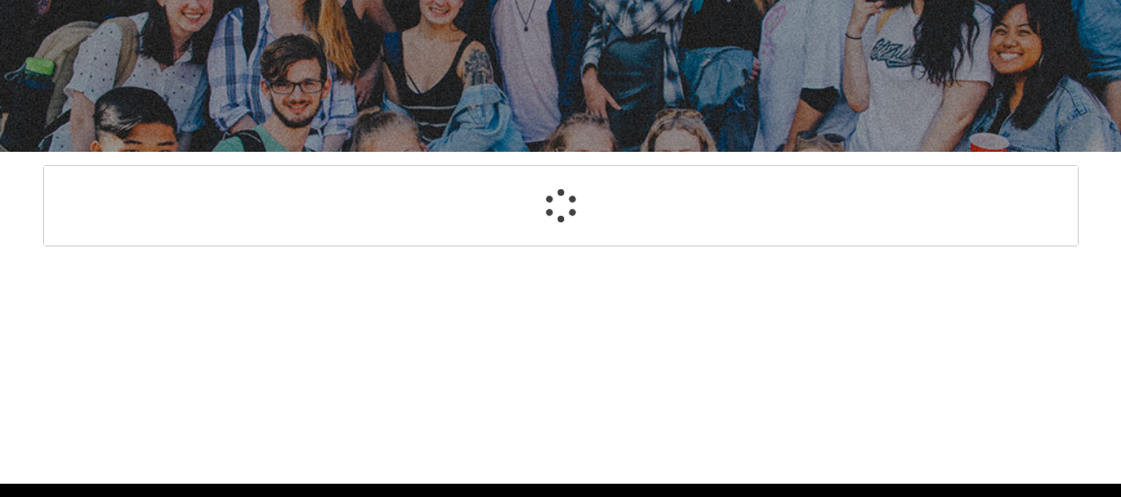
select select "Payment_Type_FEE_HELP"
select select "Study_Mode_FullTime"
select select "StudyMethod_Online"
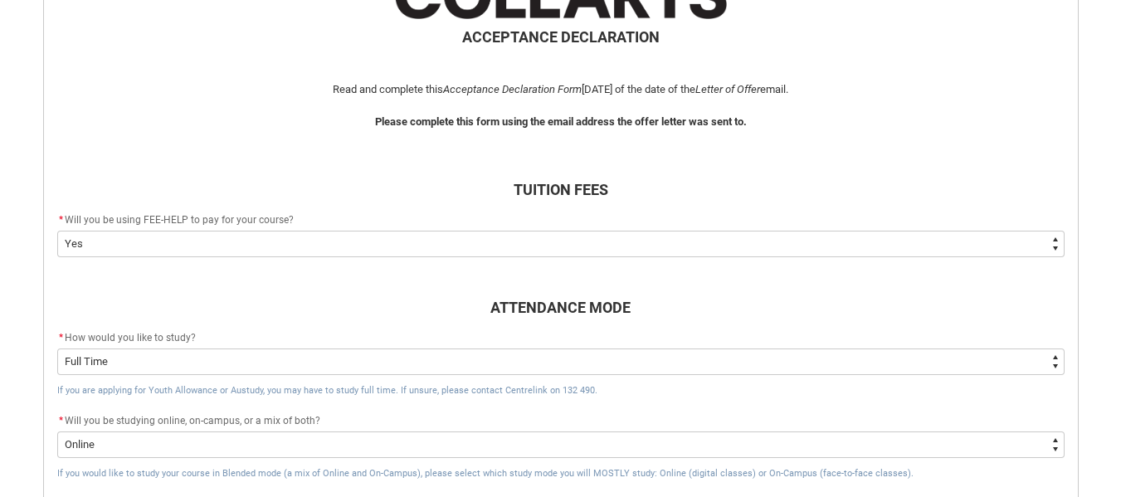
scroll to position [426, 0]
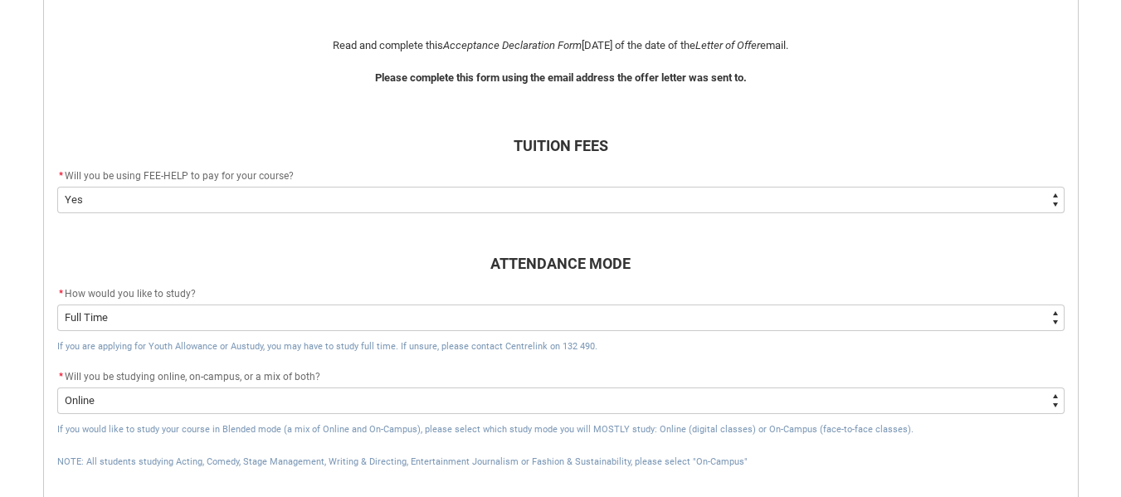
click at [1060, 198] on select "--None-- Yes No - I am electing to opt-out of FEE-HELP and I will pay UPFRONT N…" at bounding box center [560, 200] width 1007 height 27
click at [57, 187] on select "--None-- Yes No - I am electing to opt-out of FEE-HELP and I will pay UPFRONT N…" at bounding box center [560, 200] width 1007 height 27
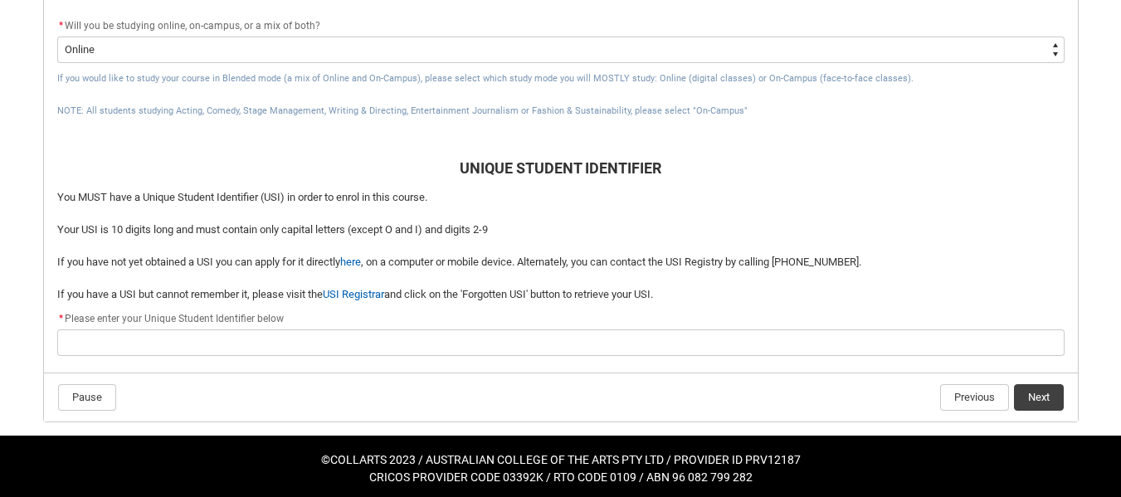
scroll to position [783, 0]
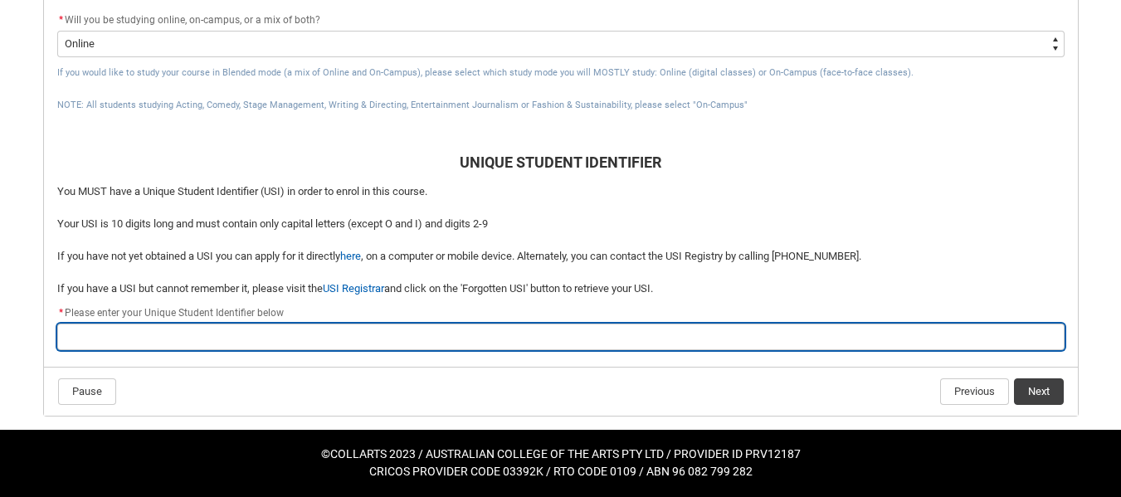
click at [101, 335] on input "REDU_Acceptance_Declaration flow" at bounding box center [560, 337] width 1007 height 27
paste input "GS3D9KVW59"
type lightning-primitive-input-simple "GS3D9KVW59"
type input "GS3D9KVW59"
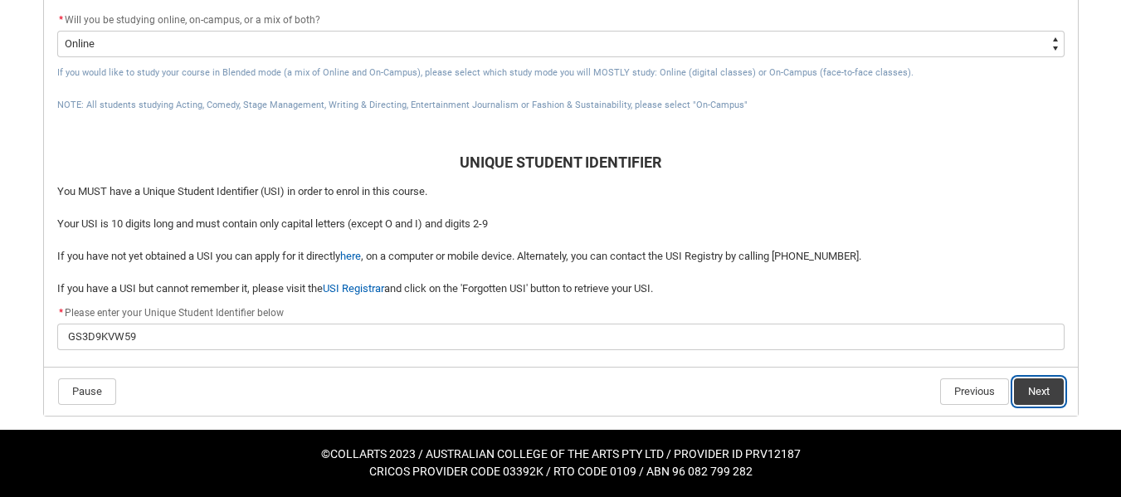
click at [1045, 390] on button "Next" at bounding box center [1039, 391] width 50 height 27
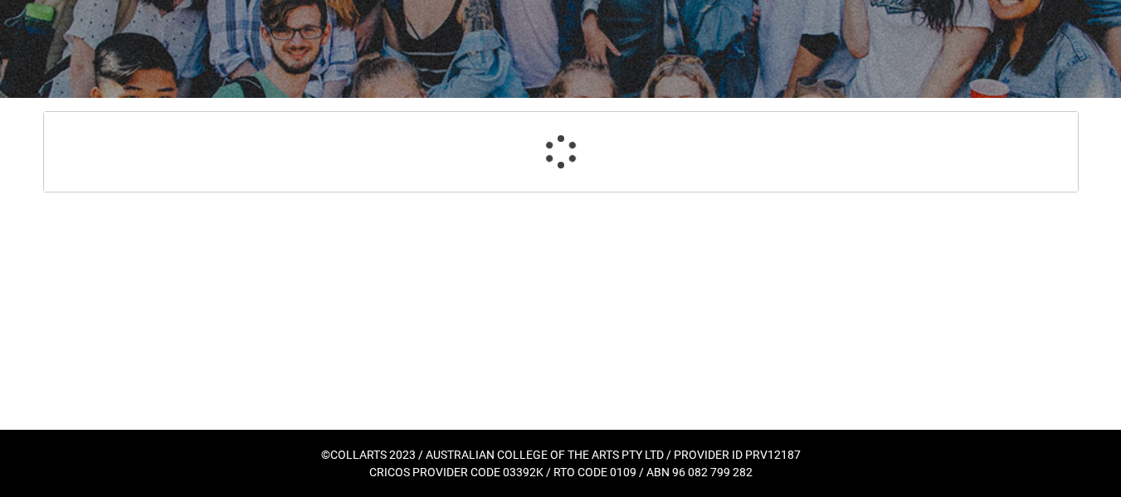
select select "CitizenshipStatus_Options.1"
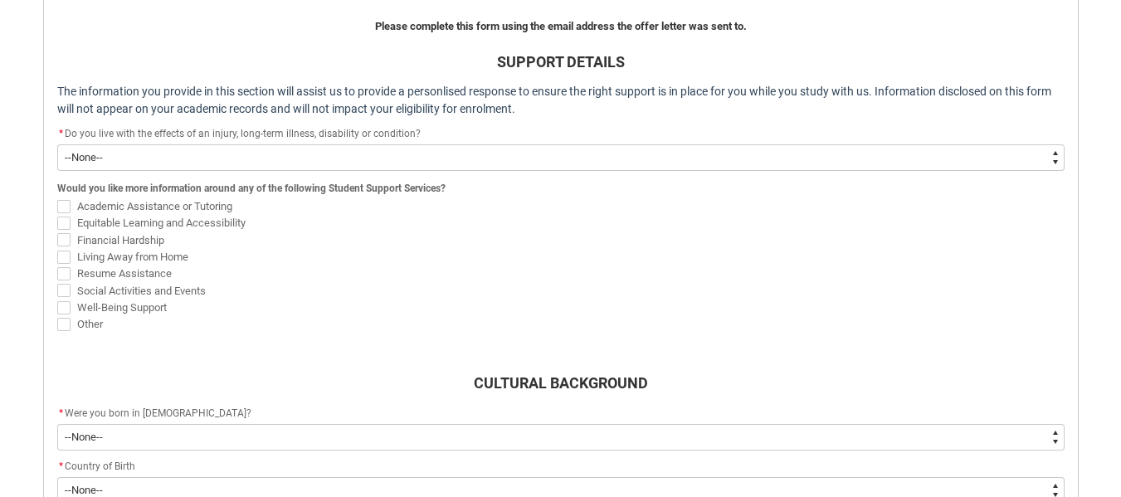
scroll to position [509, 0]
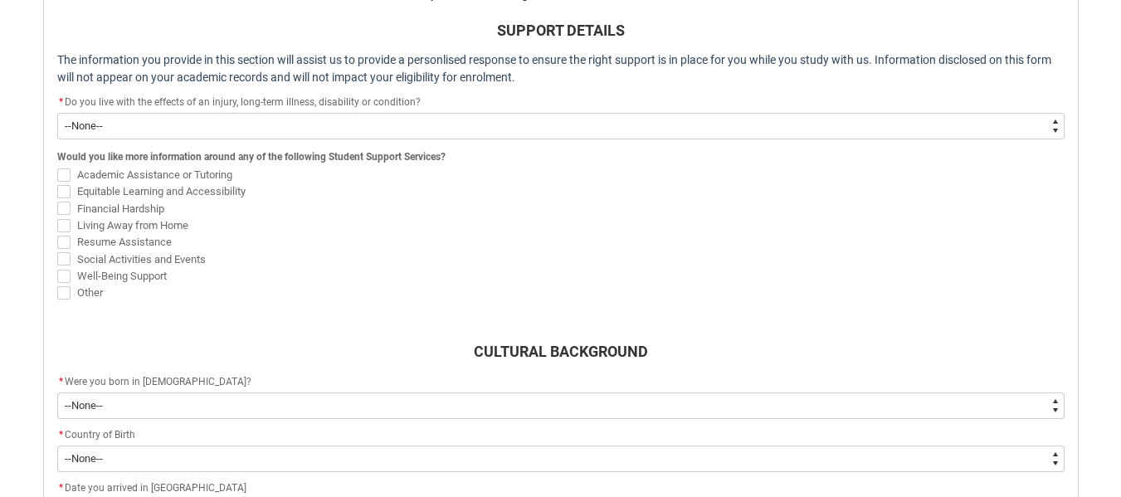
click at [1050, 125] on select "--None-- Yes No" at bounding box center [560, 126] width 1007 height 27
type lightning-select "Choice_No"
click at [57, 113] on select "--None-- Yes No" at bounding box center [560, 126] width 1007 height 27
select select "Choice_No"
click at [61, 241] on span "REDU_Acceptance_Declaration flow" at bounding box center [63, 242] width 13 height 13
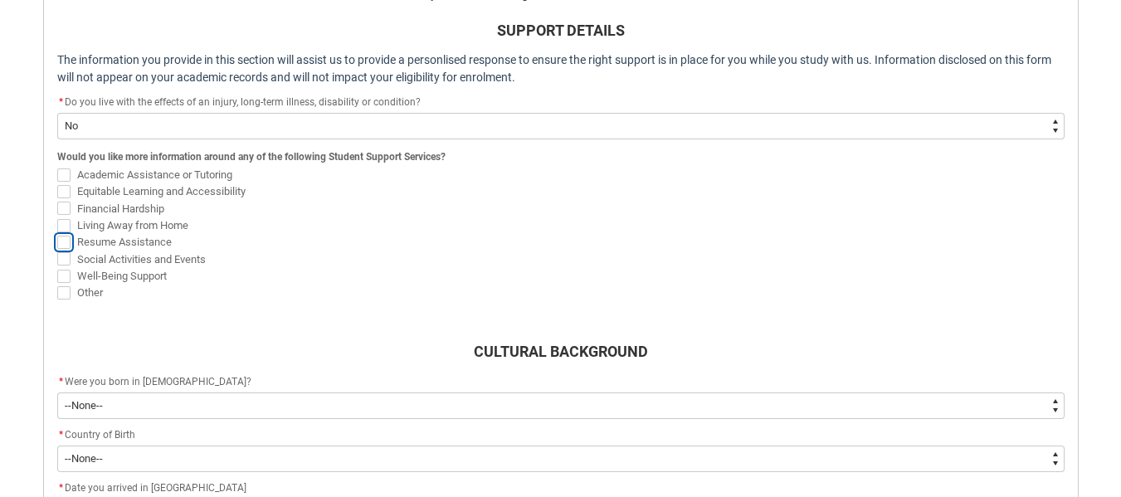
click at [57, 233] on input "Resume Assistance" at bounding box center [56, 232] width 1 height 1
checkbox input "true"
click at [63, 276] on span "REDU_Acceptance_Declaration flow" at bounding box center [63, 276] width 13 height 13
click at [57, 267] on input "Well-Being Support" at bounding box center [56, 266] width 1 height 1
checkbox input "true"
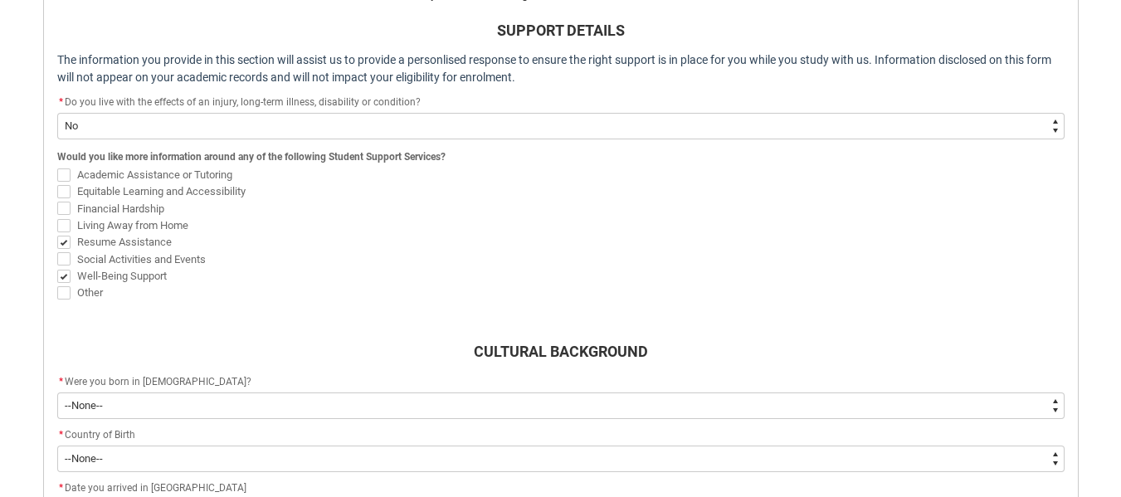
click at [64, 173] on span "REDU_Acceptance_Declaration flow" at bounding box center [63, 174] width 13 height 13
click at [57, 166] on input "Academic Assistance or Tutoring" at bounding box center [56, 165] width 1 height 1
checkbox input "true"
click at [61, 259] on span "REDU_Acceptance_Declaration flow" at bounding box center [63, 258] width 13 height 13
click at [57, 251] on input "Social Activities and Events" at bounding box center [56, 250] width 1 height 1
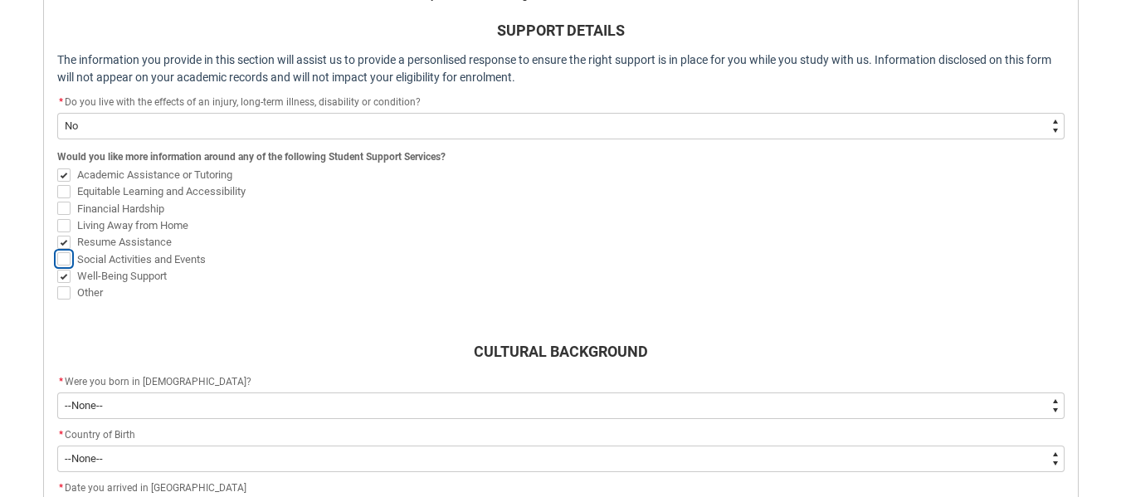
checkbox input "true"
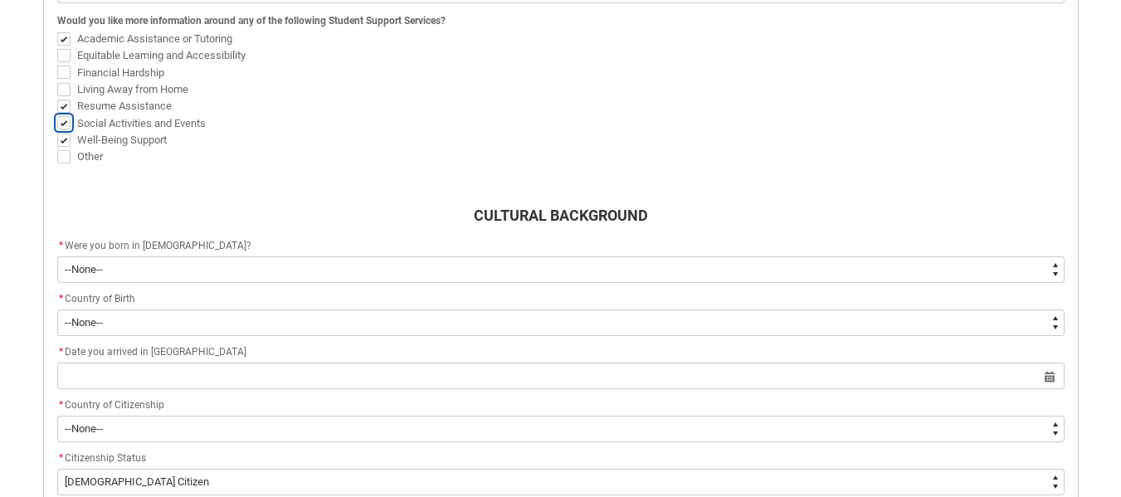
scroll to position [675, 0]
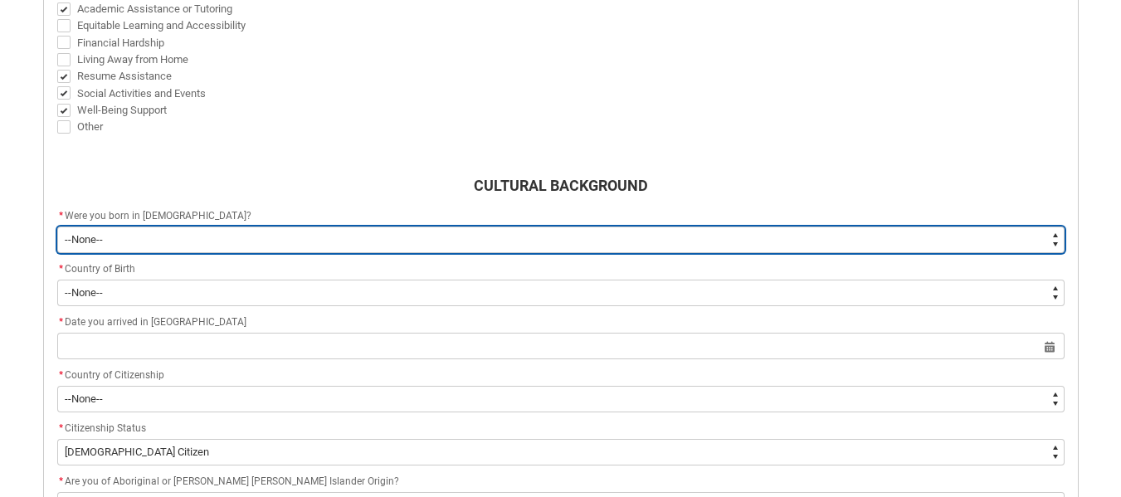
click at [120, 238] on select "--None-- Born in Australia Born outside Australia" at bounding box center [560, 240] width 1007 height 27
type lightning-select "Country_of_Birth_L1.1100"
click at [57, 227] on select "--None-- Born in Australia Born outside Australia" at bounding box center [560, 240] width 1007 height 27
select select "Country_of_Birth_L1.1100"
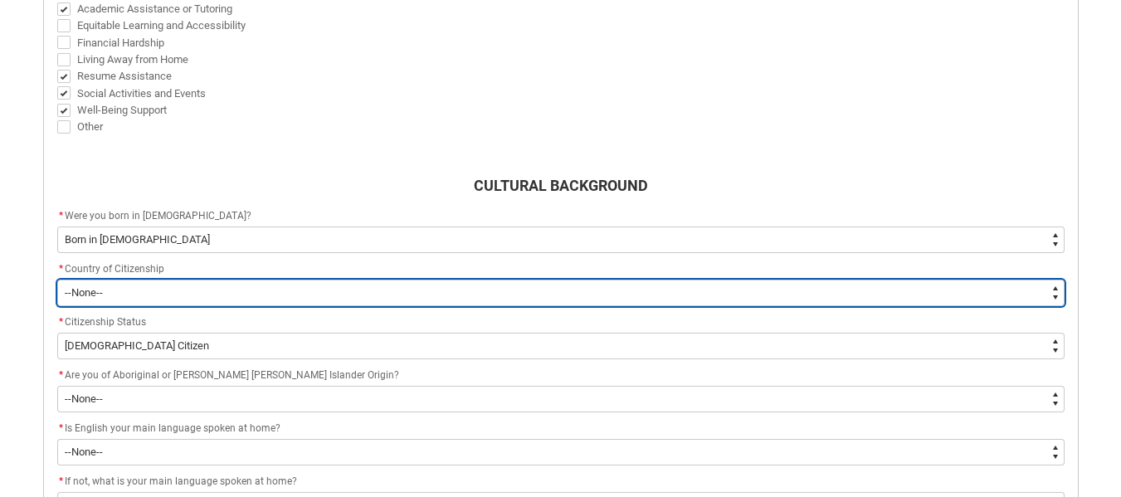
click at [122, 286] on select "--None-- Afghanistan Åland Islands Albania Algeria American Samoa Andorra Angol…" at bounding box center [560, 293] width 1007 height 27
type lightning-select "Citizenship_Options.Australia"
click at [57, 280] on select "--None-- Afghanistan Åland Islands Albania Algeria American Samoa Andorra Angol…" at bounding box center [560, 293] width 1007 height 27
select select "Citizenship_Options.Australia"
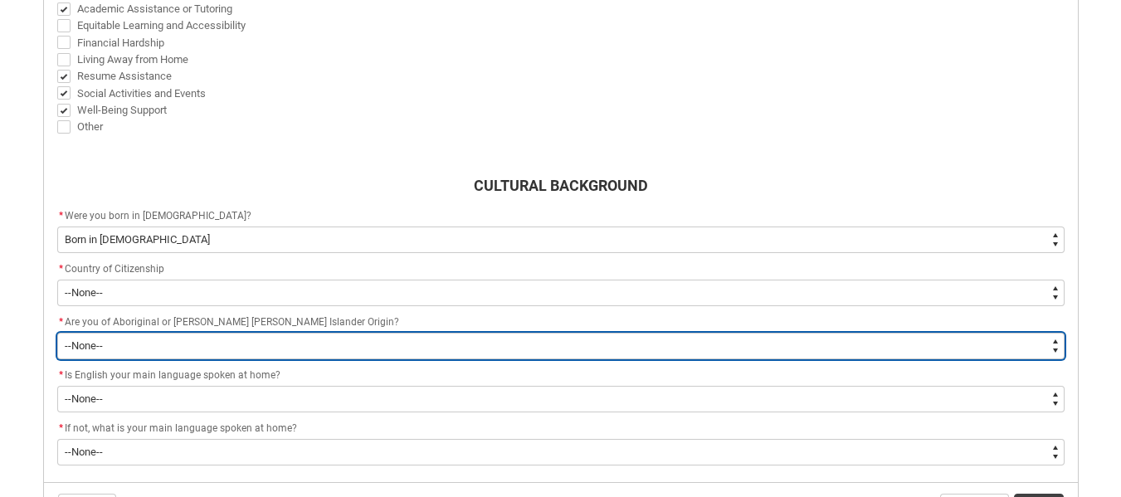
click at [177, 343] on select "--None-- Non indigenous – neither Aboriginal nor Torres Strait Islander origin​…" at bounding box center [560, 346] width 1007 height 27
type lightning-select "aboriginalTorresStraitIslander_Options.2"
click at [57, 333] on select "--None-- Non indigenous – neither Aboriginal nor Torres Strait Islander origin​…" at bounding box center [560, 346] width 1007 height 27
select select "aboriginalTorresStraitIslander_Options.2"
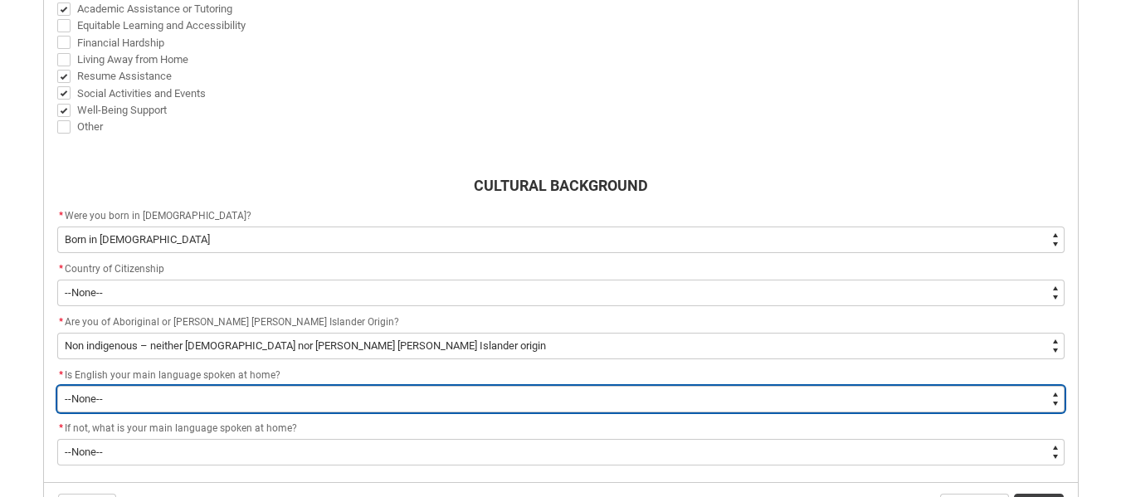
click at [139, 398] on select "--None-- Student/Applicant/Staff speaks only English at permanent home residenc…" at bounding box center [560, 399] width 1007 height 27
type lightning-select "ContactLanguageSpokenAtHome.0001"
click at [57, 386] on select "--None-- Student/Applicant/Staff speaks only English at permanent home residenc…" at bounding box center [560, 399] width 1007 height 27
select select "ContactLanguageSpokenAtHome.0001"
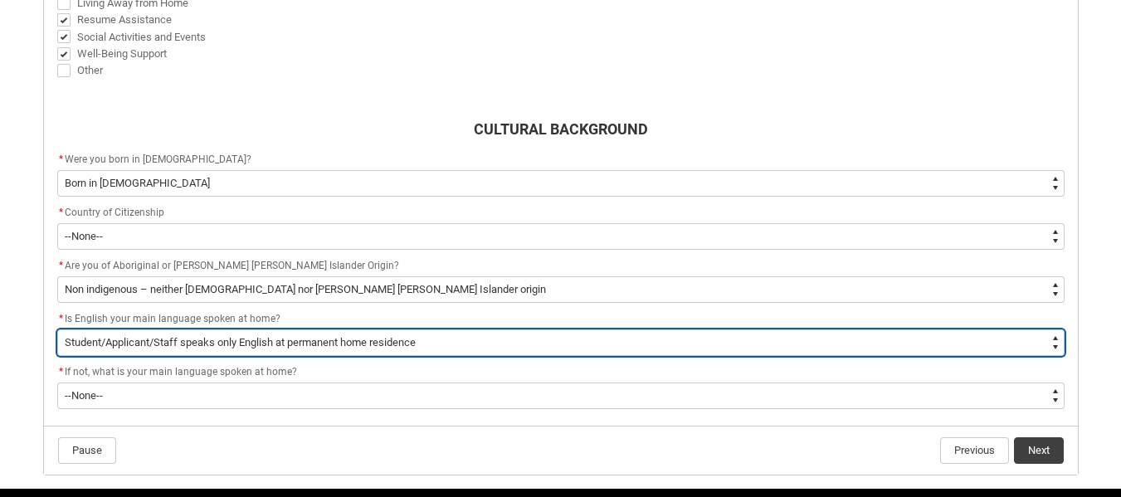
scroll to position [790, 0]
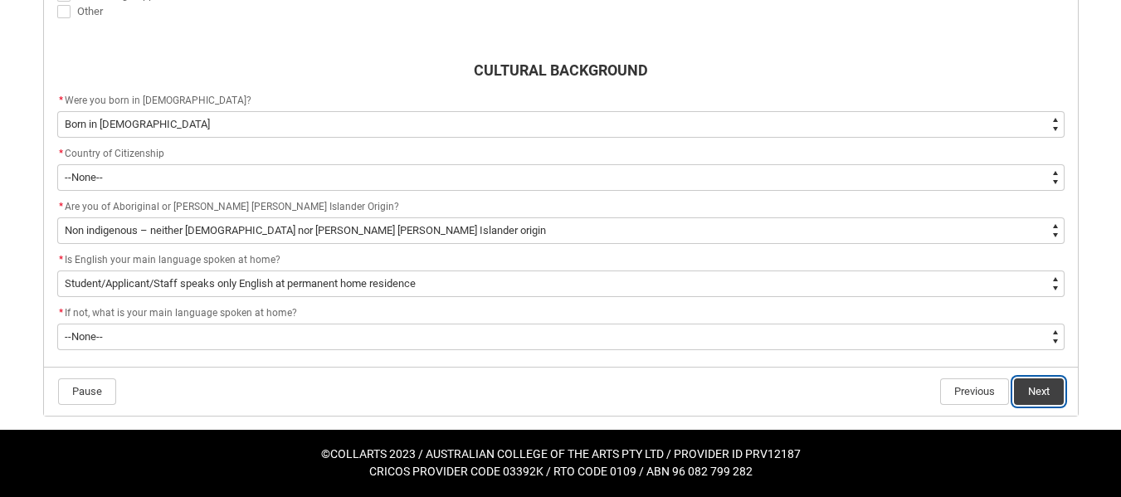
click at [1046, 393] on button "Next" at bounding box center [1039, 391] width 50 height 27
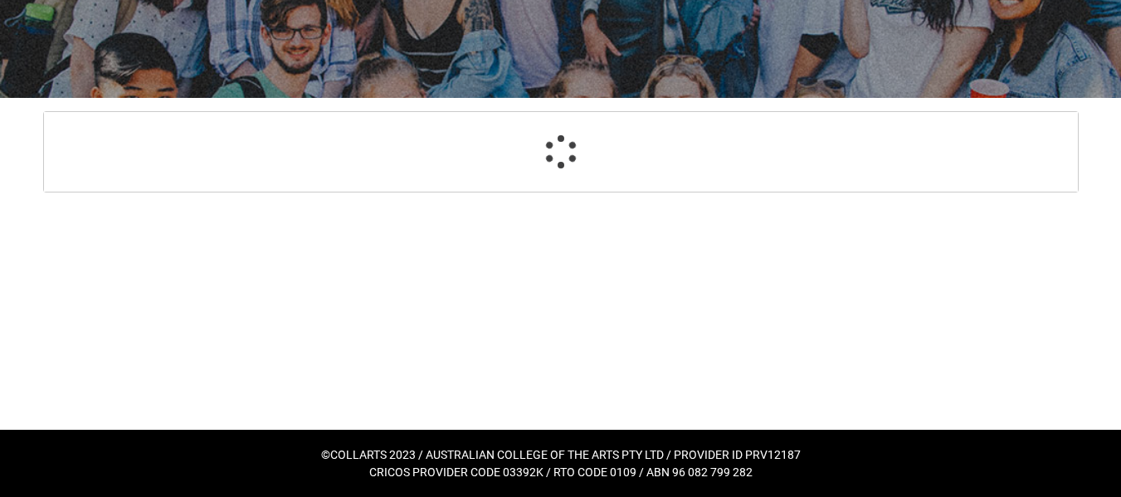
select select "Choice_No"
select select "Country_of_Birth_L1.1100"
select select "Citizenship_Options.Australia"
select select "aboriginalTorresStraitIslander_Options.2"
select select "ContactLanguageSpokenAtHome.0001"
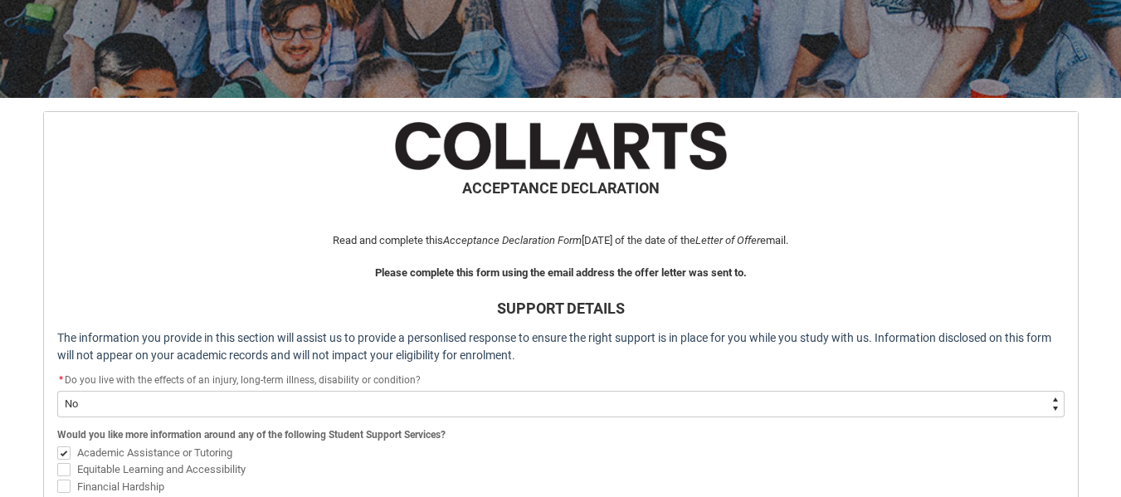
scroll to position [807, 0]
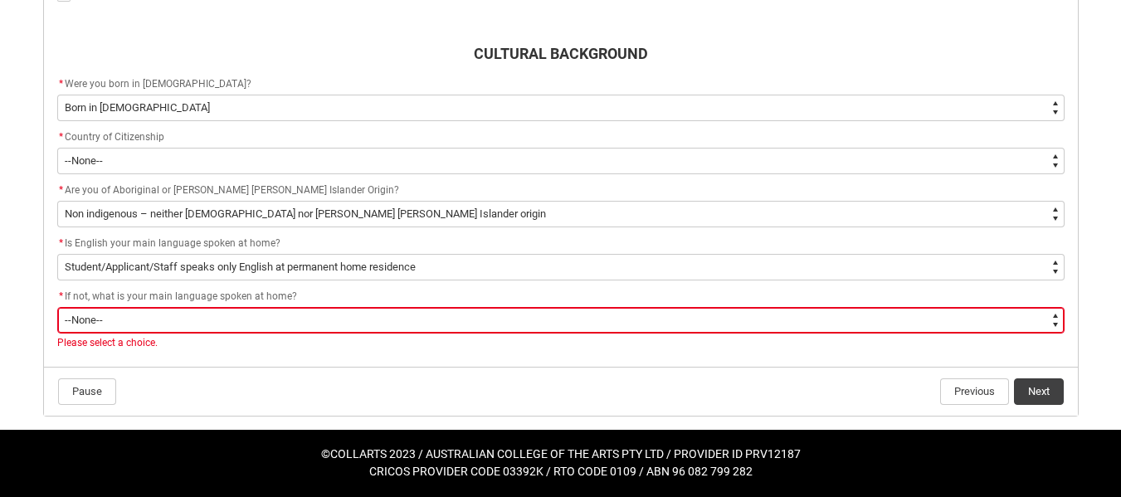
click at [222, 316] on select "--None-- 1101 Gaelic (Scotland) 1102 Irish 1103 Welsh 1199 Celtic, nec 1201 Eng…" at bounding box center [560, 320] width 1007 height 27
type lightning-select "L3PicklistChoice.1201"
click at [57, 307] on select "--None-- 1101 Gaelic (Scotland) 1102 Irish 1103 Welsh 1199 Celtic, nec 1201 Eng…" at bounding box center [560, 320] width 1007 height 27
select select "L3PicklistChoice.1201"
click at [1046, 389] on button "Next" at bounding box center [1039, 391] width 50 height 27
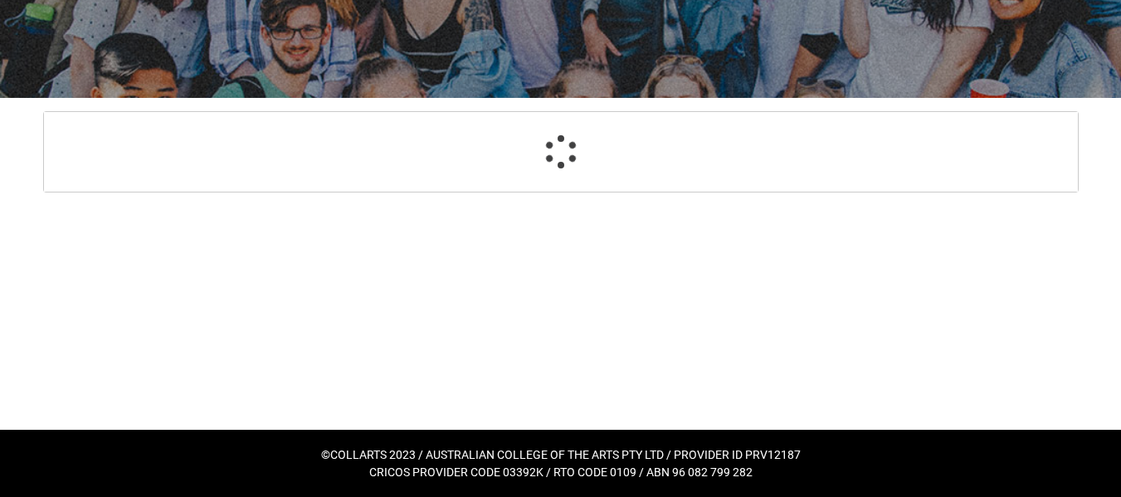
select select "HeardCollarts_Options.Advertising - Google"
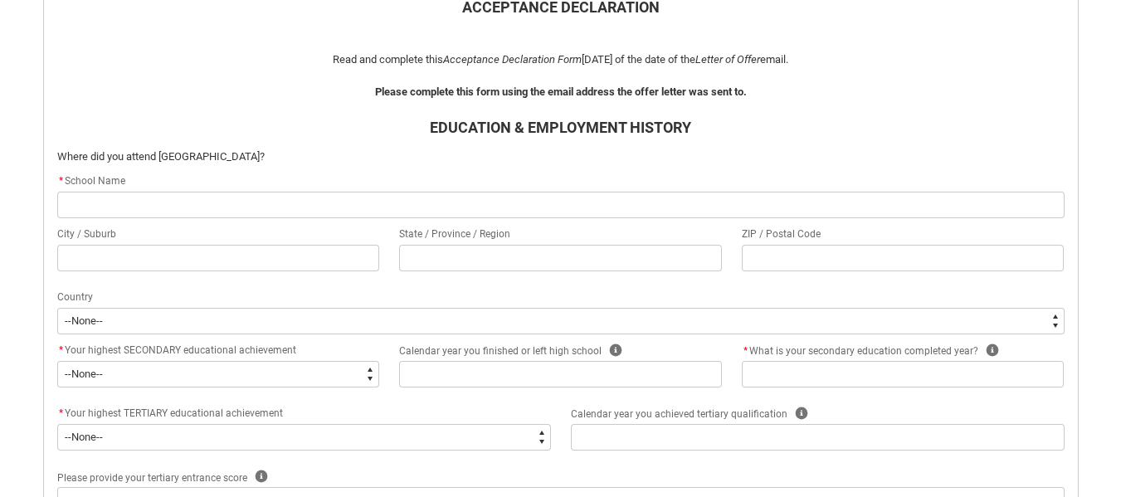
scroll to position [426, 0]
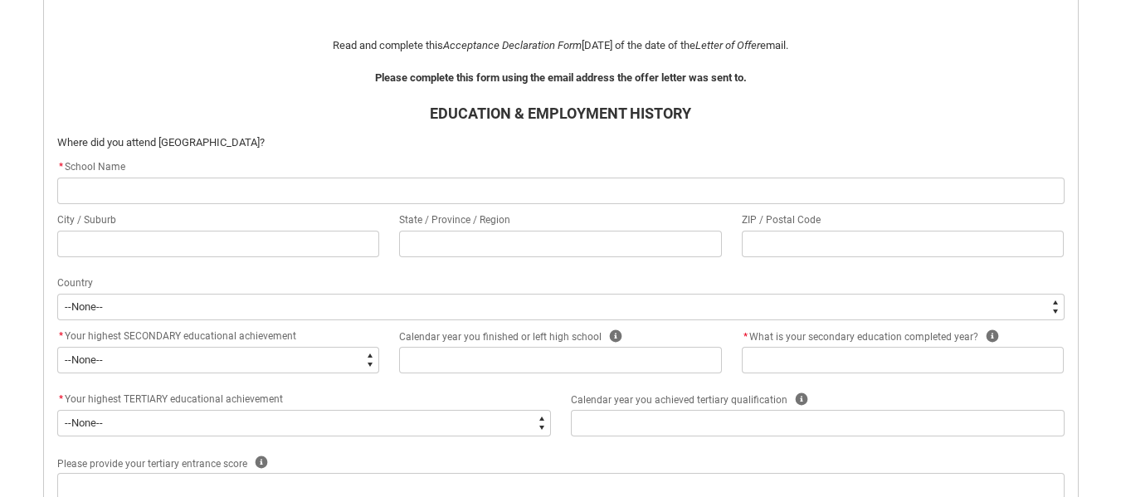
type lightning-primitive-input-simple "M"
type input "M"
type lightning-primitive-input-simple "Ma"
type input "Ma"
type lightning-primitive-input-simple "Mac"
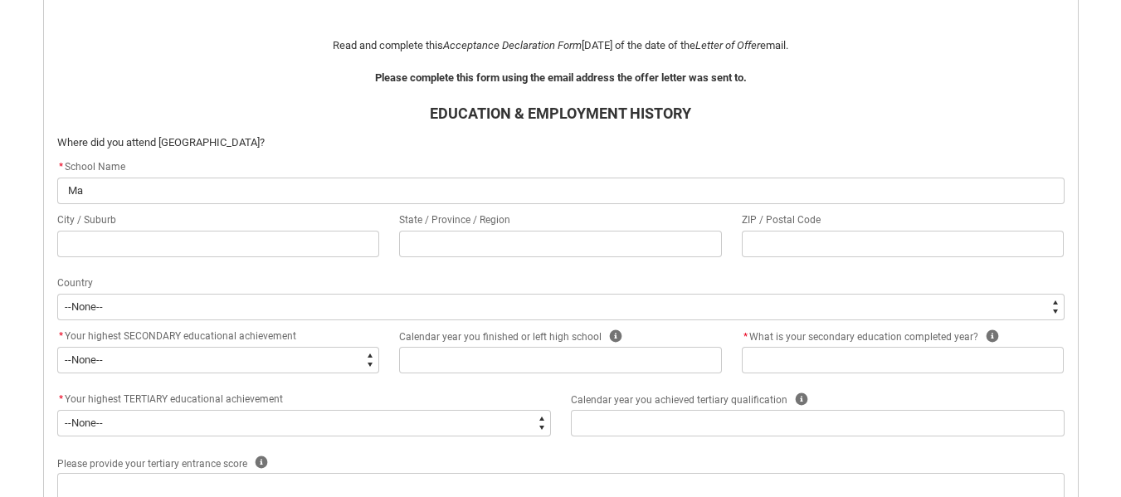
type input "Mac"
type lightning-primitive-input-simple "[PERSON_NAME]"
type input "[PERSON_NAME]"
type lightning-primitive-input-simple "Macka"
type input "Macka"
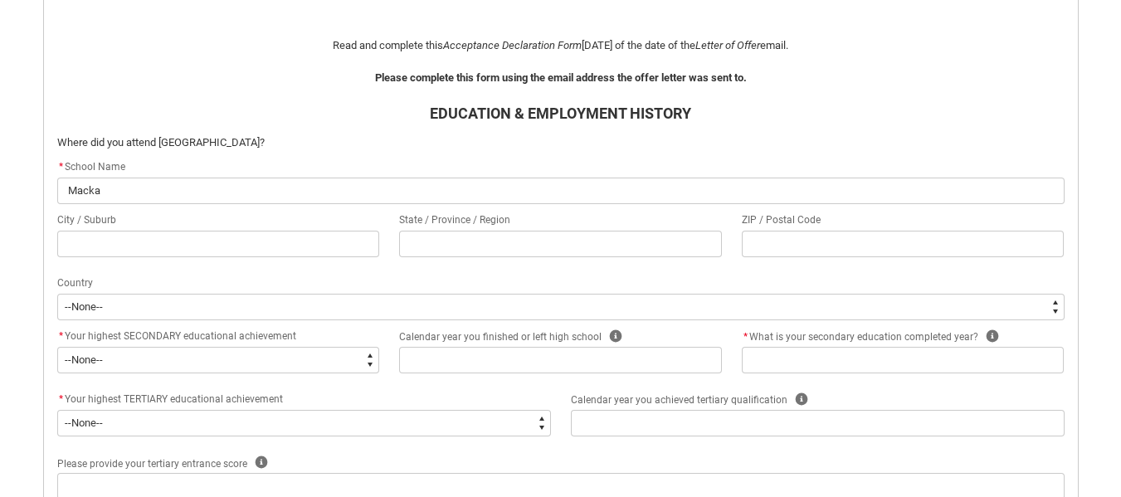
type lightning-primitive-input-simple "Mackay"
type input "Mackay"
type lightning-primitive-input-simple "Mackay"
type input "Mackay"
type lightning-primitive-input-simple "Mackay S"
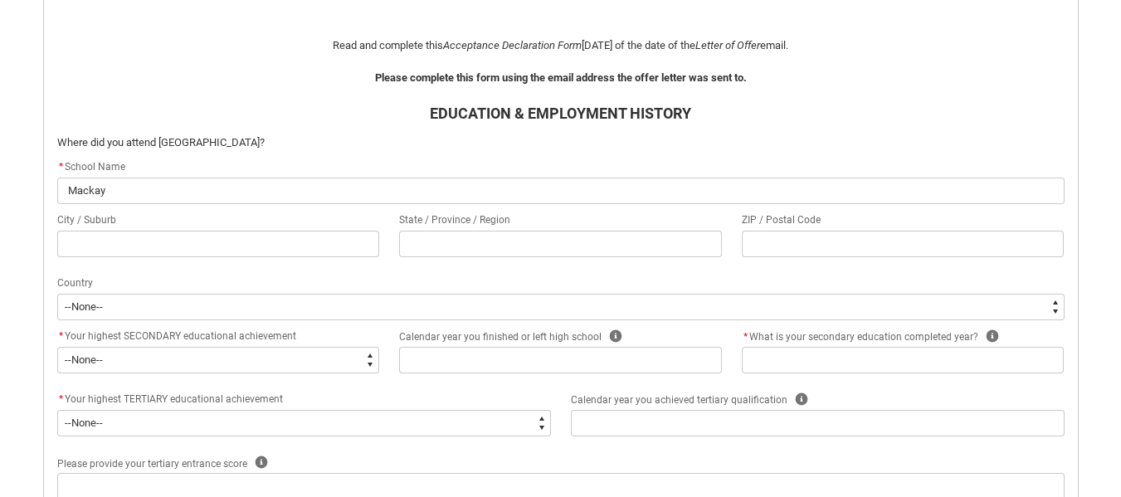
type input "Mackay S"
type lightning-primitive-input-simple "Mackay St"
type input "Mackay St"
type lightning-primitive-input-simple "Mackay Sta"
type input "Mackay Sta"
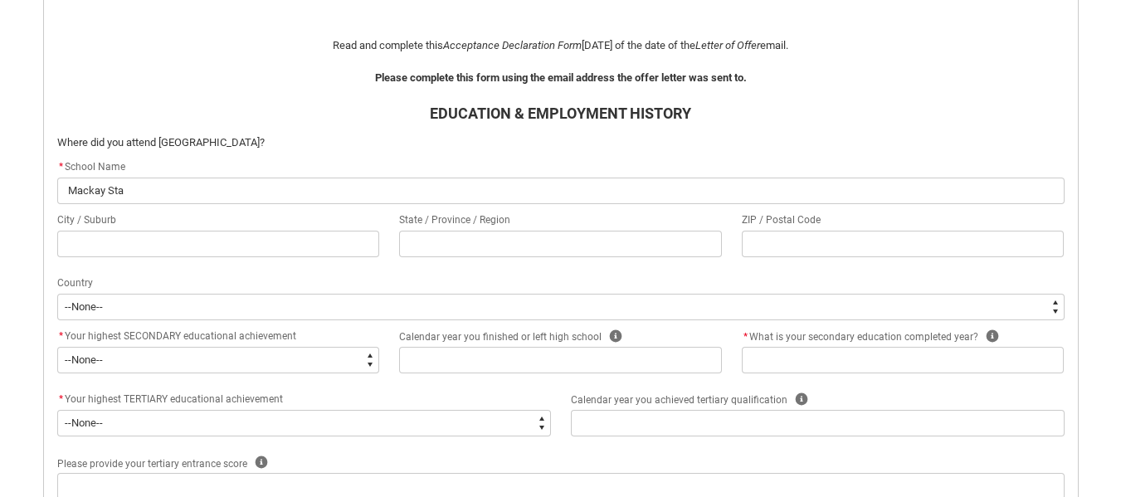
type lightning-primitive-input-simple "Mackay Stat"
type input "Mackay Stat"
type lightning-primitive-input-simple "Mackay State"
type input "Mackay State"
type lightning-primitive-input-simple "Mackay State"
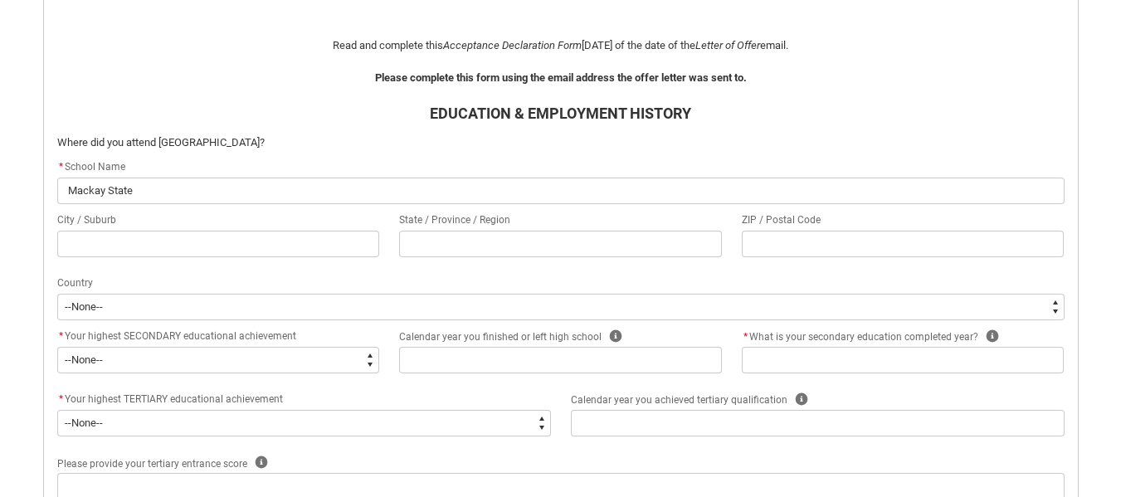
type input "Mackay State"
type lightning-primitive-input-simple "Mackay State H"
type input "Mackay State H"
type lightning-primitive-input-simple "Mackay State Hi"
type input "Mackay State Hi"
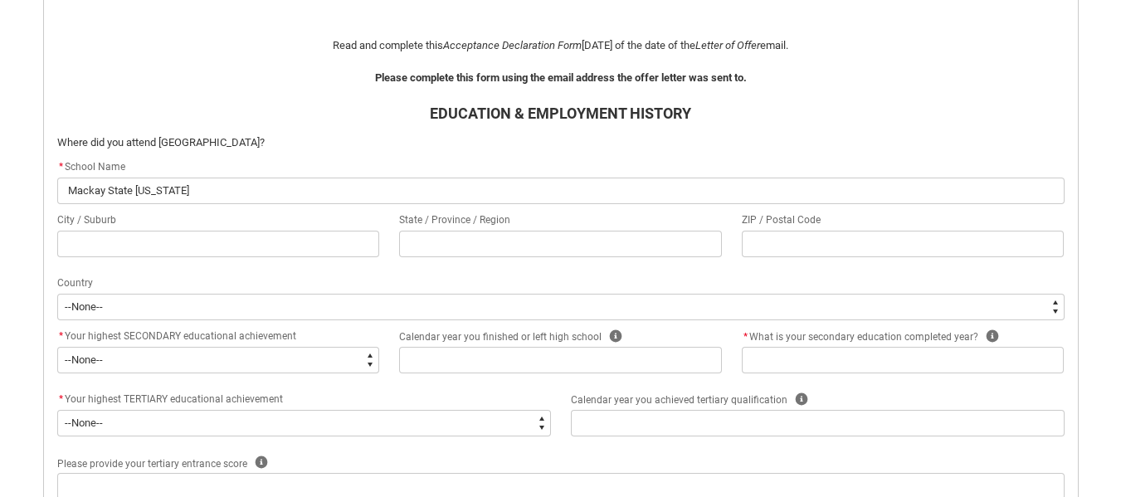
type lightning-primitive-input-simple "Mackay State Hig"
type input "Mackay State Hig"
type lightning-primitive-input-simple "Mackay State High"
type input "Mackay State High"
type lightning-primitive-input-simple "Mackay State High"
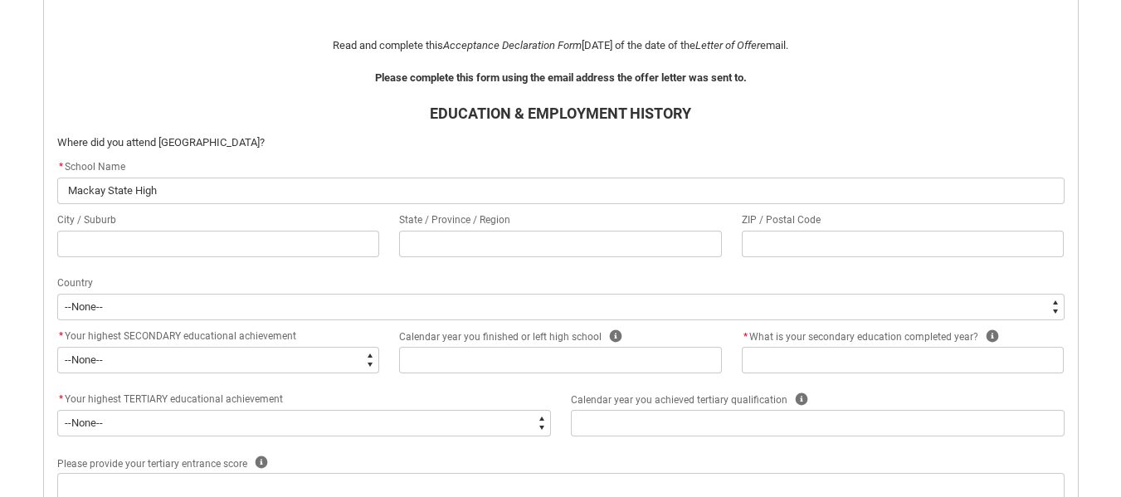
type input "Mackay State High"
type lightning-primitive-input-simple "Mackay State High S"
type input "Mackay State High S"
type lightning-primitive-input-simple "Mackay State High Sc"
type input "Mackay State High Sc"
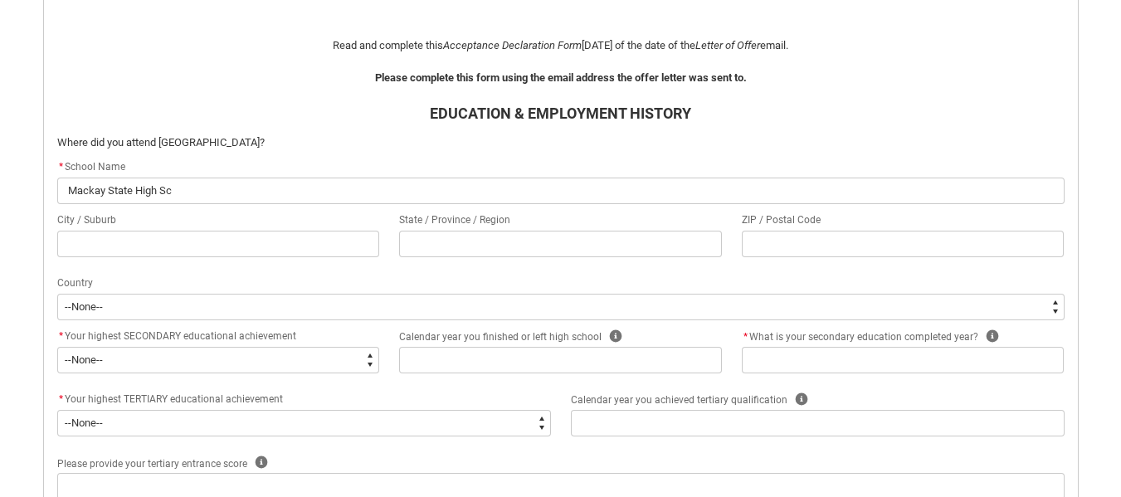
type lightning-primitive-input-simple "Mackay State High Sch"
type input "Mackay State High Sch"
type lightning-primitive-input-simple "Mackay State High Scho"
type input "Mackay State High Scho"
type lightning-primitive-input-simple "Mackay State High Schoo"
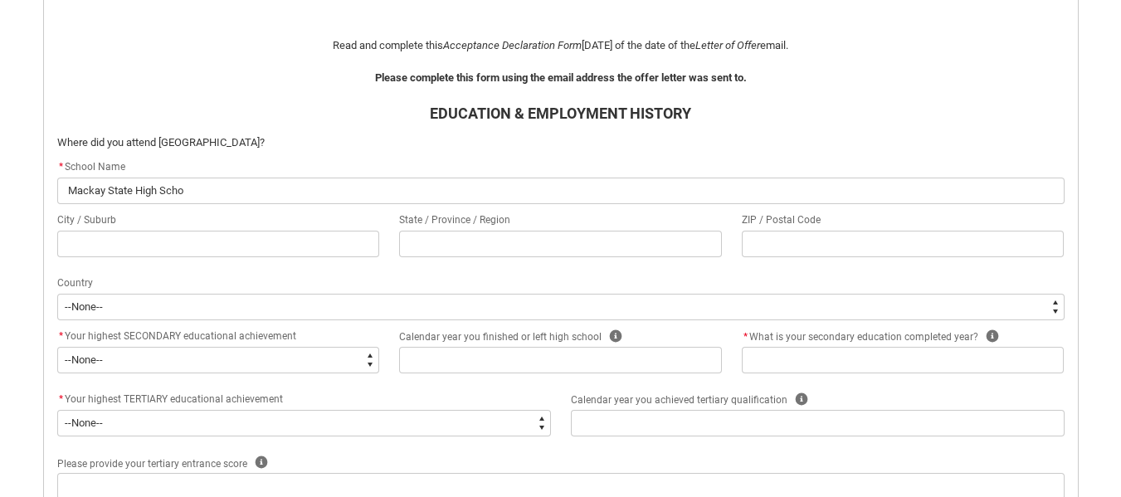
type input "Mackay State High Schoo"
type lightning-primitive-input-simple "Mackay State High School"
type input "Mackay State High School"
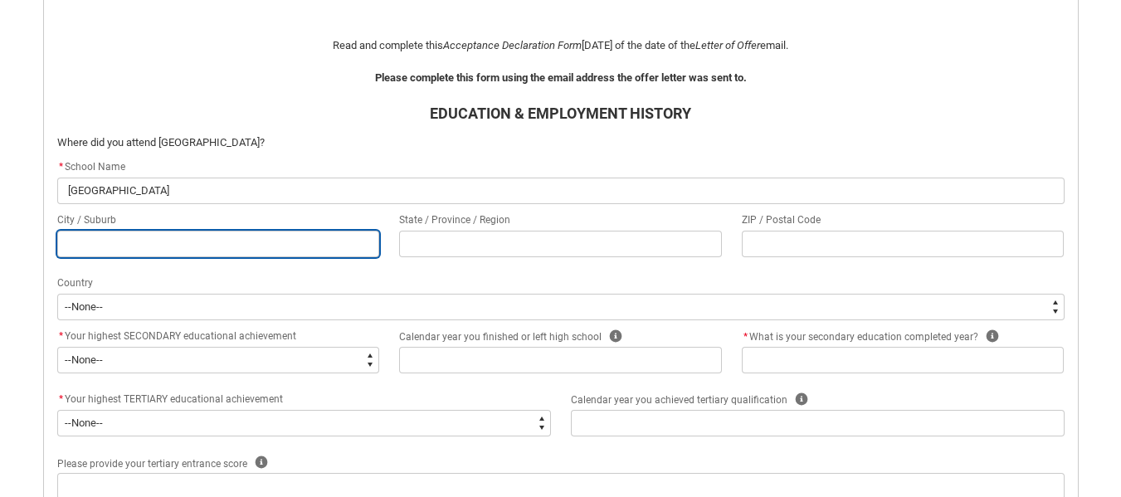
click at [285, 246] on input "REDU_Acceptance_Declaration flow" at bounding box center [218, 244] width 323 height 27
type lightning-primitive-input-simple "M"
type input "M"
type lightning-primitive-input-simple "Ma"
type input "Ma"
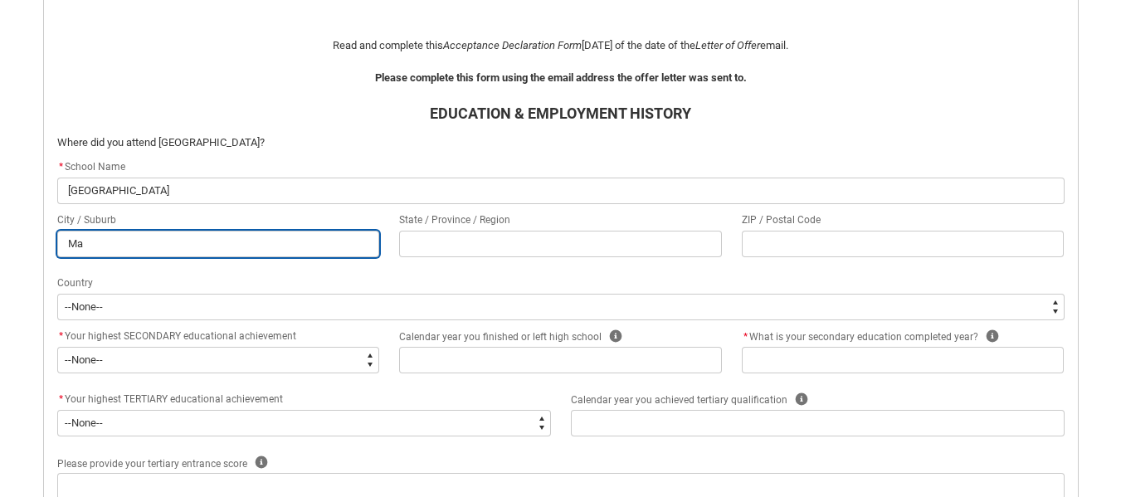
type lightning-primitive-input-simple "Mac"
type input "Mac"
type lightning-primitive-input-simple "[PERSON_NAME]"
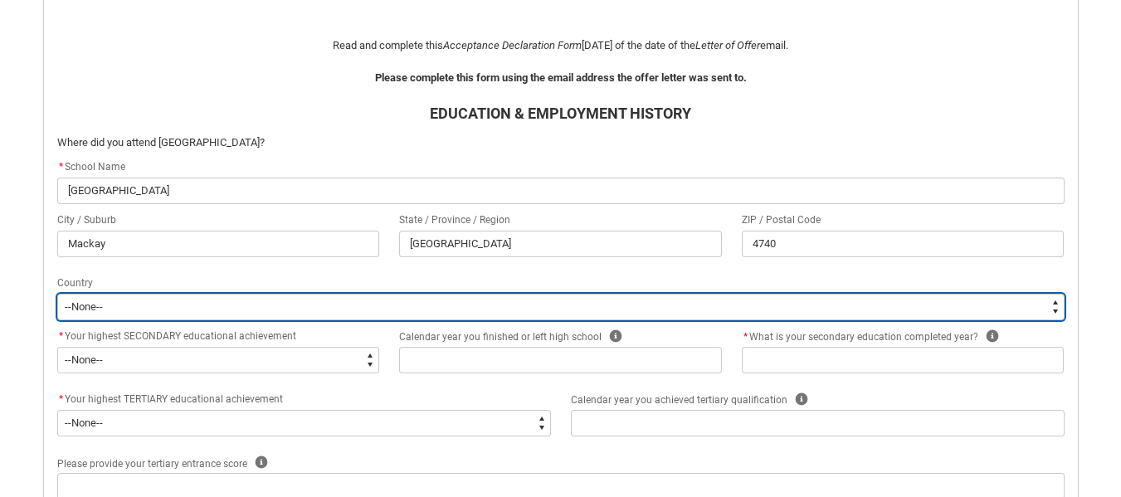
click at [211, 308] on select "--None-- Afghanistan Åland Islands Albania Algeria American Samoa Andorra Angol…" at bounding box center [560, 307] width 1007 height 27
click at [57, 294] on select "--None-- Afghanistan Åland Islands Albania Algeria American Samoa Andorra Angol…" at bounding box center [560, 307] width 1007 height 27
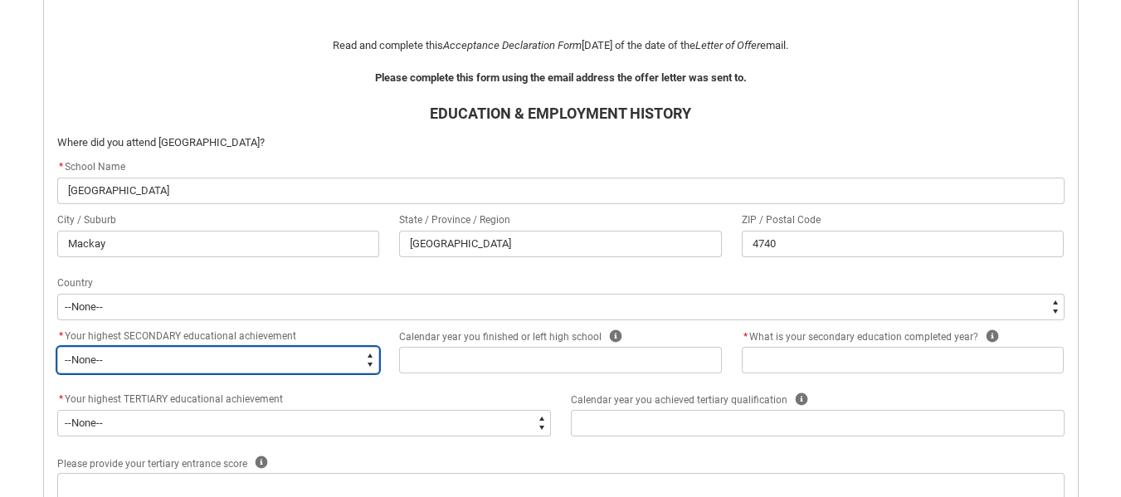
click at [167, 358] on select "--None-- Did not go to school Year 8 or below Year 9 or equivalent Completed Ye…" at bounding box center [218, 360] width 323 height 27
click at [57, 347] on select "--None-- Did not go to school Year 8 or below Year 9 or equivalent Completed Ye…" at bounding box center [218, 360] width 323 height 27
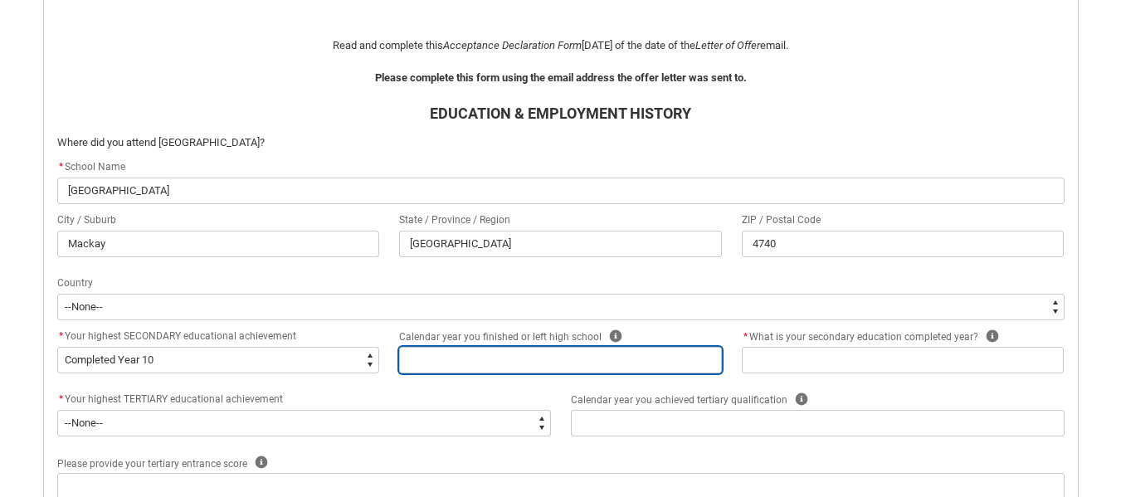
click at [458, 355] on input "REDU_Acceptance_Declaration flow" at bounding box center [560, 360] width 323 height 27
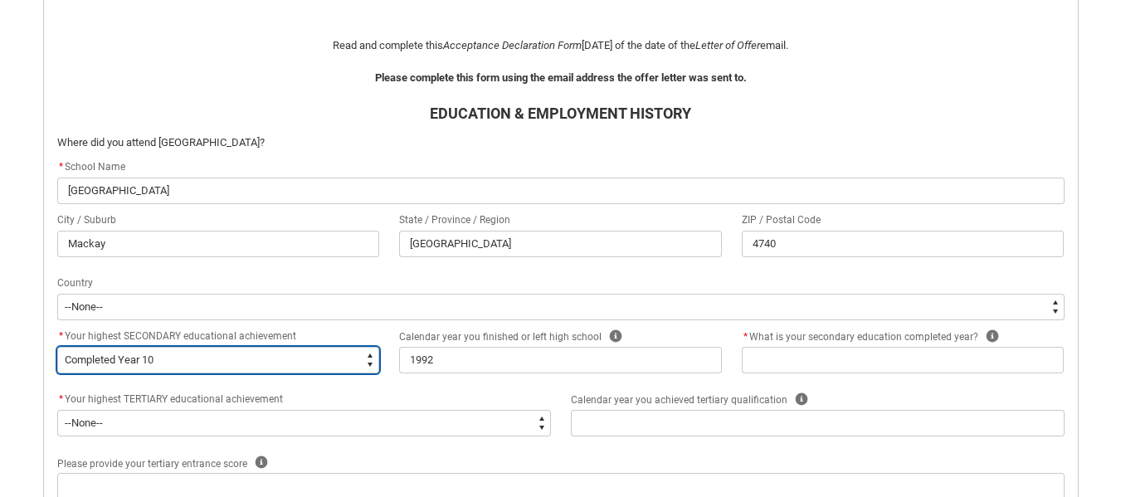
click at [367, 362] on select "--None-- Did not go to school Year 8 or below Year 9 or equivalent Completed Ye…" at bounding box center [218, 360] width 323 height 27
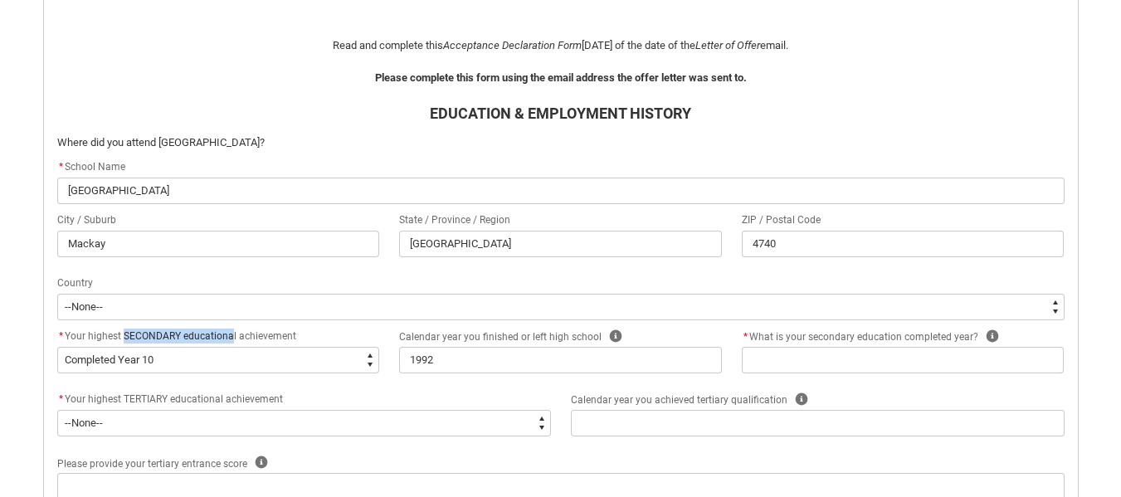
drag, startPoint x: 123, startPoint y: 336, endPoint x: 231, endPoint y: 338, distance: 107.9
click at [231, 338] on span "Your highest SECONDARY educational achievement" at bounding box center [181, 336] width 232 height 12
copy span "SECONDARY educationa"
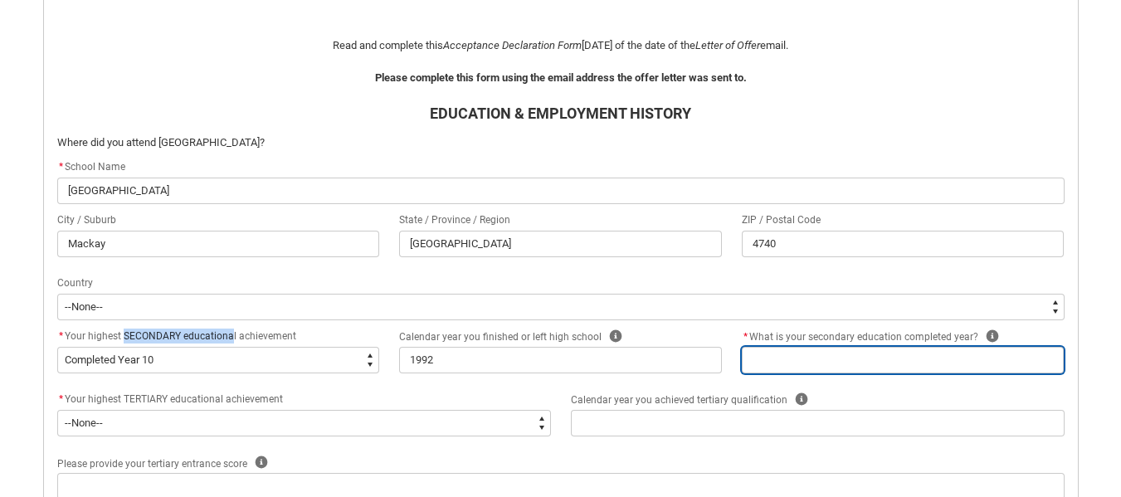
click at [804, 354] on input "REDU_Acceptance_Declaration flow" at bounding box center [903, 360] width 323 height 27
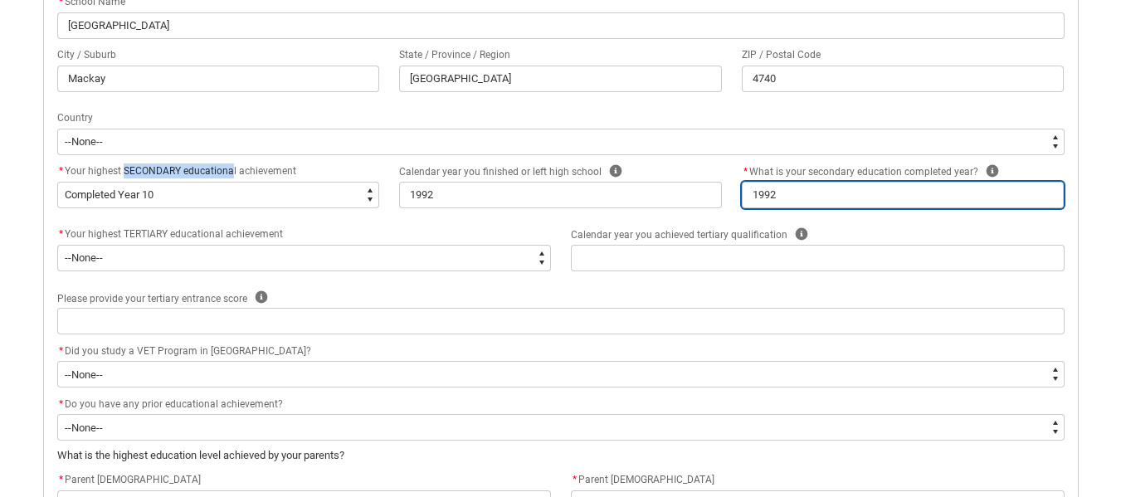
scroll to position [592, 0]
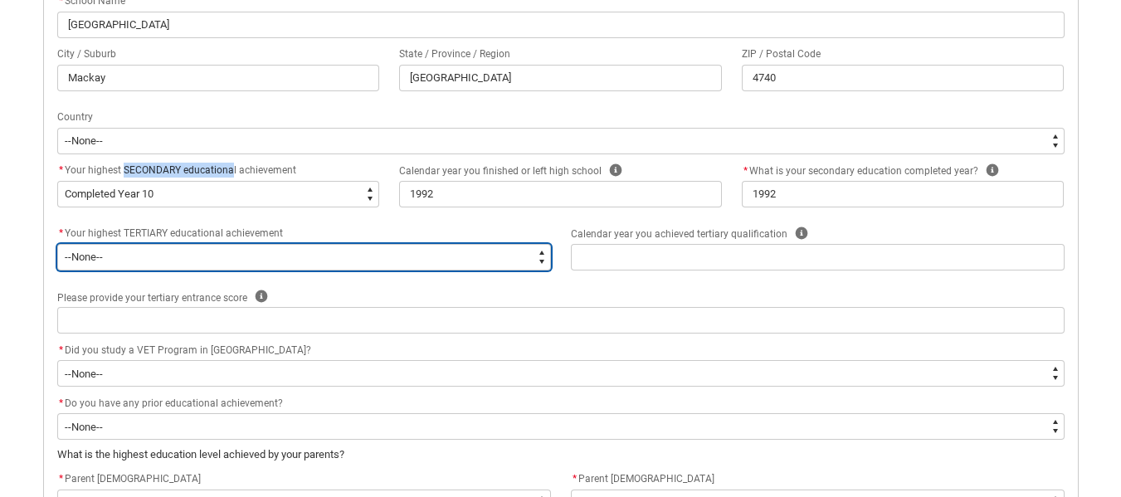
click at [545, 259] on select "--None-- A Complete Final Year of Secondary Education at School A Complete VET …" at bounding box center [304, 257] width 494 height 27
click at [542, 257] on select "--None-- A Complete Final Year of Secondary Education at School A Complete VET …" at bounding box center [304, 257] width 494 height 27
click at [57, 244] on select "--None-- A Complete Final Year of Secondary Education at School A Complete VET …" at bounding box center [304, 257] width 494 height 27
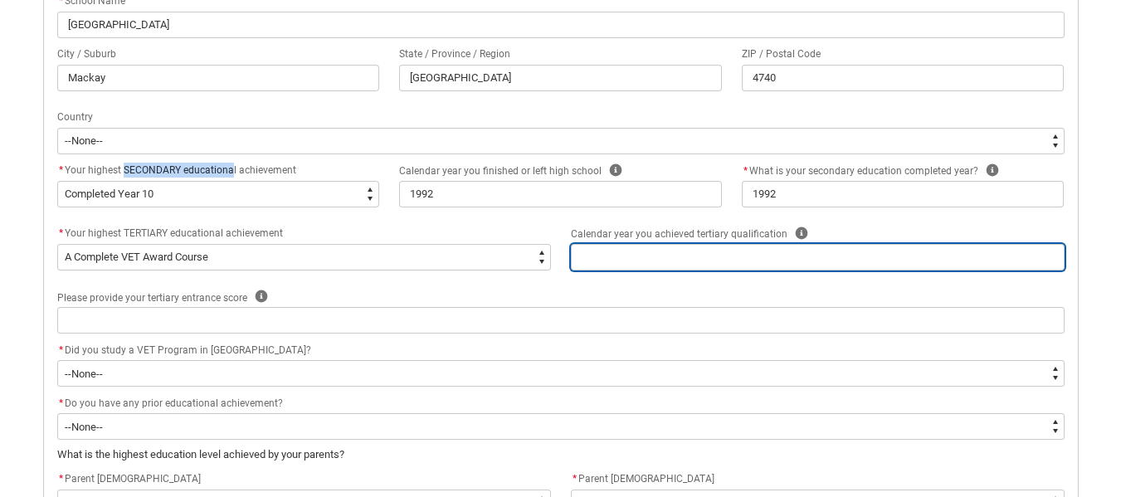
click at [664, 255] on input "REDU_Acceptance_Declaration flow" at bounding box center [818, 257] width 494 height 27
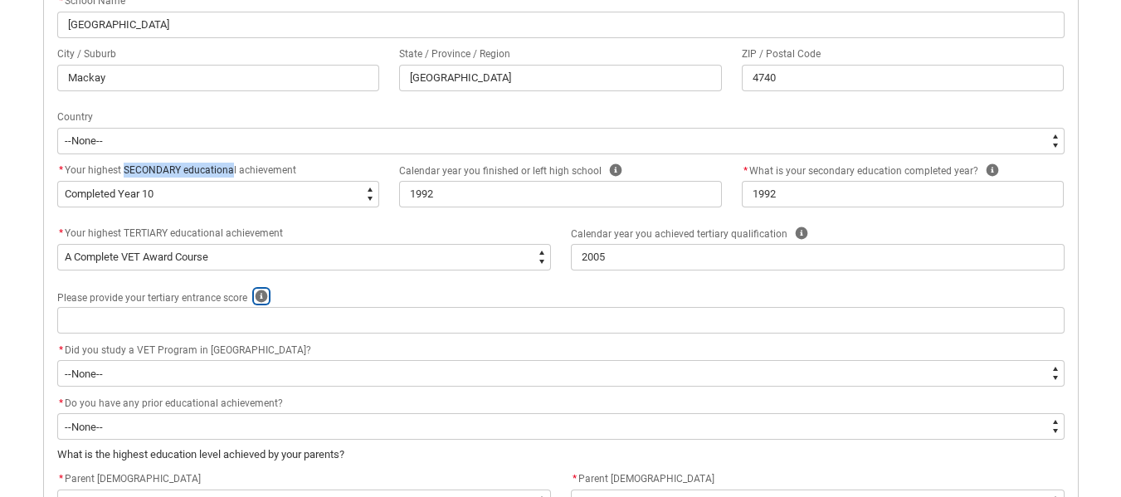
click at [259, 292] on icon "REDU_Acceptance_Declaration flow" at bounding box center [261, 296] width 12 height 12
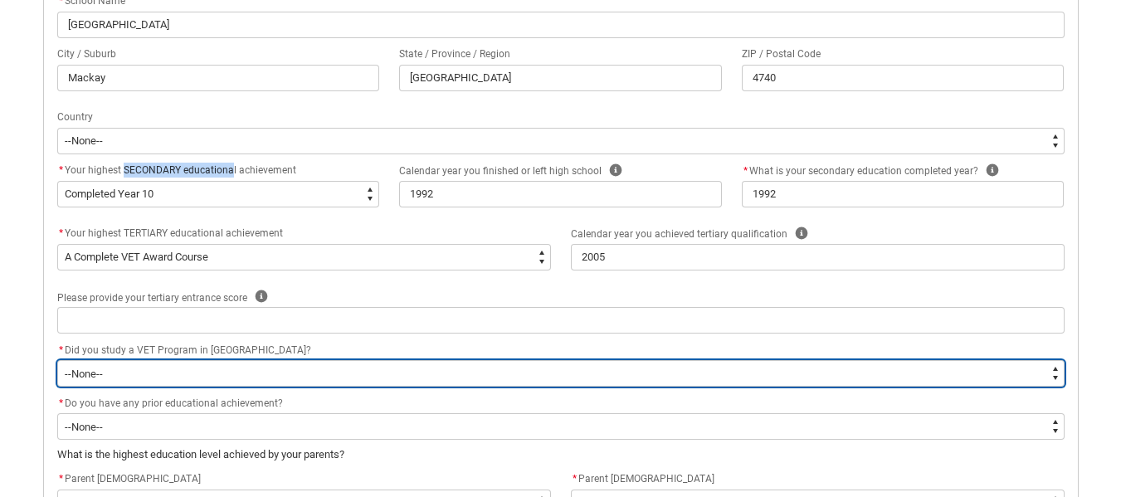
click at [129, 378] on select "--None-- Yes No" at bounding box center [560, 373] width 1007 height 27
click at [57, 360] on select "--None-- Yes No" at bounding box center [560, 373] width 1007 height 27
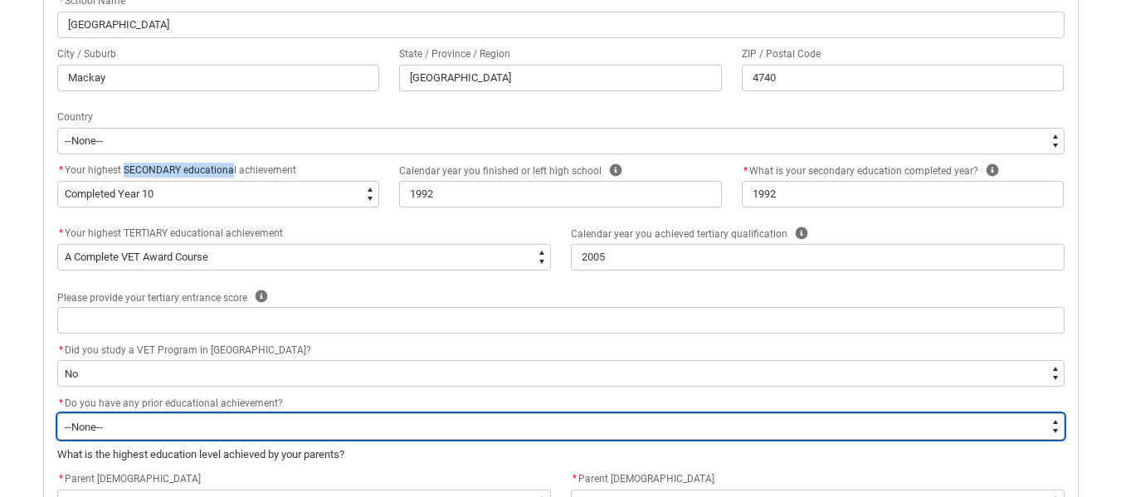
click at [155, 427] on select "--None-- Yes No" at bounding box center [560, 426] width 1007 height 27
click at [57, 413] on select "--None-- Yes No" at bounding box center [560, 426] width 1007 height 27
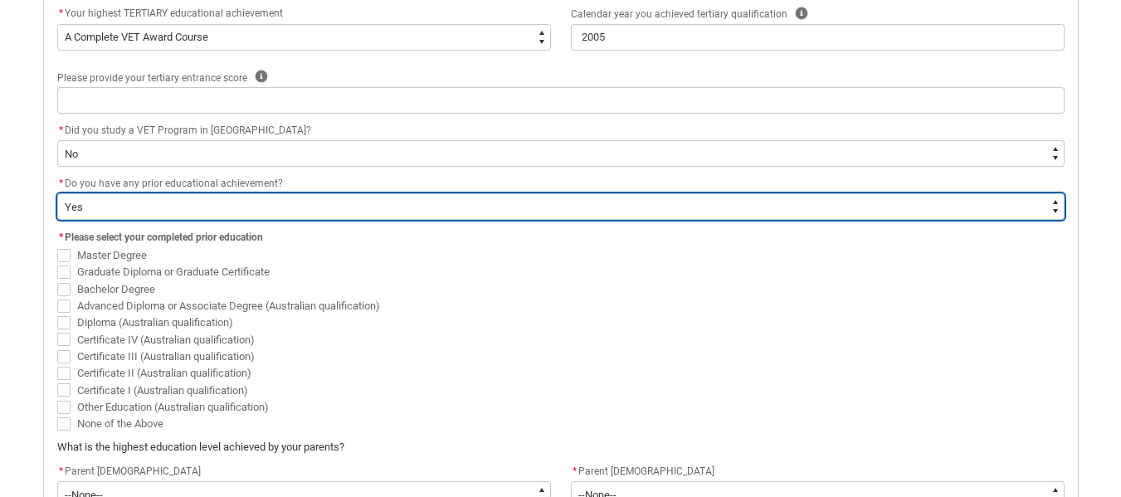
scroll to position [841, 0]
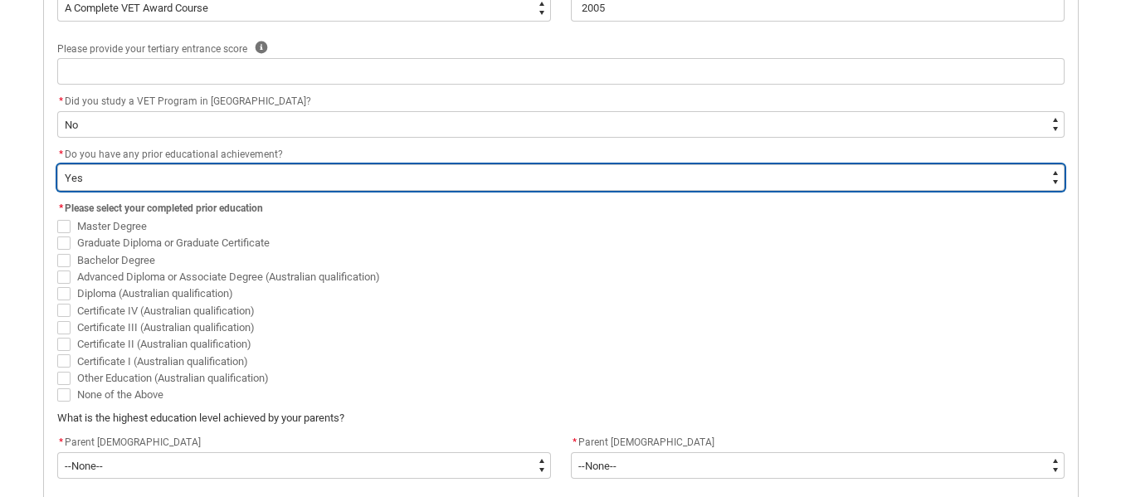
click at [319, 169] on select "--None-- Yes No" at bounding box center [560, 177] width 1007 height 27
click at [57, 164] on select "--None-- Yes No" at bounding box center [560, 177] width 1007 height 27
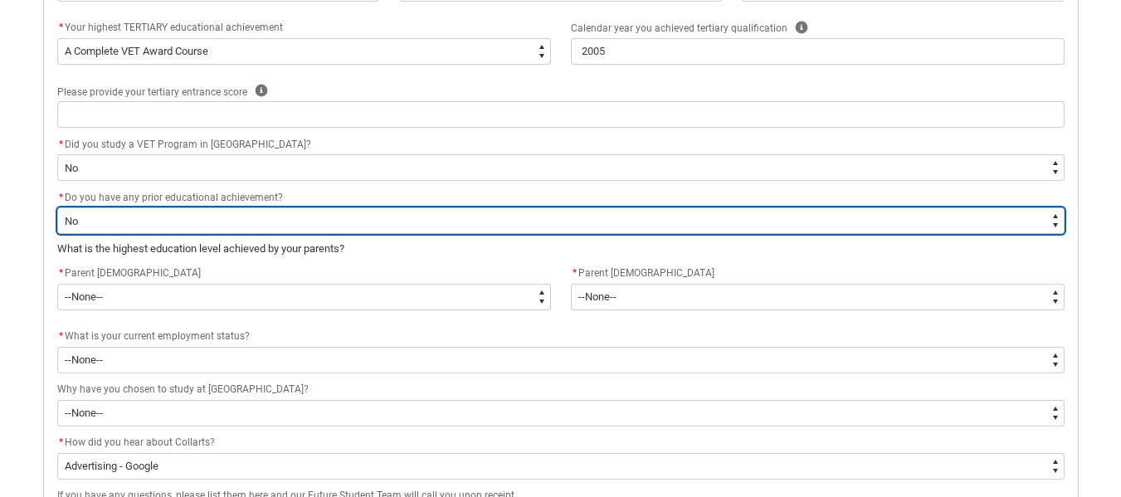
scroll to position [758, 0]
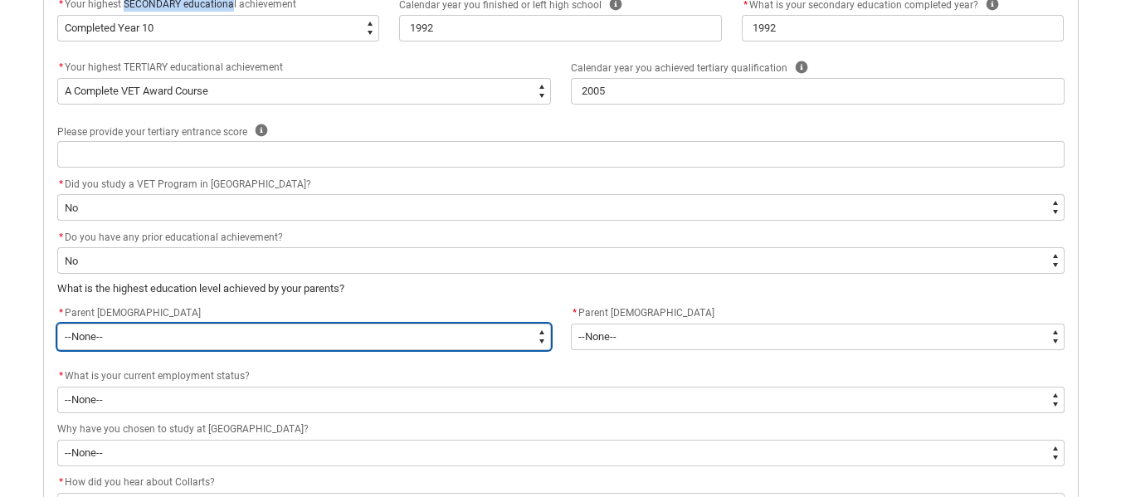
click at [544, 343] on select "--None-- Postgraduate qualification (e.g. Postgraduate Diploma, Master's, PhD) …" at bounding box center [304, 337] width 494 height 27
click at [57, 324] on select "--None-- Postgraduate qualification (e.g. Postgraduate Diploma, Master's, PhD) …" at bounding box center [304, 337] width 494 height 27
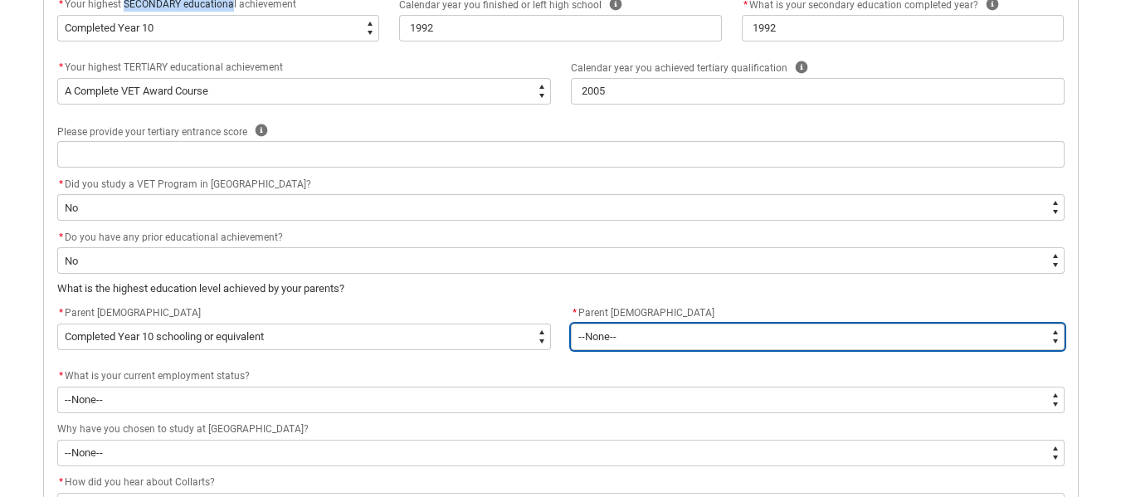
click at [611, 336] on select "--None-- Postgraduate qualification (e.g. Postgraduate Diploma, Master's, PhD) …" at bounding box center [818, 337] width 494 height 27
click at [571, 324] on select "--None-- Postgraduate qualification (e.g. Postgraduate Diploma, Master's, PhD) …" at bounding box center [818, 337] width 494 height 27
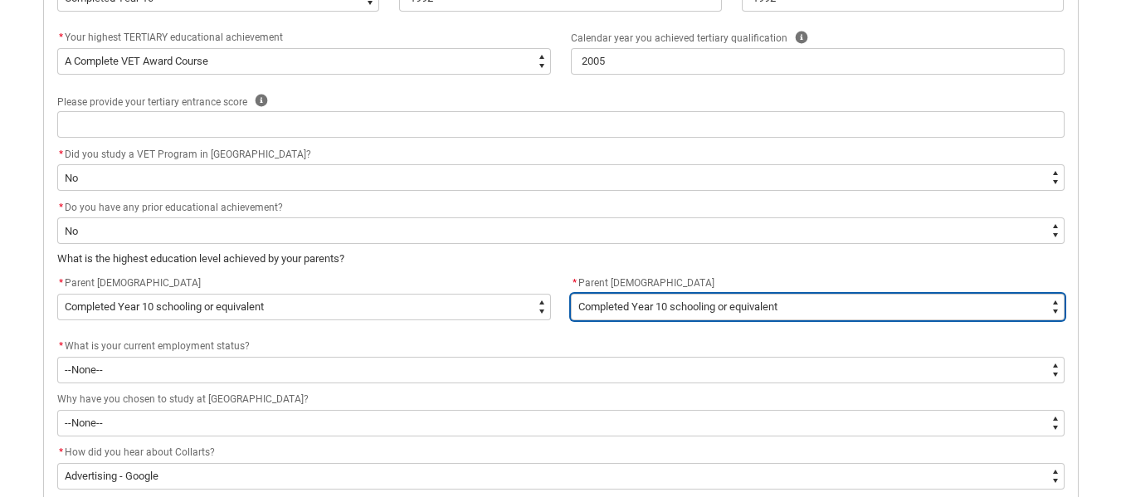
scroll to position [841, 0]
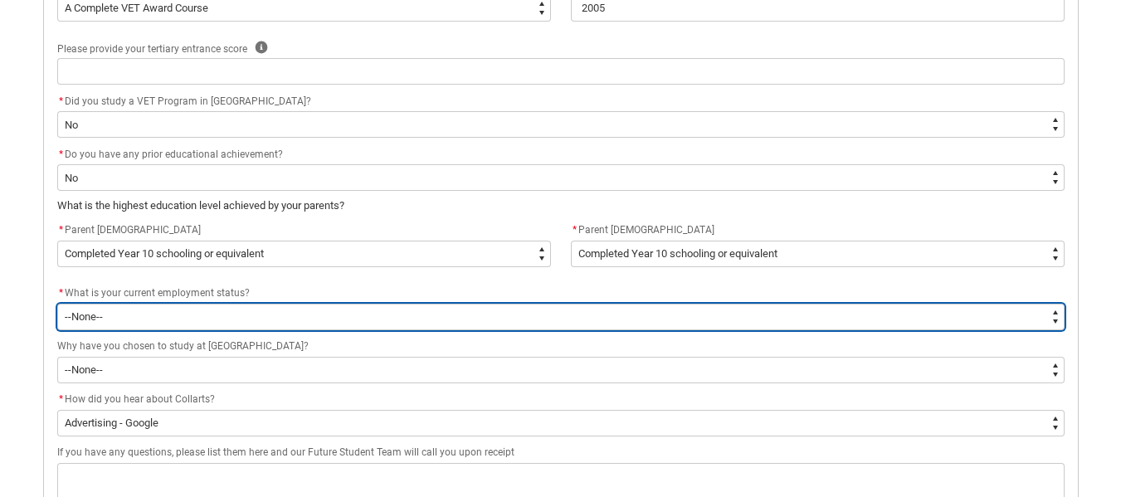
click at [251, 311] on select "--None-- Full-time employee Part-time employee Self employed - not employing ot…" at bounding box center [560, 317] width 1007 height 27
click at [57, 304] on select "--None-- Full-time employee Part-time employee Self employed - not employing ot…" at bounding box center [560, 317] width 1007 height 27
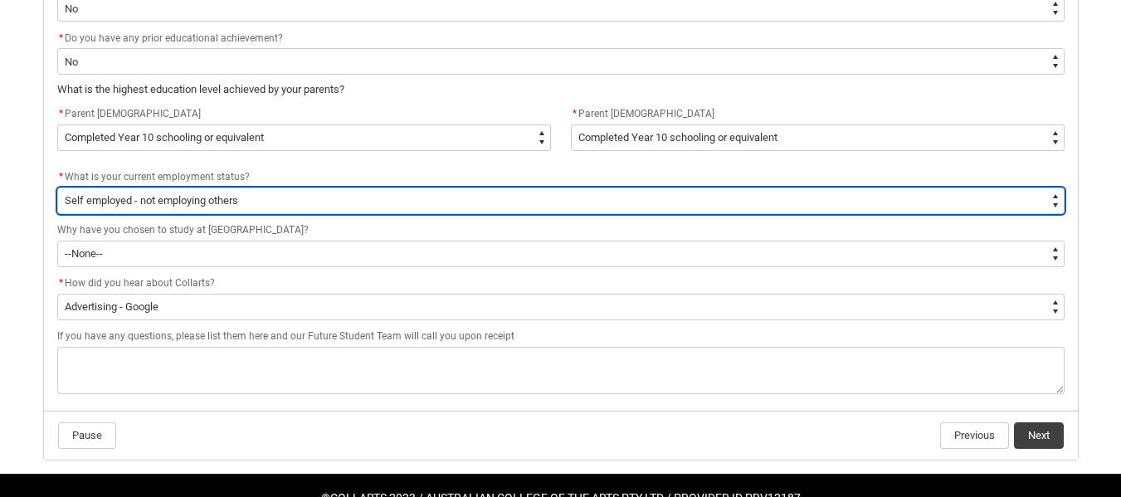
scroll to position [1001, 0]
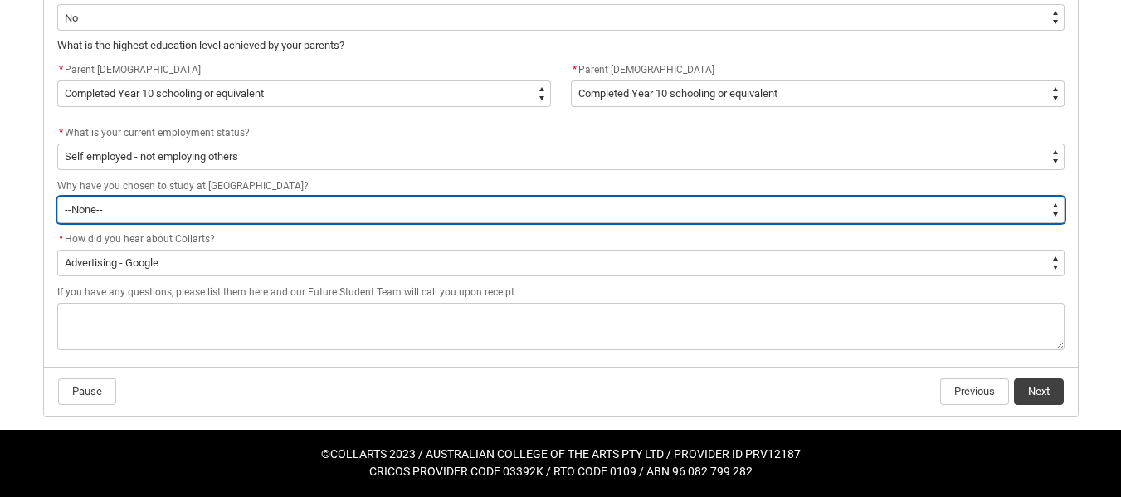
click at [154, 211] on select "--None-- To get a job To develop my existing business To start my own business …" at bounding box center [560, 210] width 1007 height 27
click at [57, 197] on select "--None-- To get a job To develop my existing business To start my own business …" at bounding box center [560, 210] width 1007 height 27
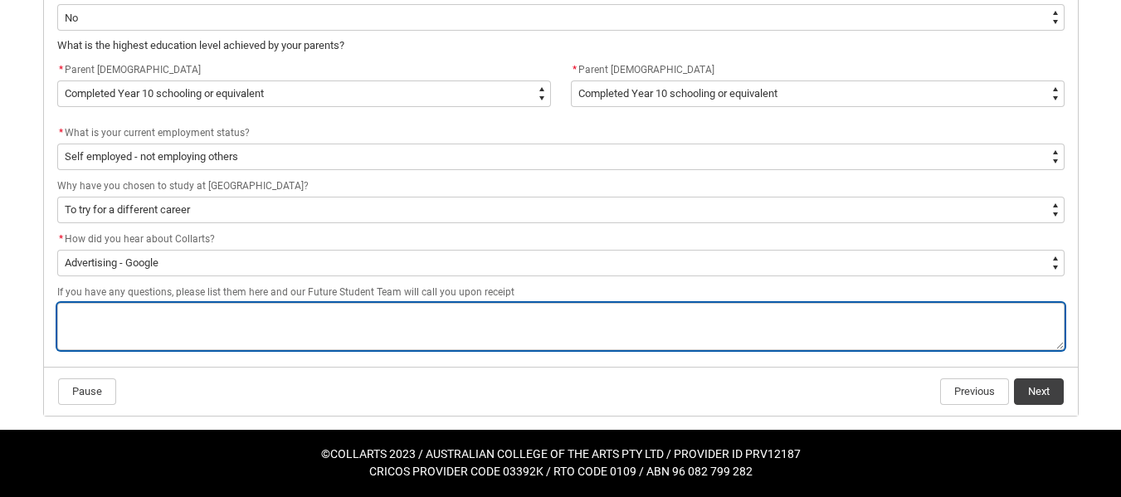
click at [173, 315] on textarea "REDU_Acceptance_Declaration flow" at bounding box center [560, 326] width 1007 height 47
click at [158, 324] on textarea "REDU_Acceptance_Declaration flow" at bounding box center [560, 326] width 1007 height 47
click at [614, 322] on textarea "REDU_Acceptance_Declaration flow" at bounding box center [560, 326] width 1007 height 47
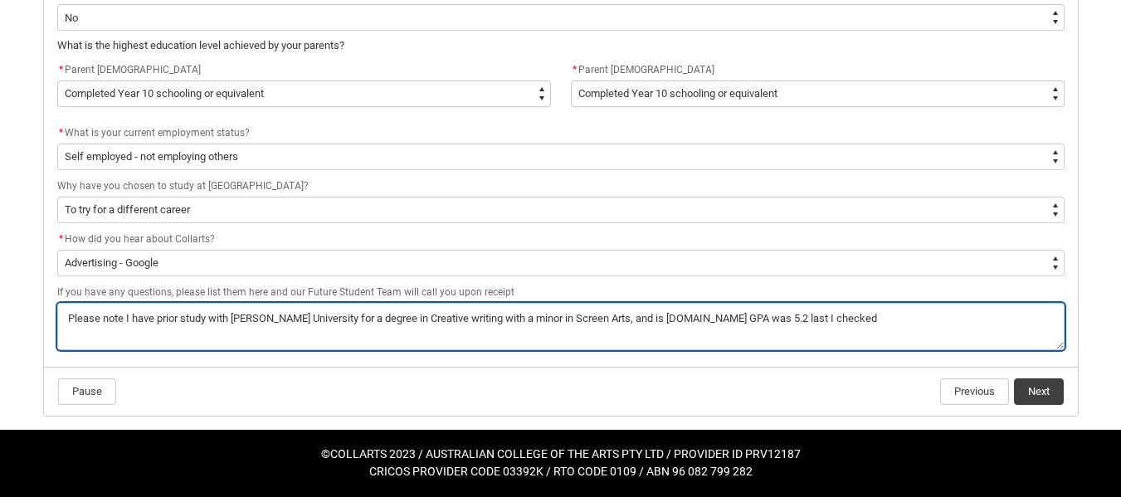
click at [686, 320] on textarea "REDU_Acceptance_Declaration flow" at bounding box center [560, 326] width 1007 height 47
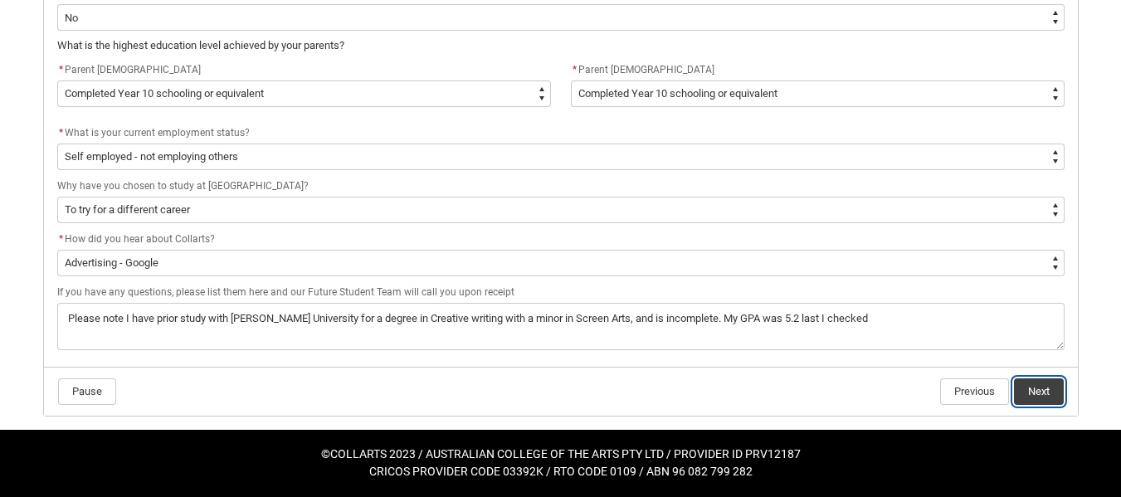
click at [1036, 391] on button "Next" at bounding box center [1039, 391] width 50 height 27
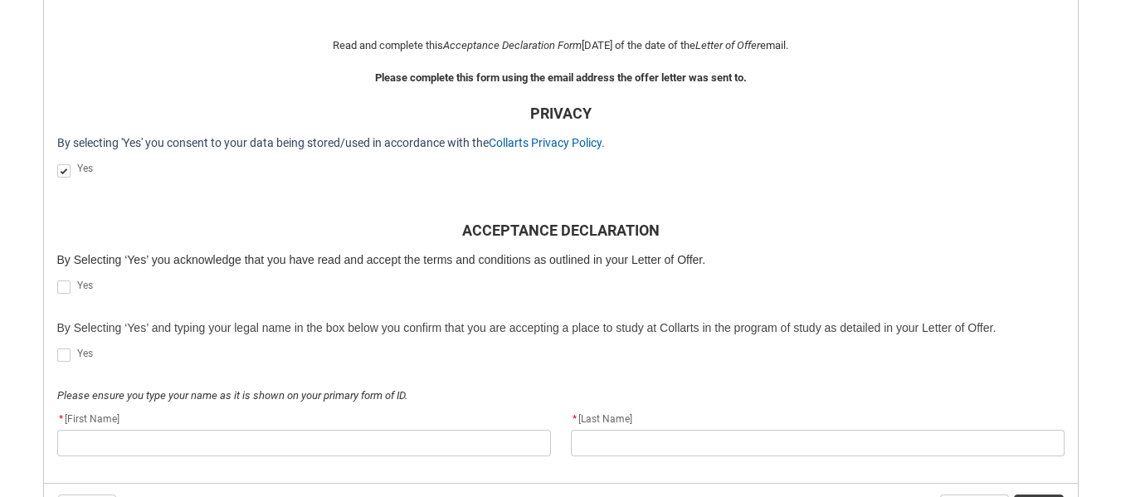
scroll to position [509, 0]
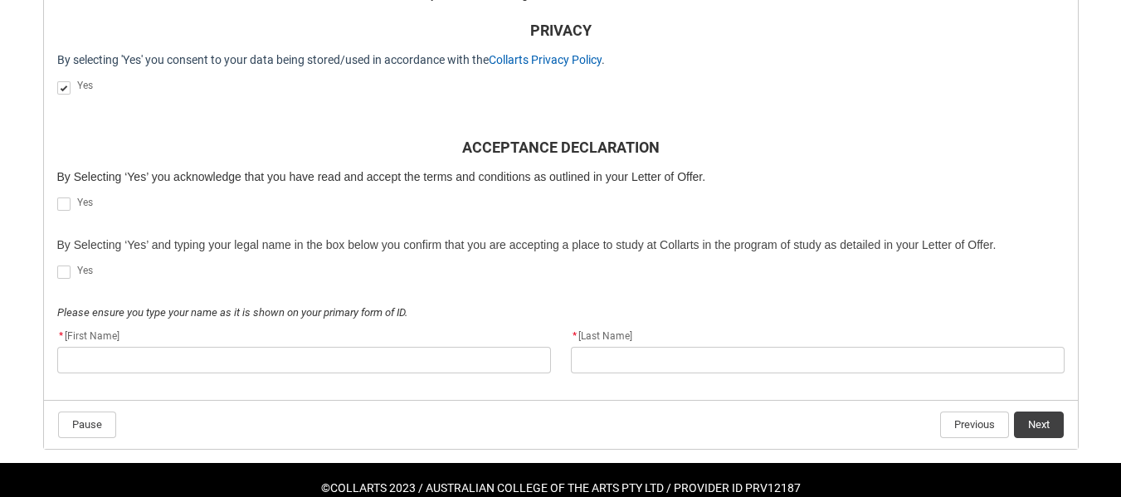
click at [65, 204] on span "REDU_Acceptance_Declaration flow" at bounding box center [63, 203] width 13 height 13
click at [57, 196] on input "REDU_Acceptance_Declaration flow" at bounding box center [56, 195] width 1 height 1
click at [71, 275] on label "REDU_Acceptance_Declaration flow" at bounding box center [67, 272] width 20 height 12
click at [57, 264] on input "REDU_Acceptance_Declaration flow" at bounding box center [56, 263] width 1 height 1
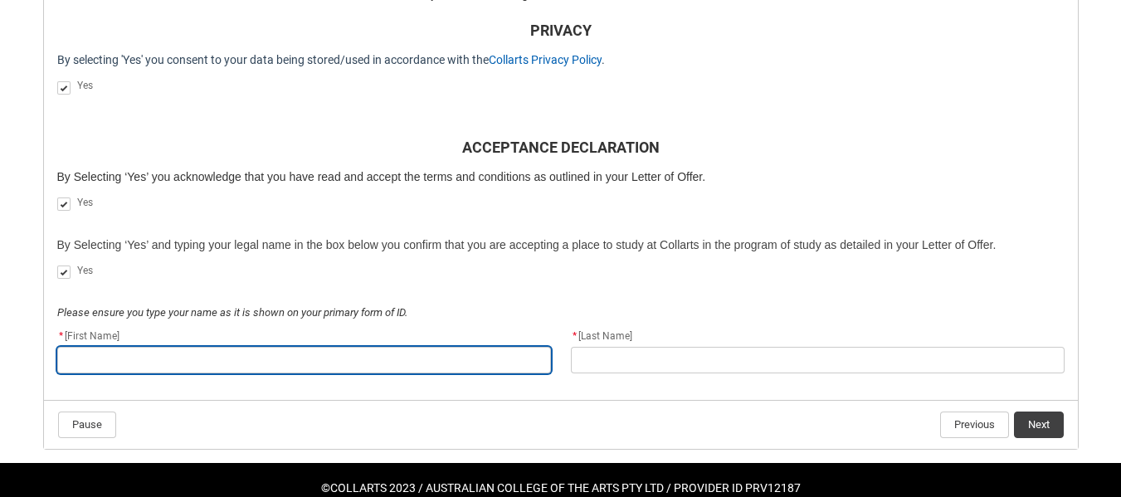
drag, startPoint x: 146, startPoint y: 360, endPoint x: 158, endPoint y: 354, distance: 13.0
click at [148, 360] on input "REDU_Acceptance_Declaration flow" at bounding box center [304, 360] width 494 height 27
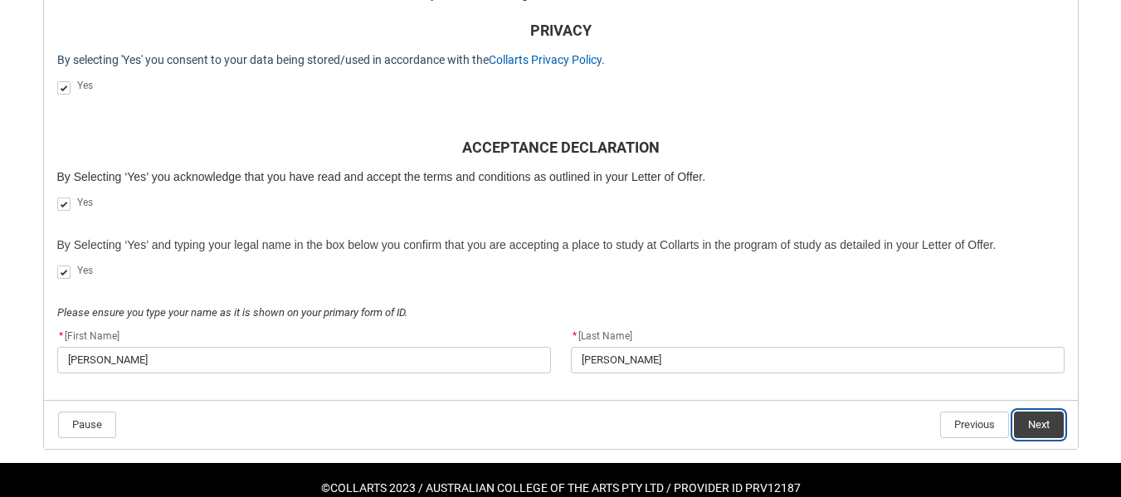
click at [1046, 427] on button "Next" at bounding box center [1039, 425] width 50 height 27
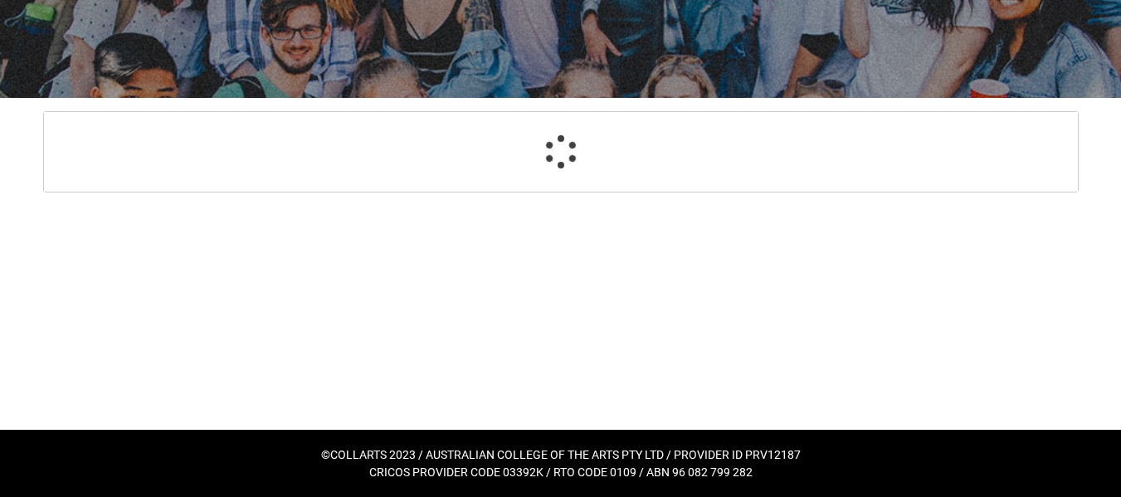
scroll to position [177, 0]
